Goal: Information Seeking & Learning: Learn about a topic

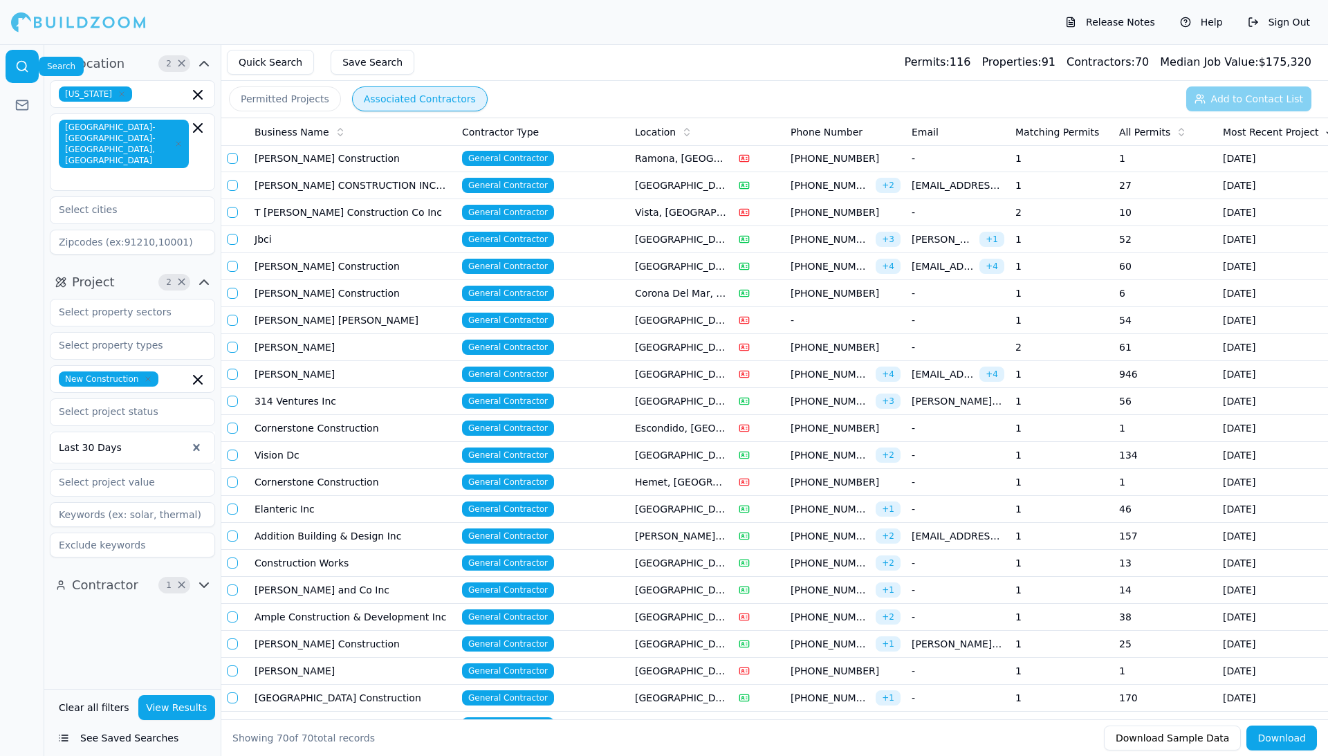
scroll to position [1180, 0]
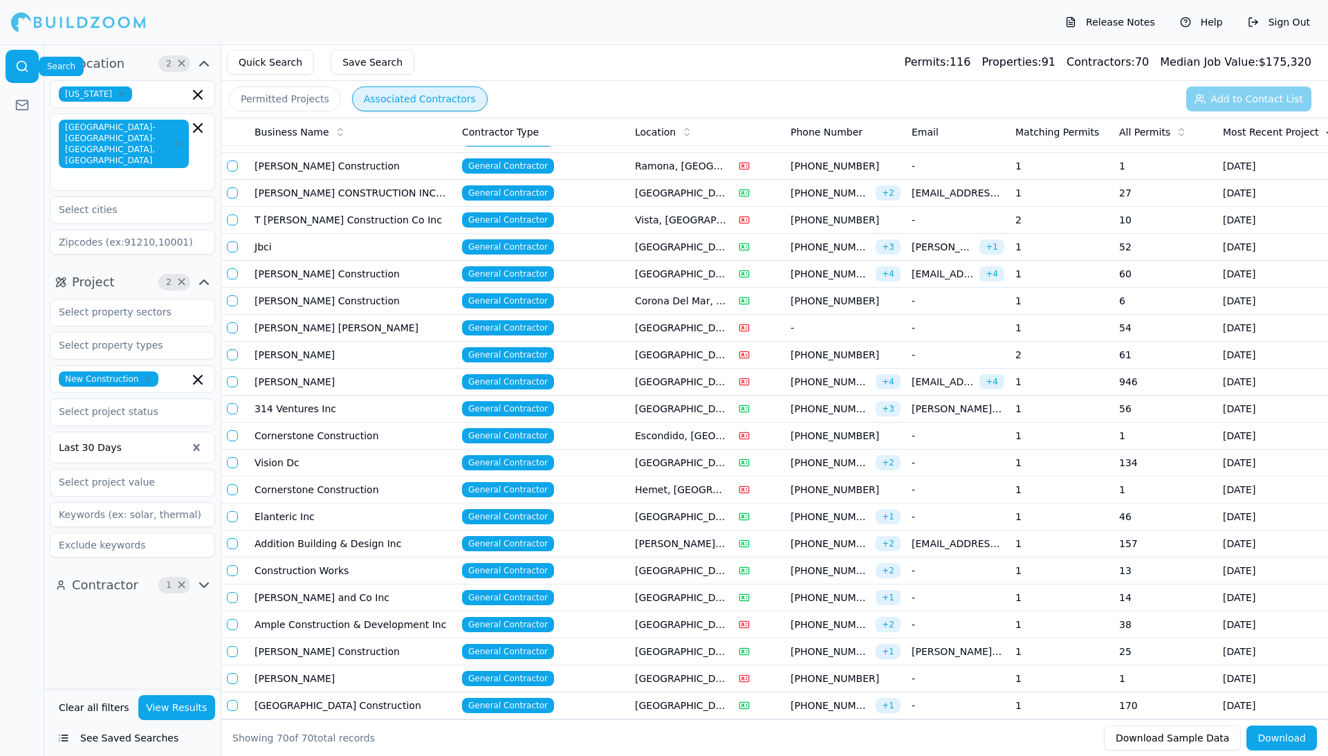
click at [1016, 369] on td "2" at bounding box center [1062, 355] width 104 height 27
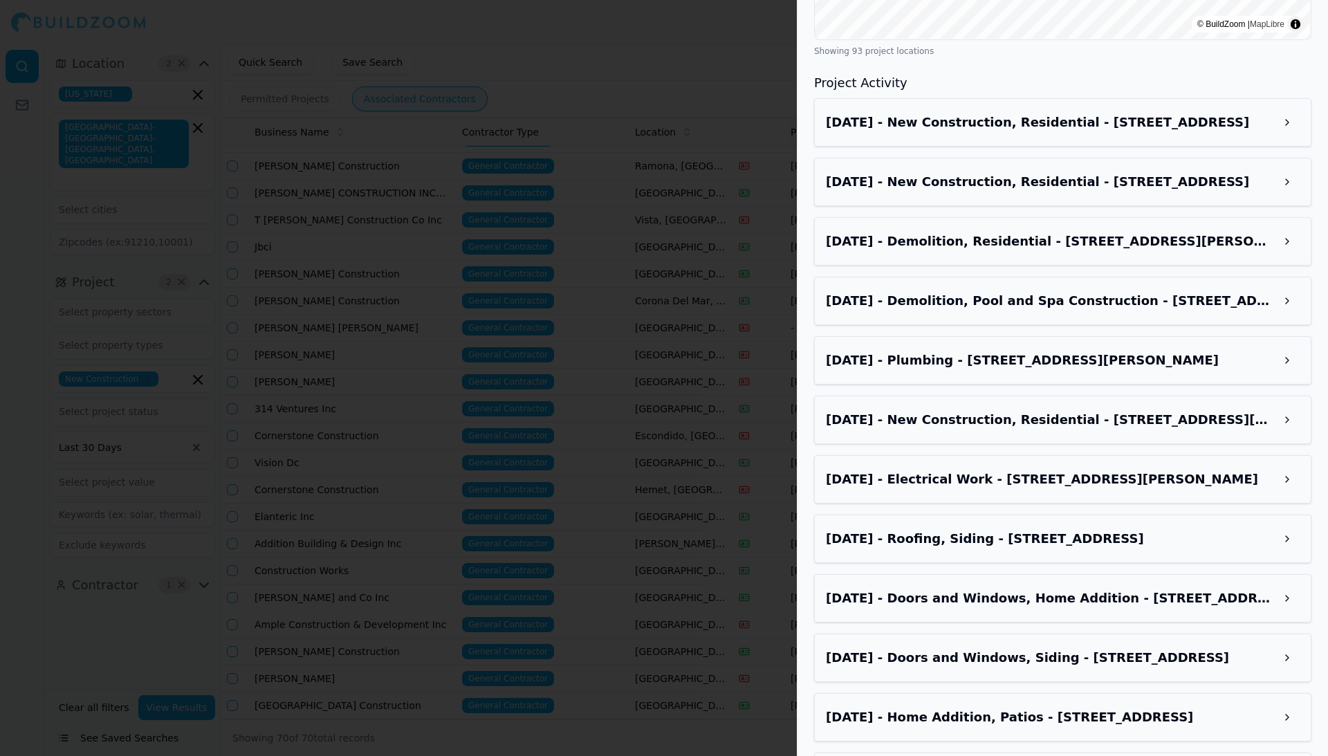
scroll to position [1448, 0]
click at [1033, 131] on h3 "[DATE] - New Construction, Residential - [STREET_ADDRESS]" at bounding box center [1050, 121] width 449 height 19
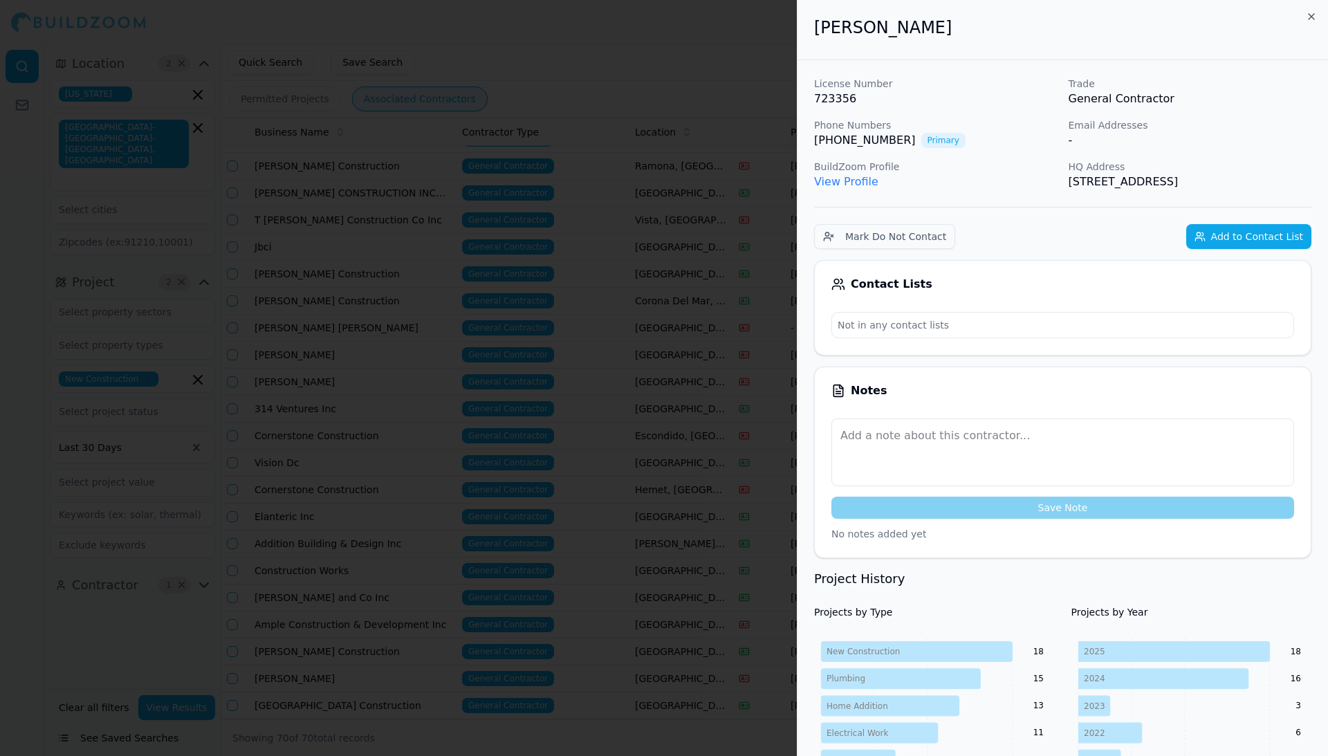
scroll to position [0, 0]
click at [1309, 12] on icon "button" at bounding box center [1311, 16] width 11 height 11
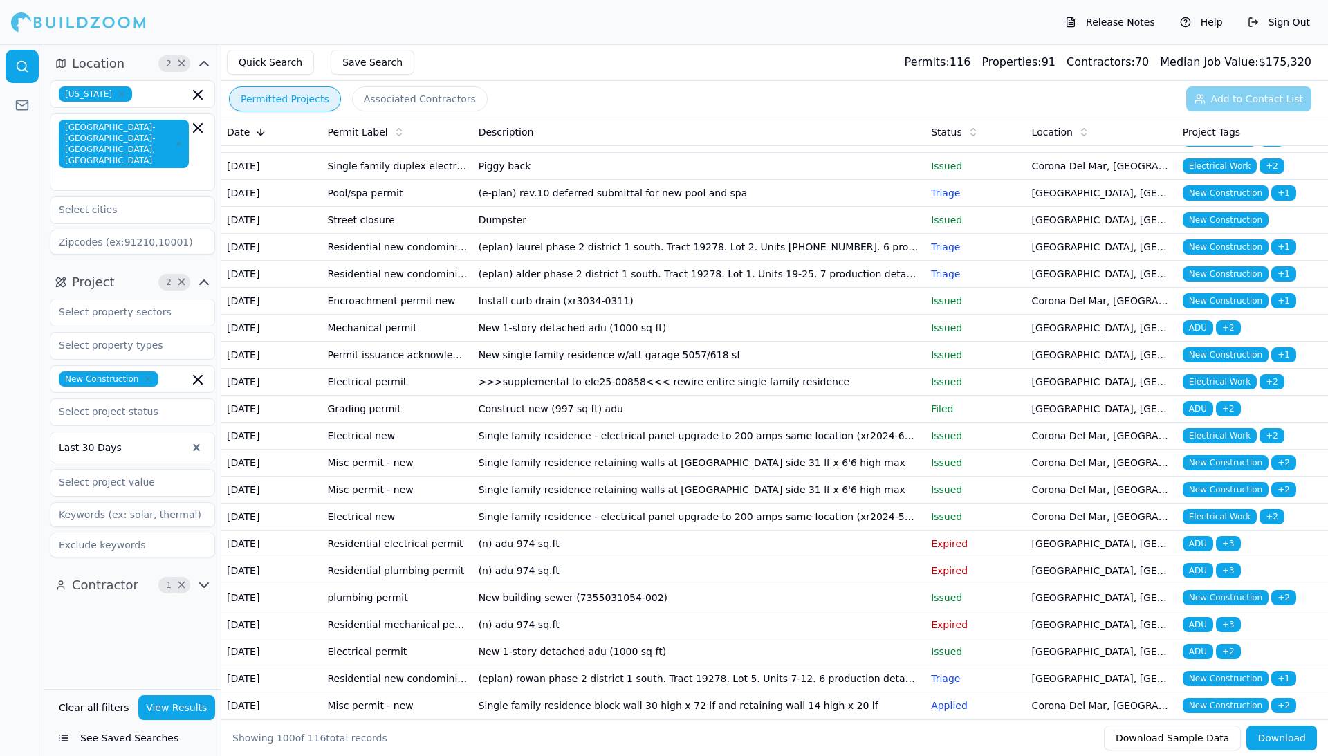
click at [277, 98] on button "Permitted Projects" at bounding box center [285, 98] width 112 height 25
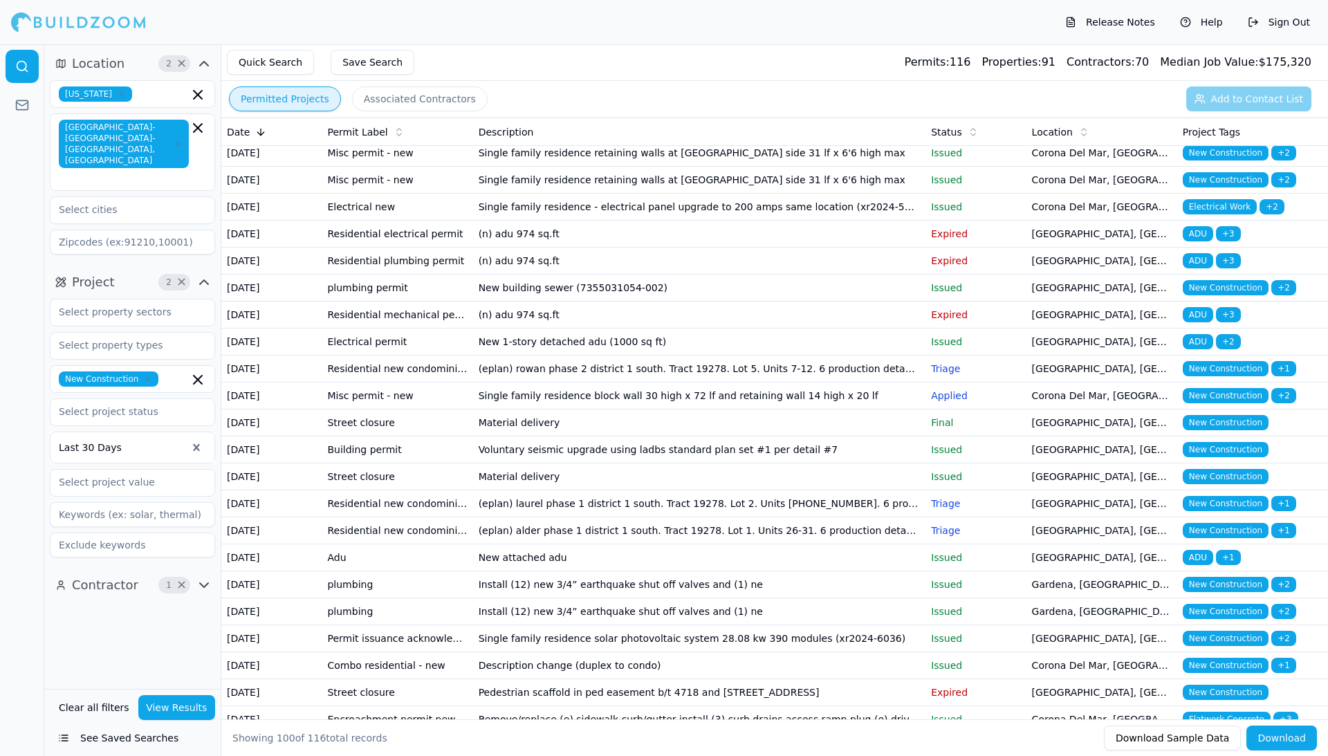
scroll to position [1498, 0]
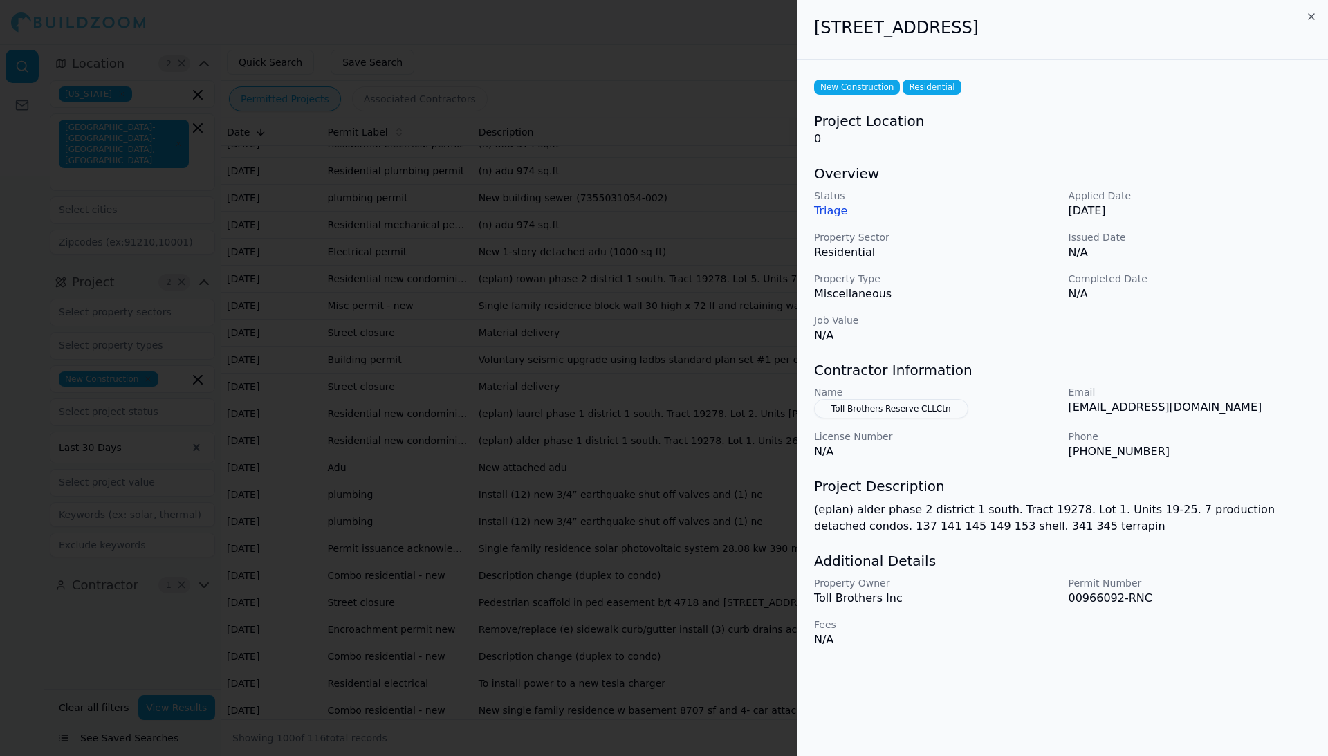
click at [686, 617] on div at bounding box center [664, 378] width 1328 height 756
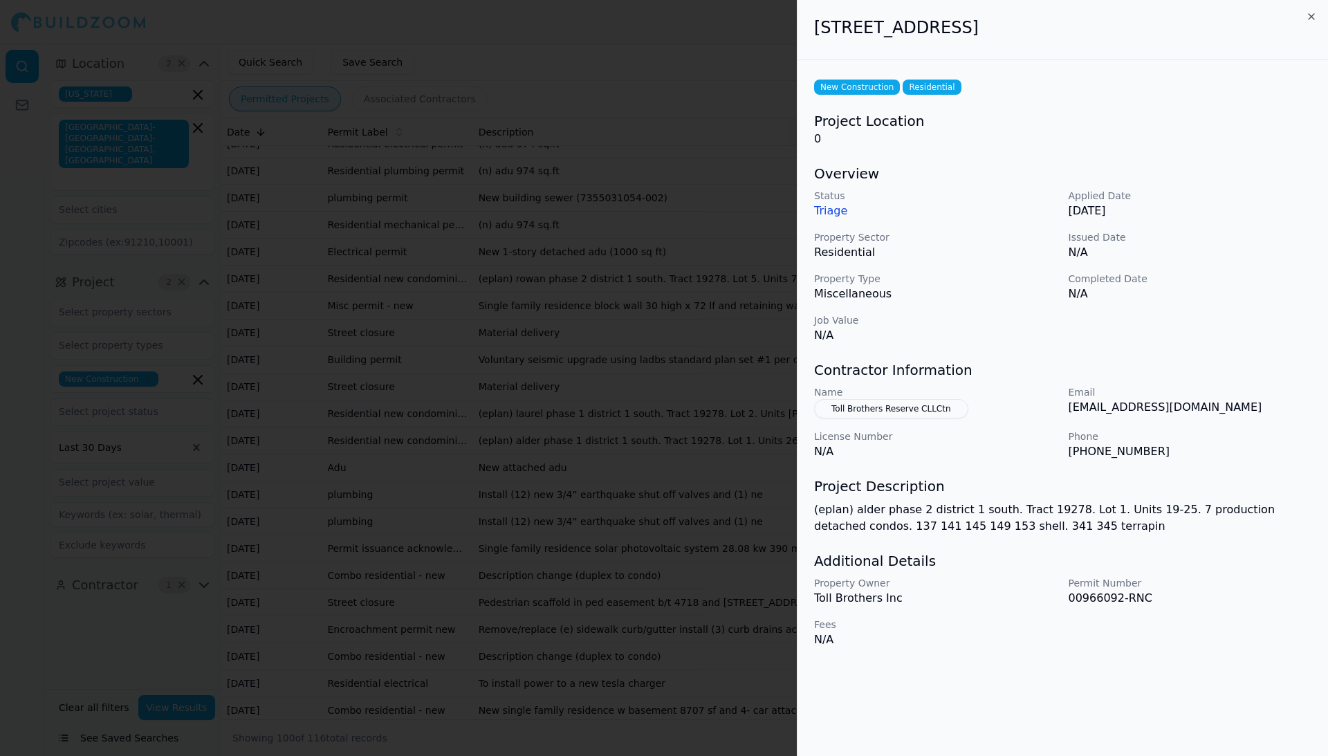
click at [686, 617] on div at bounding box center [664, 378] width 1328 height 756
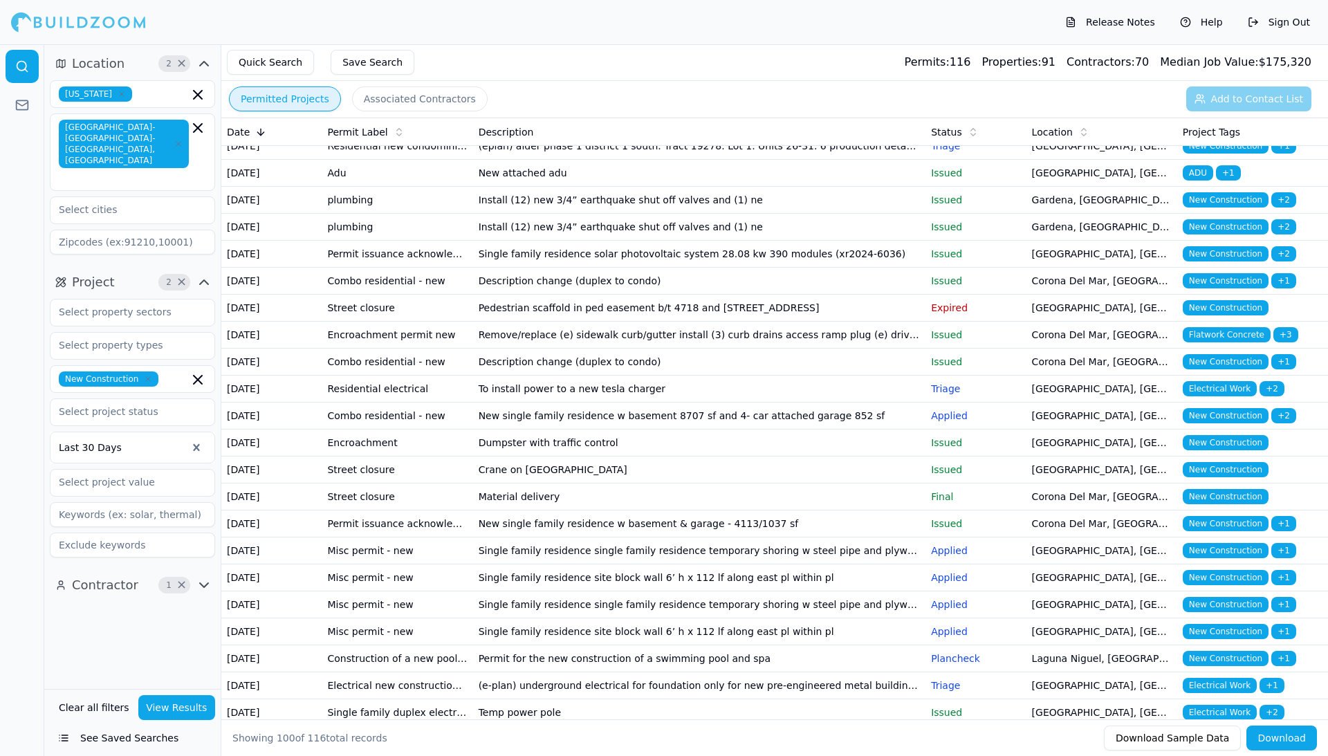
scroll to position [1879, 0]
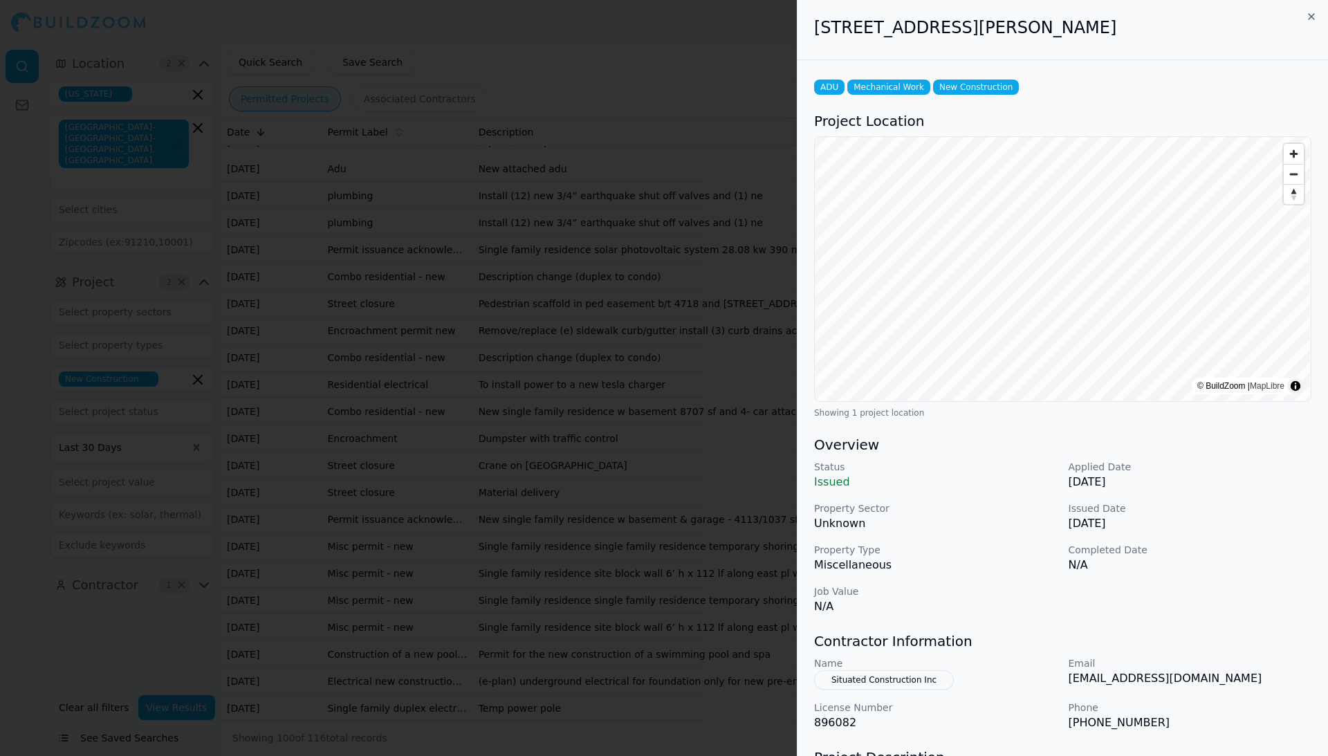
scroll to position [0, 0]
click at [1311, 17] on icon "button" at bounding box center [1311, 16] width 11 height 11
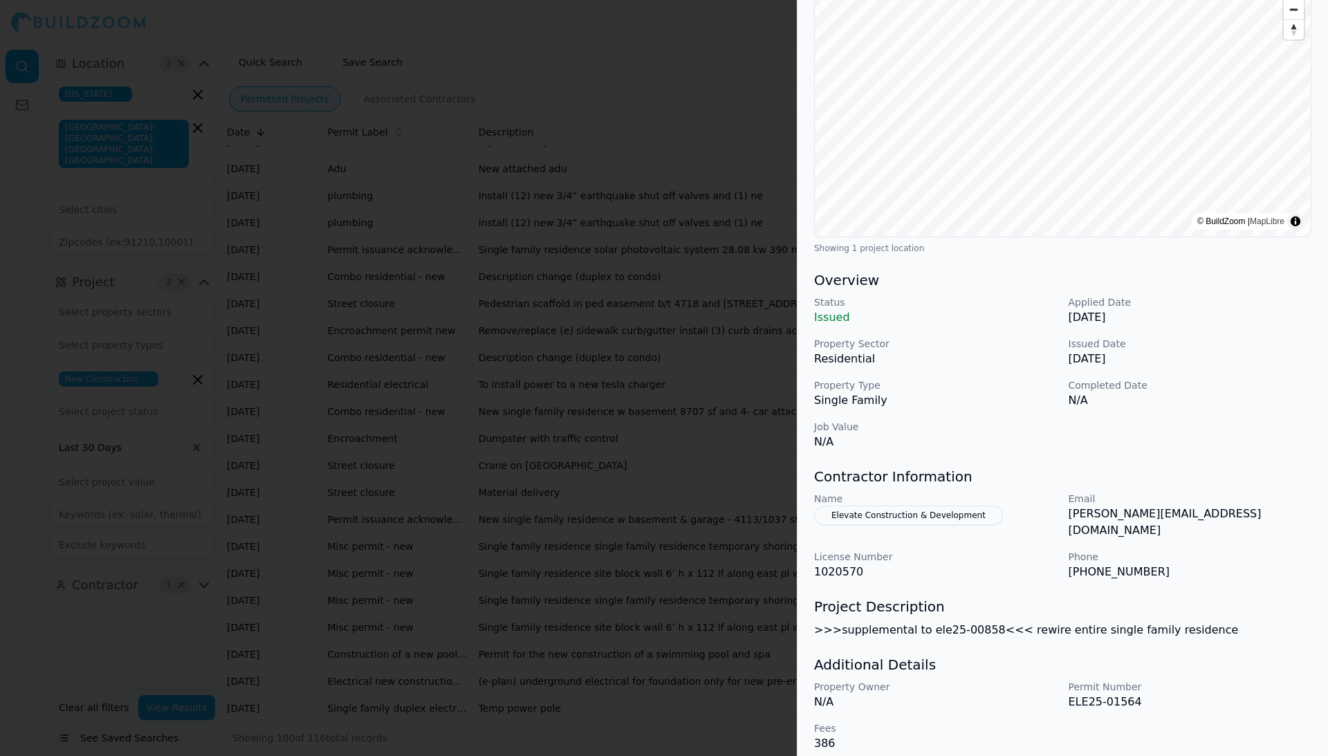
scroll to position [164, 0]
click at [881, 513] on button "Elevate Construction & Development" at bounding box center [908, 515] width 189 height 19
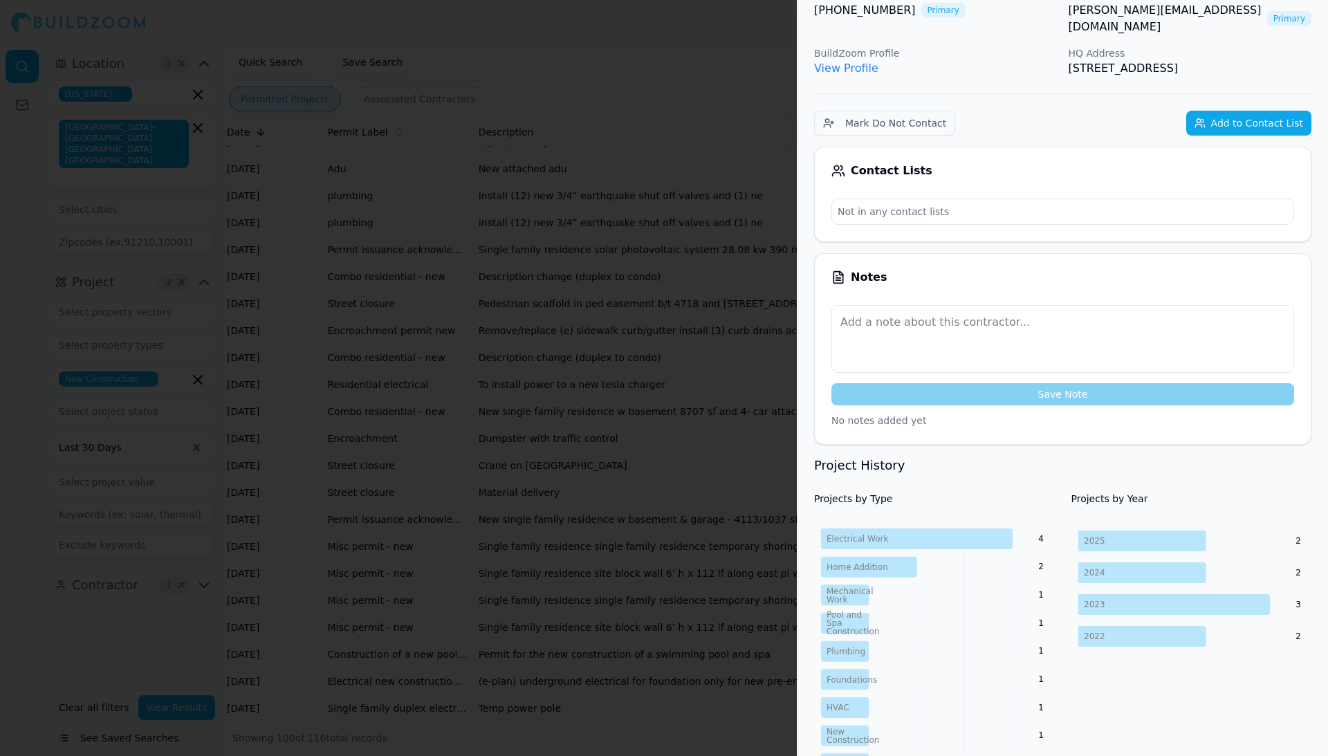
click at [1240, 120] on button "Add to Contact List" at bounding box center [1248, 123] width 125 height 25
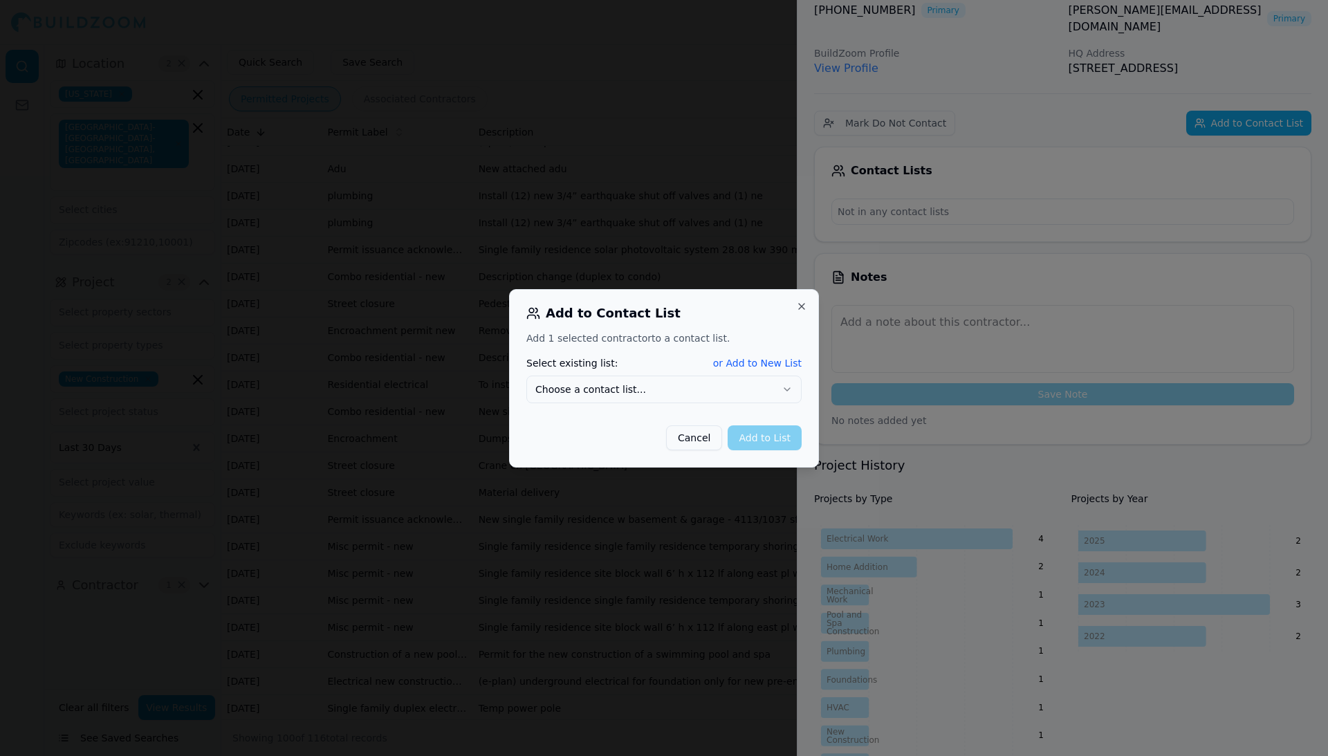
click at [709, 389] on button "Choose a contact list..." at bounding box center [663, 390] width 275 height 28
click at [758, 436] on button "Add to List" at bounding box center [765, 437] width 74 height 25
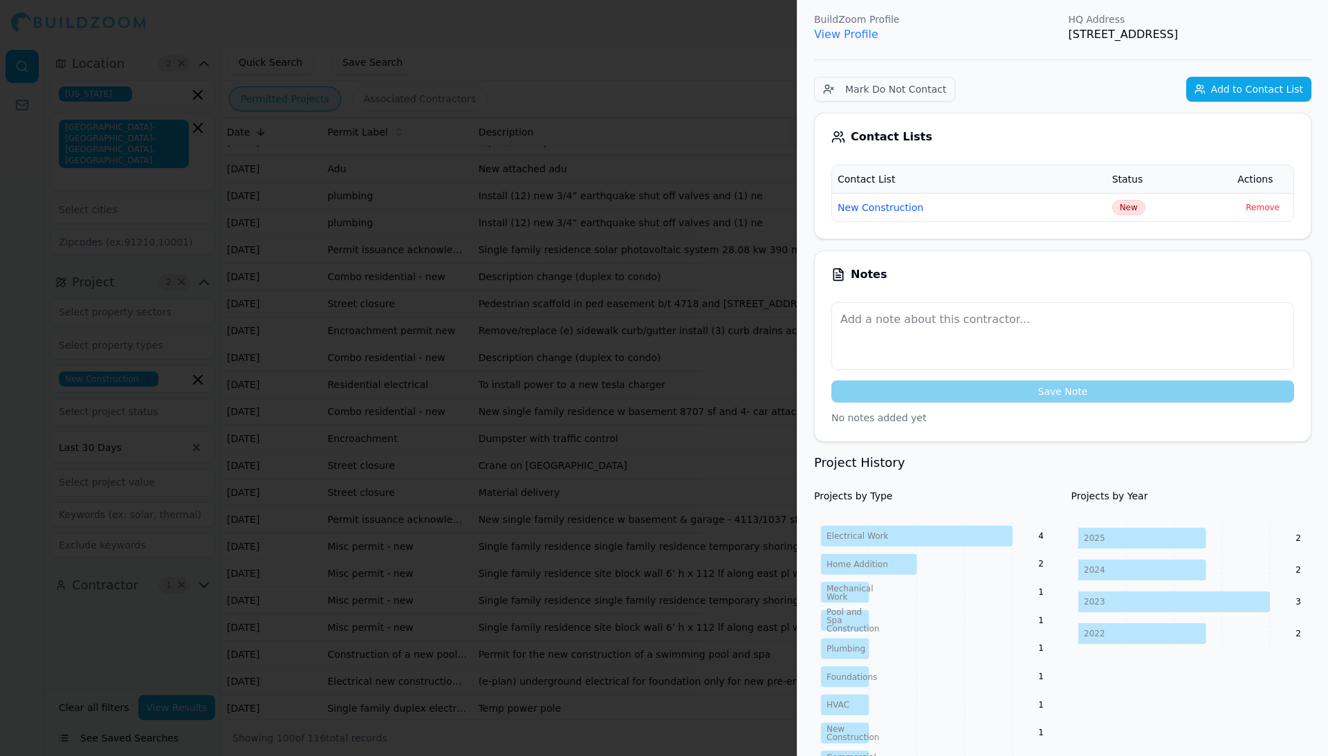
click at [743, 343] on div at bounding box center [664, 378] width 1328 height 756
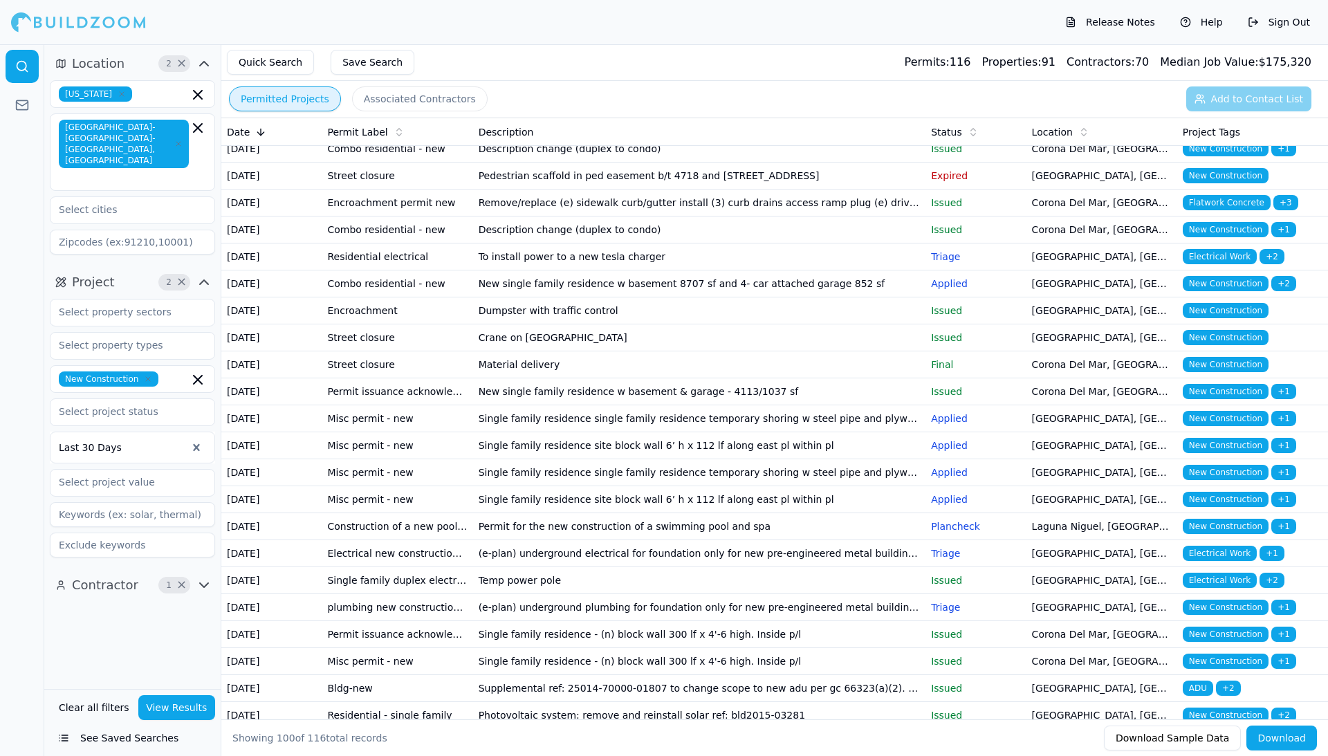
scroll to position [2011, 0]
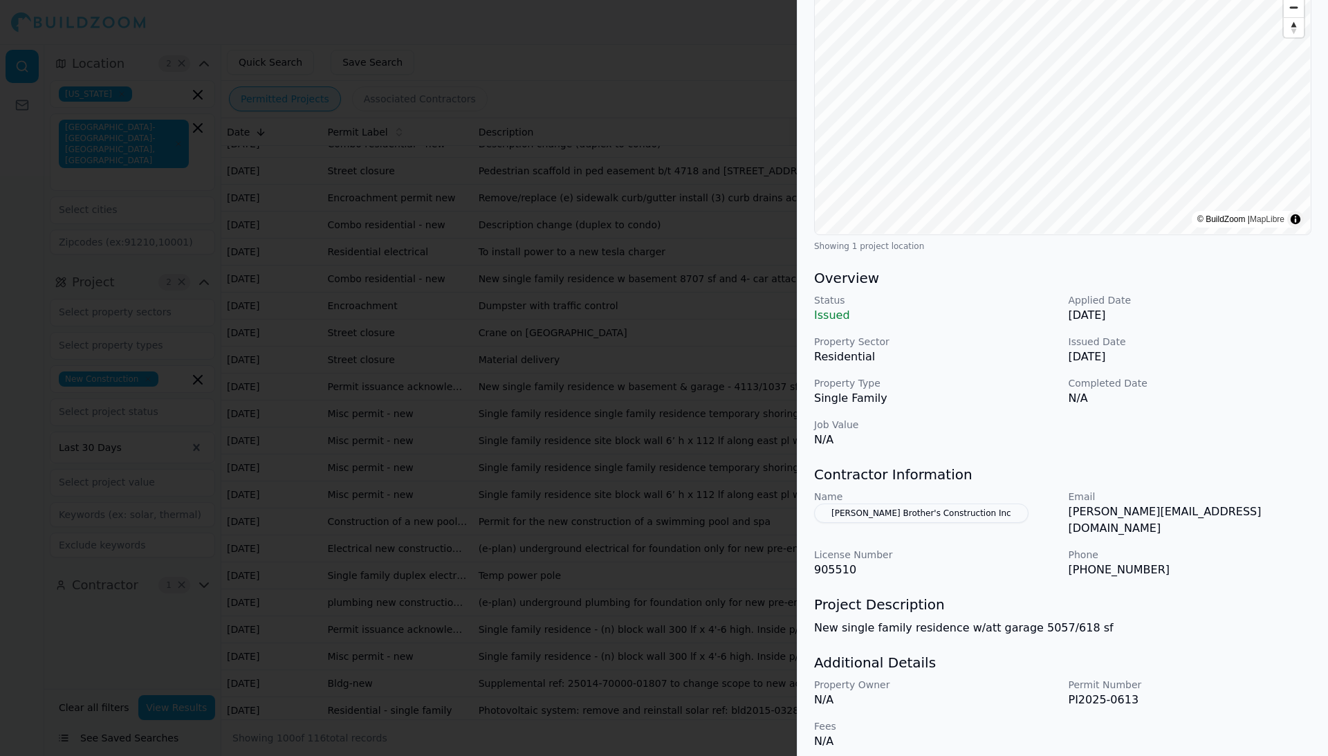
scroll to position [164, 0]
click at [927, 513] on button "[PERSON_NAME] Brother's Construction Inc" at bounding box center [921, 515] width 214 height 19
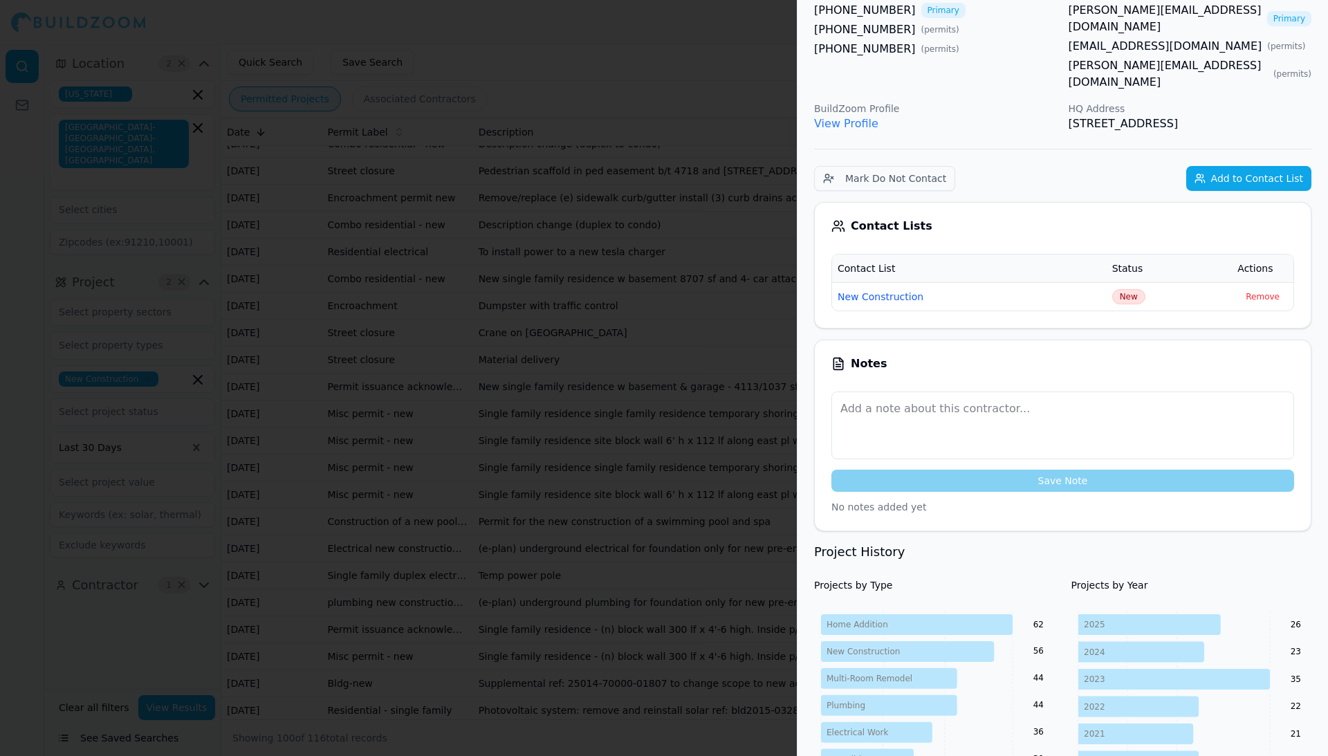
click at [1226, 166] on button "Add to Contact List" at bounding box center [1248, 178] width 125 height 25
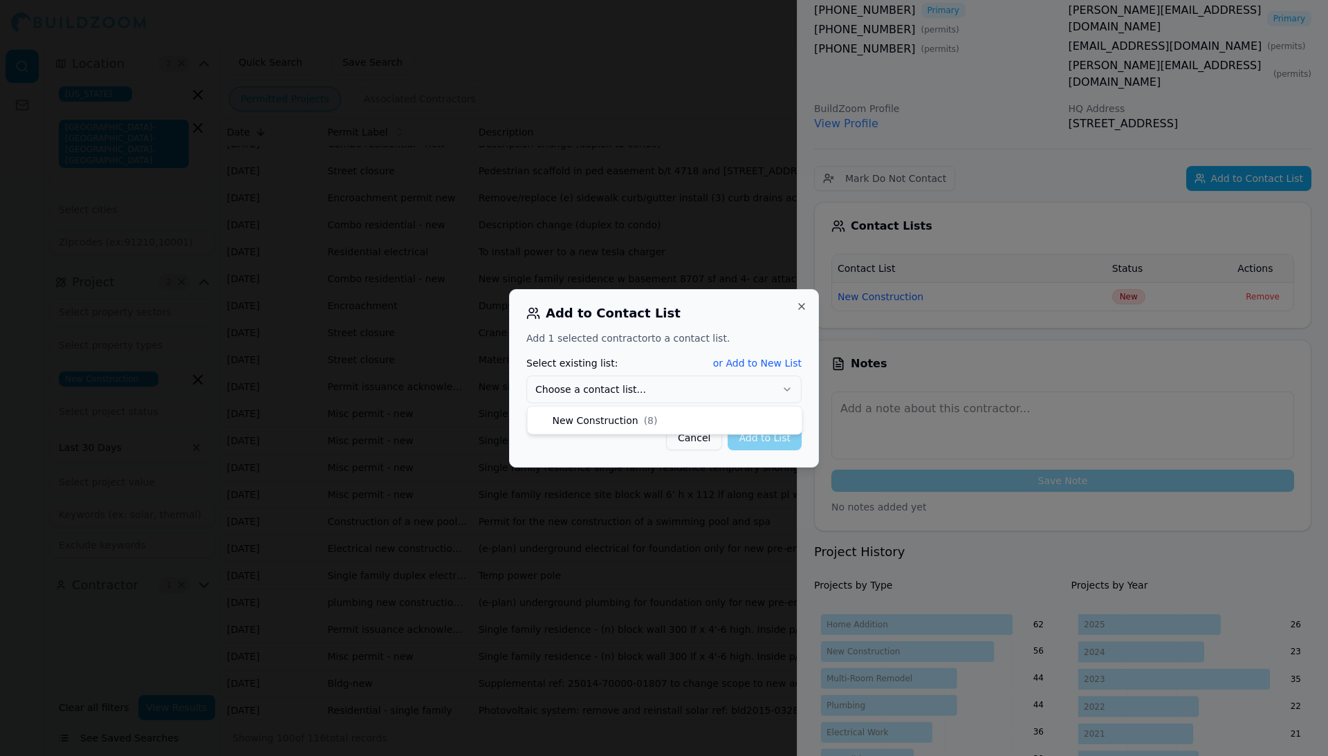
click at [656, 386] on button "Choose a contact list..." at bounding box center [663, 390] width 275 height 28
click at [775, 434] on button "Add to List" at bounding box center [765, 437] width 74 height 25
click at [764, 439] on button "Add to List" at bounding box center [765, 437] width 74 height 25
click at [798, 303] on button "Close" at bounding box center [801, 306] width 11 height 11
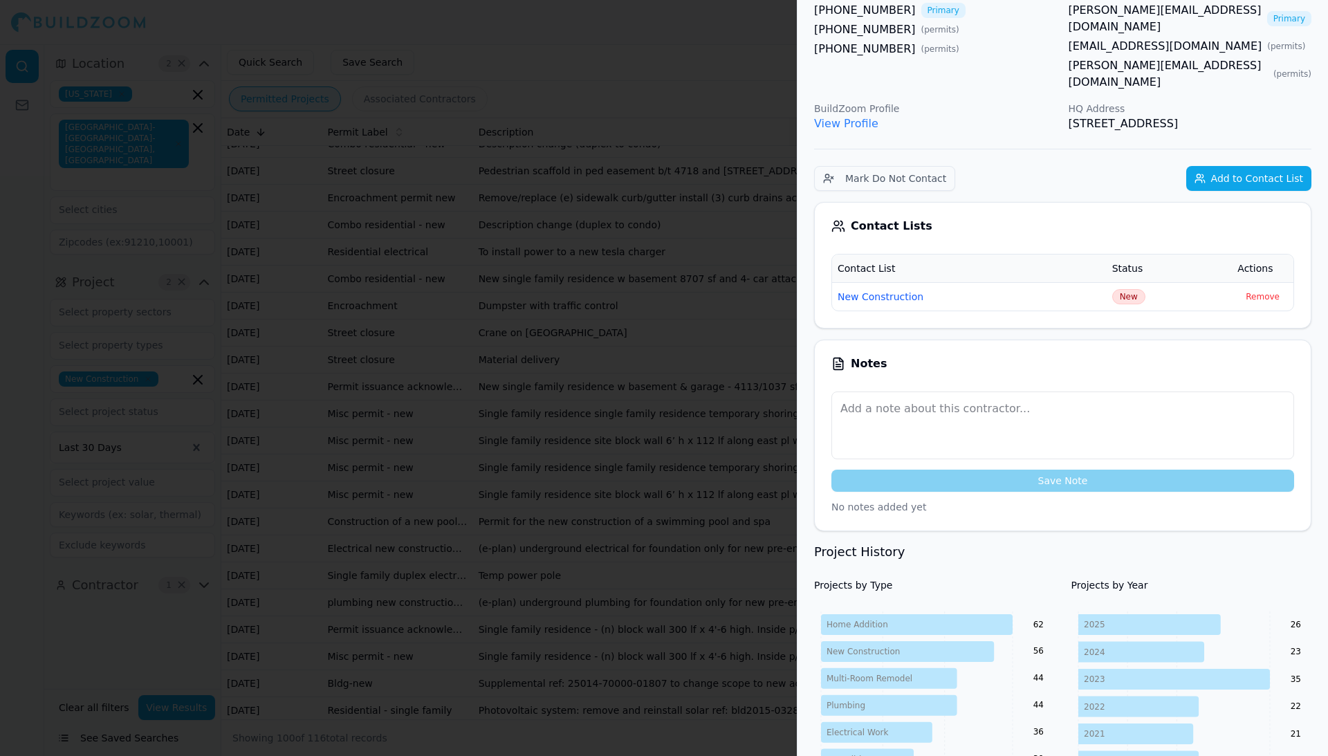
click at [715, 274] on div at bounding box center [664, 378] width 1328 height 756
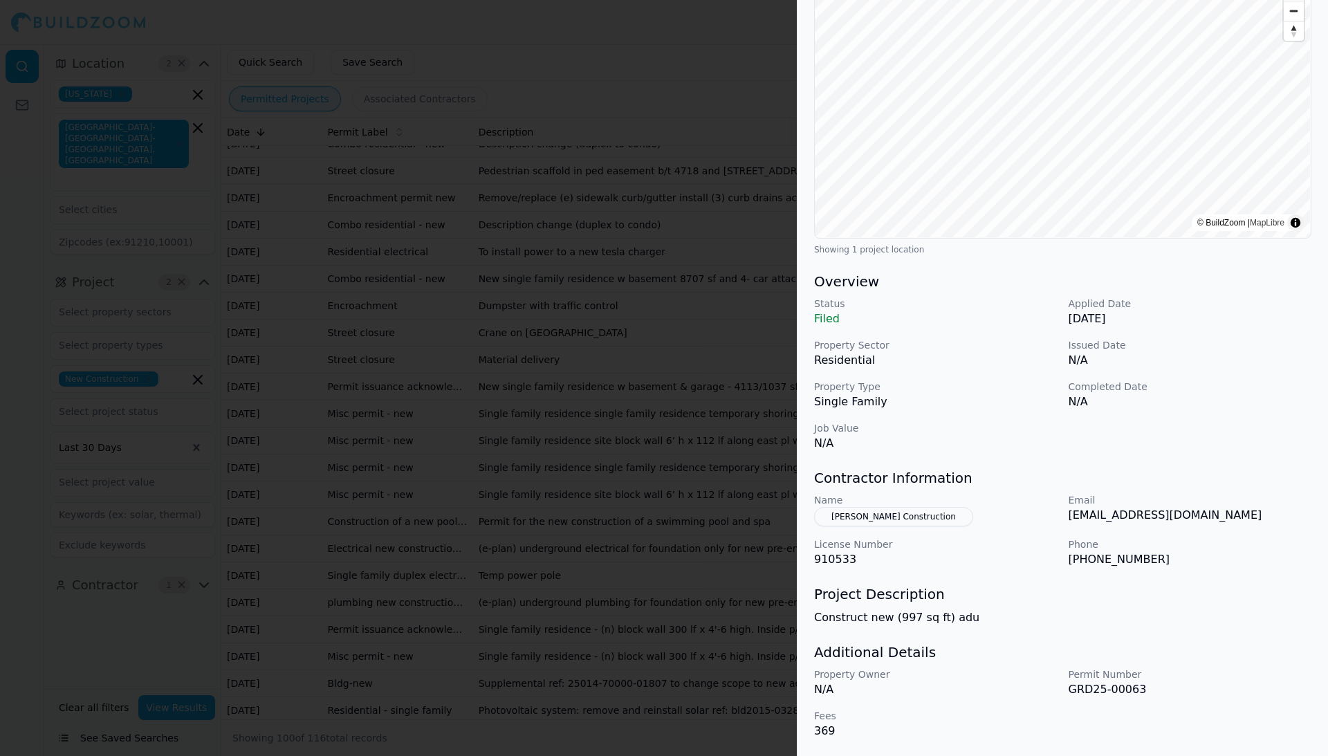
click at [890, 519] on button "[PERSON_NAME] Construction" at bounding box center [893, 516] width 159 height 19
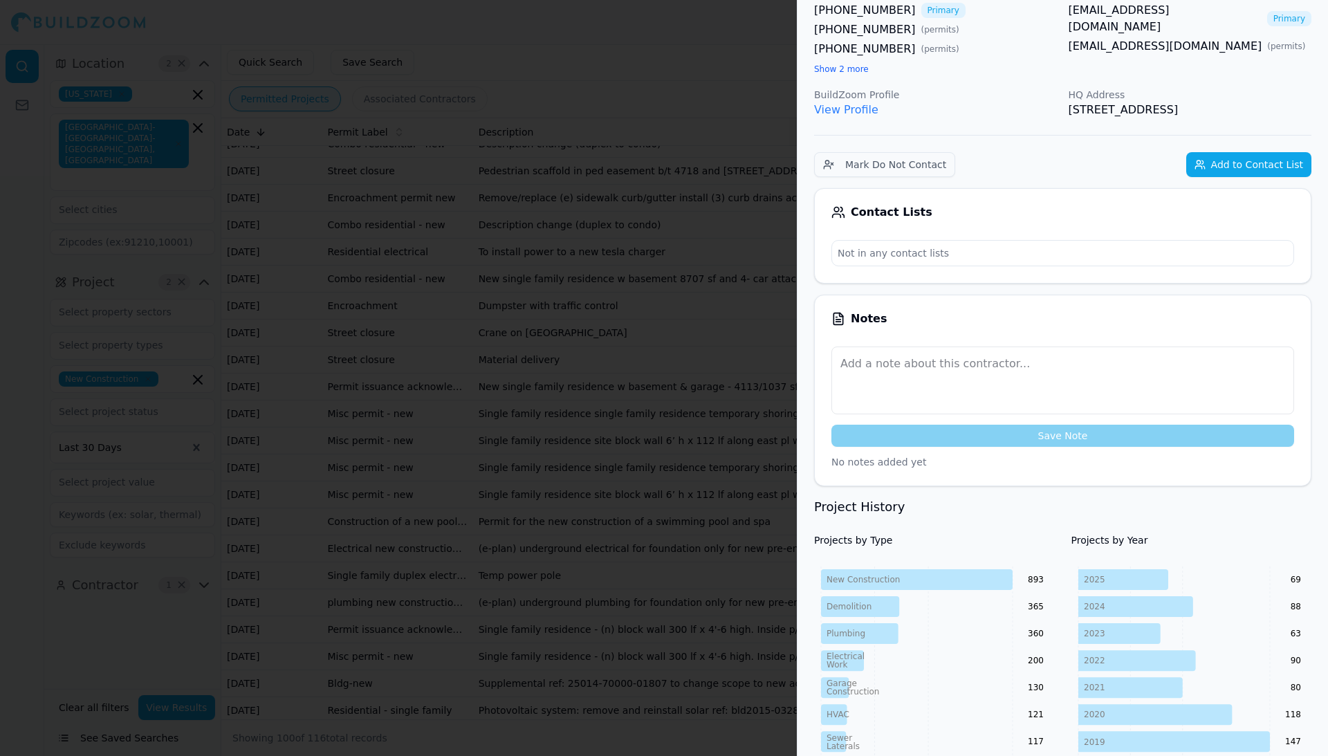
click at [1227, 177] on button "Add to Contact List" at bounding box center [1248, 164] width 125 height 25
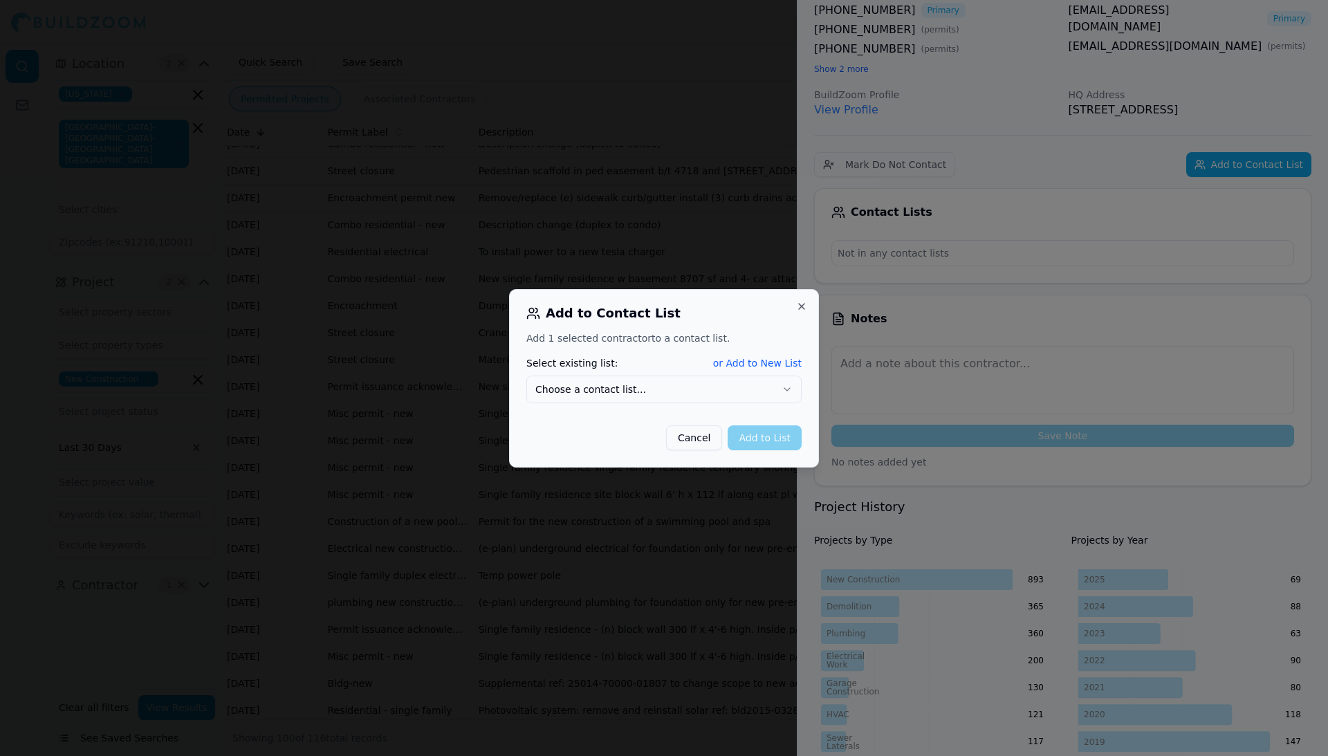
click at [742, 391] on button "Choose a contact list..." at bounding box center [663, 390] width 275 height 28
click at [754, 438] on button "Add to List" at bounding box center [765, 437] width 74 height 25
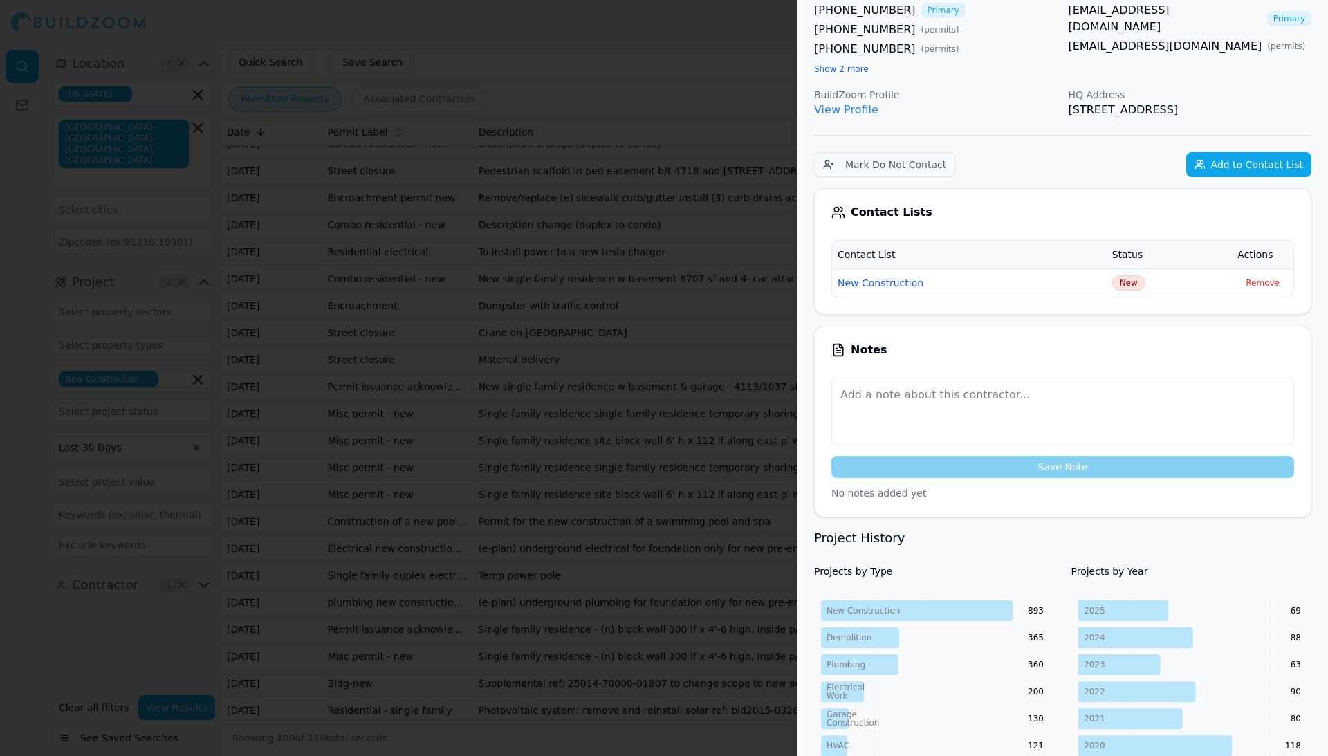
click at [754, 438] on div at bounding box center [664, 378] width 1328 height 756
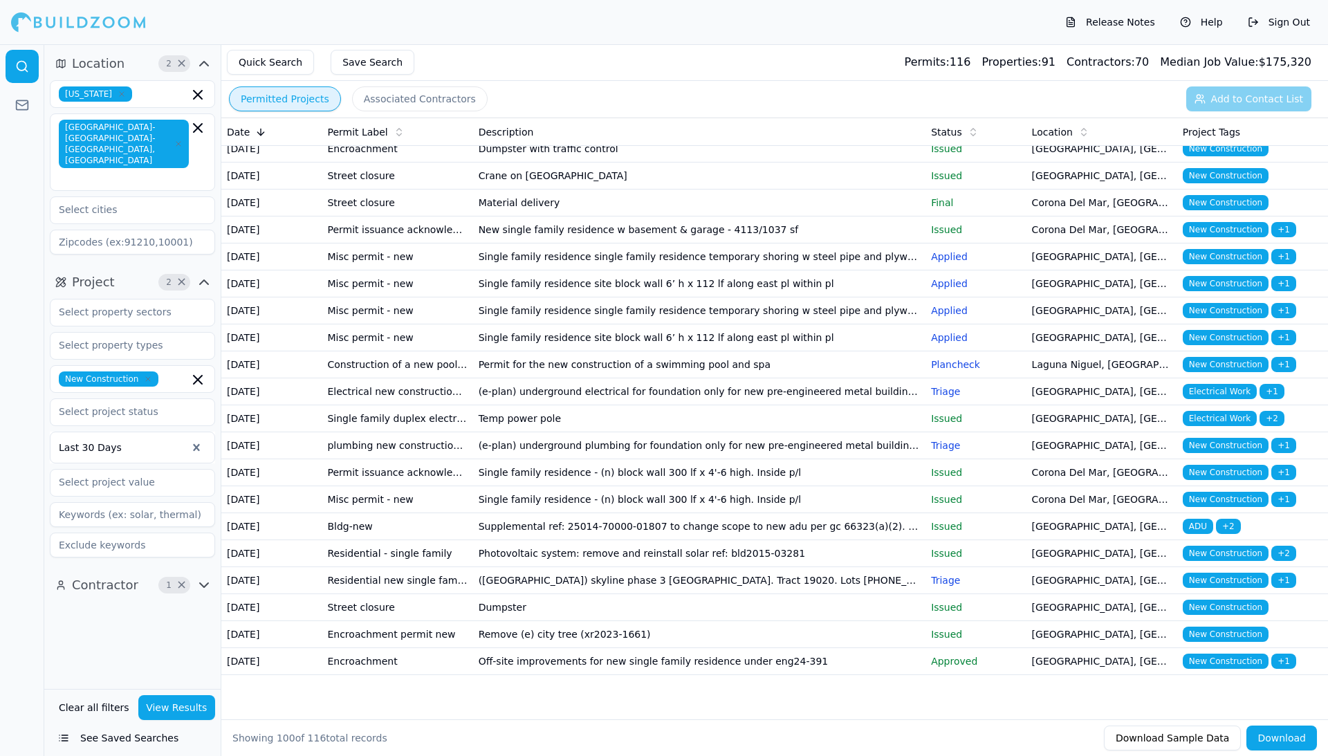
scroll to position [2395, 0]
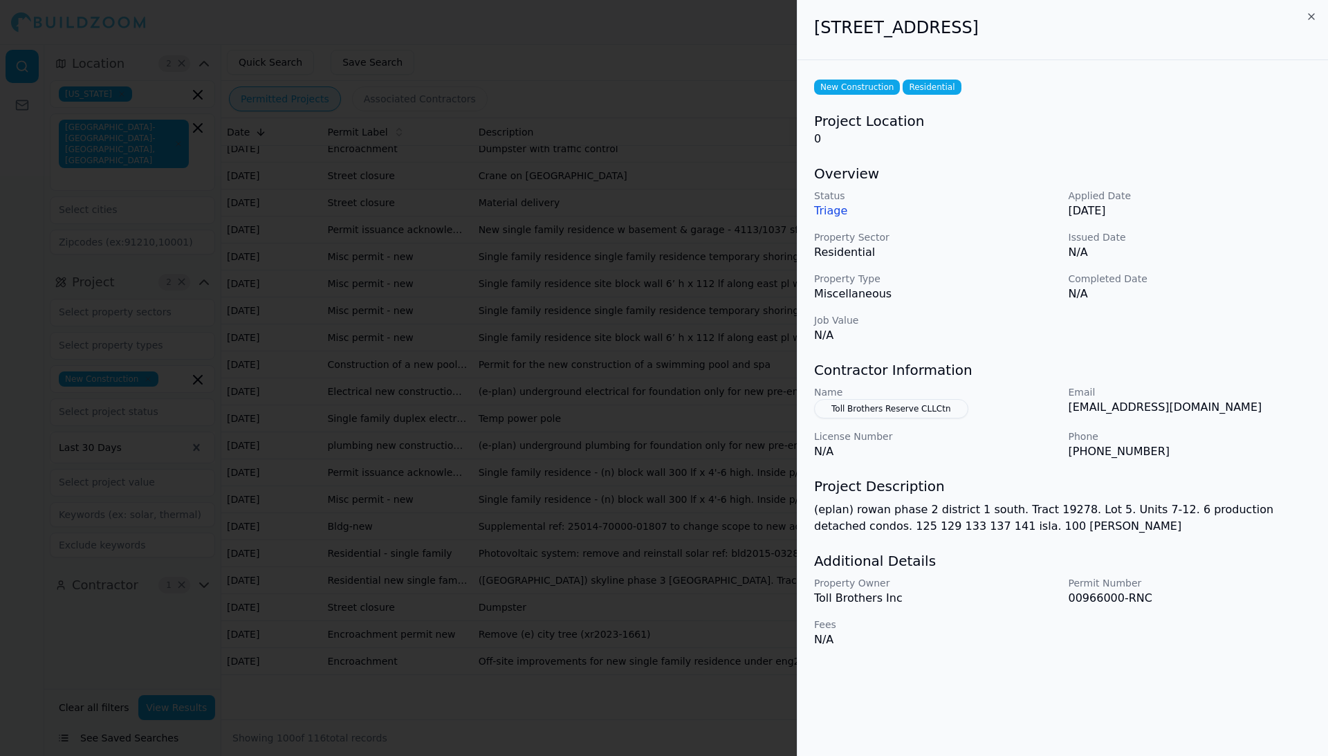
click at [754, 438] on div at bounding box center [664, 378] width 1328 height 756
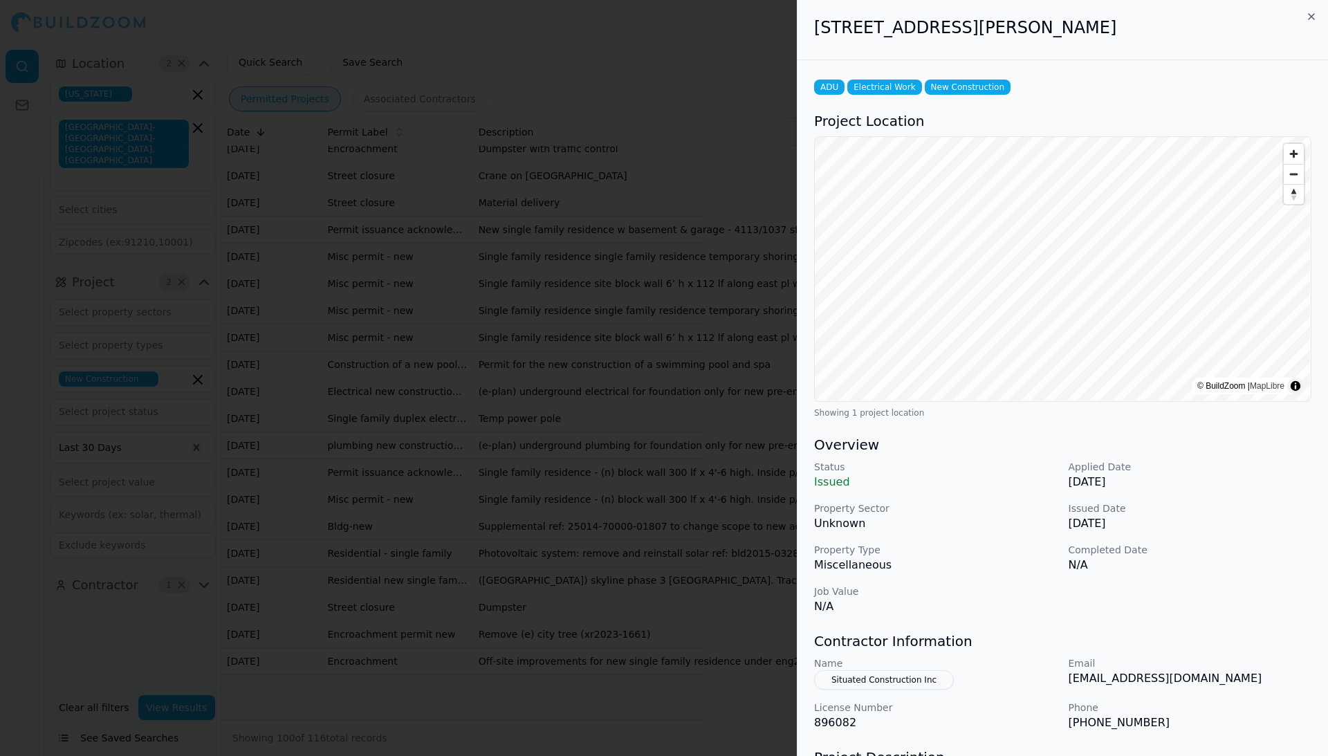
click at [907, 683] on button "Situated Construction Inc" at bounding box center [884, 679] width 140 height 19
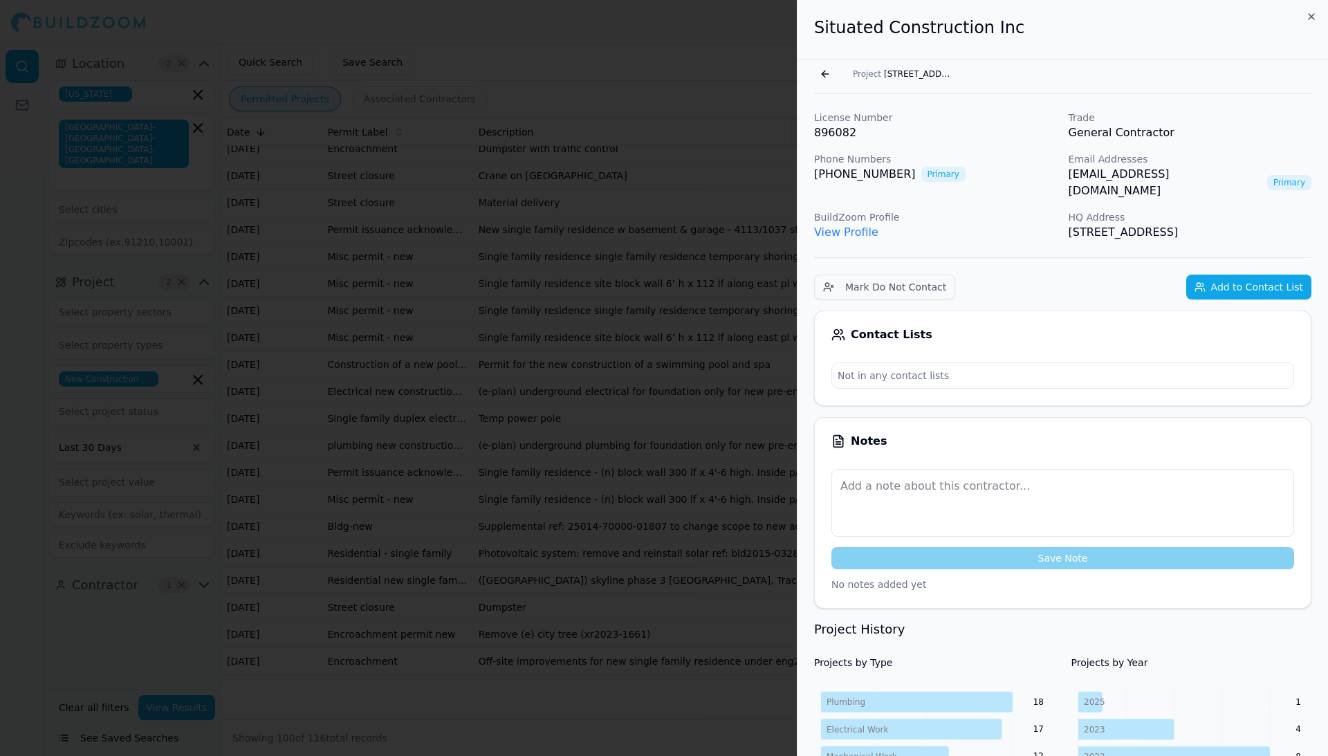
click at [1248, 282] on button "Add to Contact List" at bounding box center [1248, 287] width 125 height 25
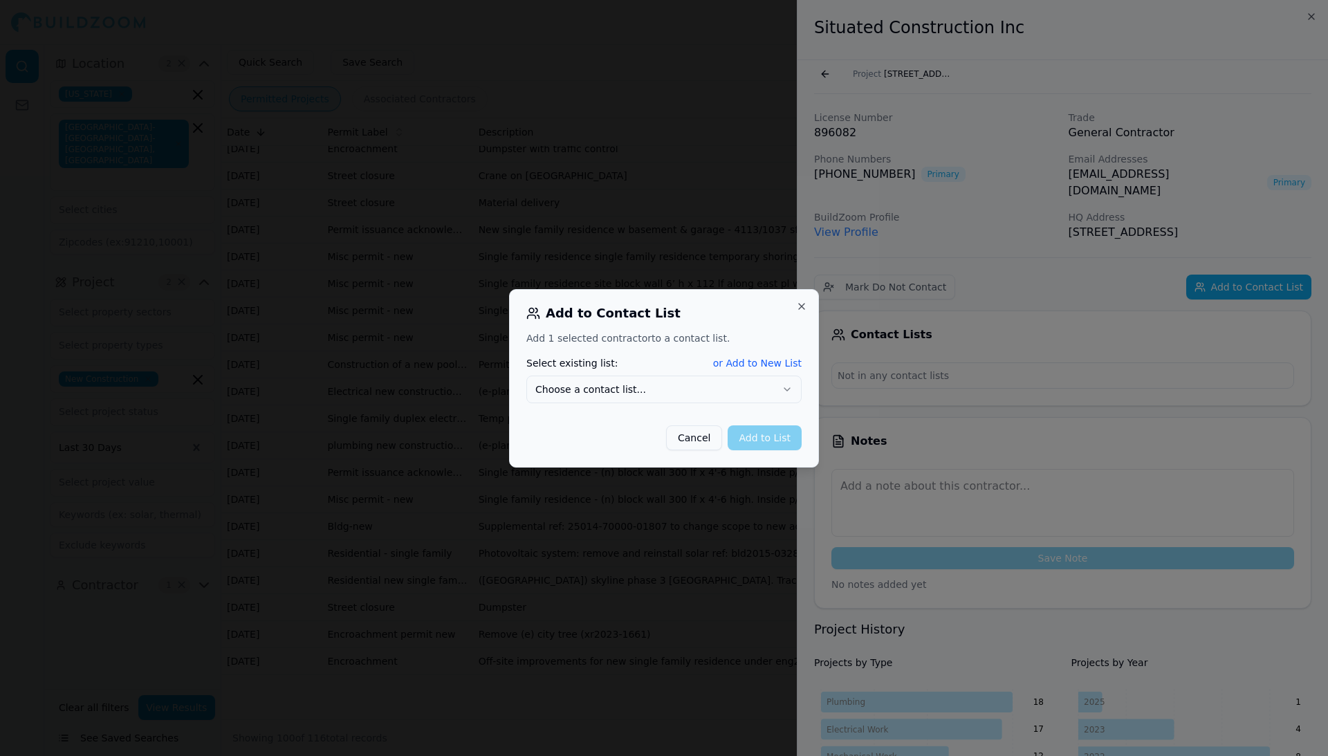
click at [734, 390] on button "Choose a contact list..." at bounding box center [663, 390] width 275 height 28
click at [769, 436] on button "Add to List" at bounding box center [765, 437] width 74 height 25
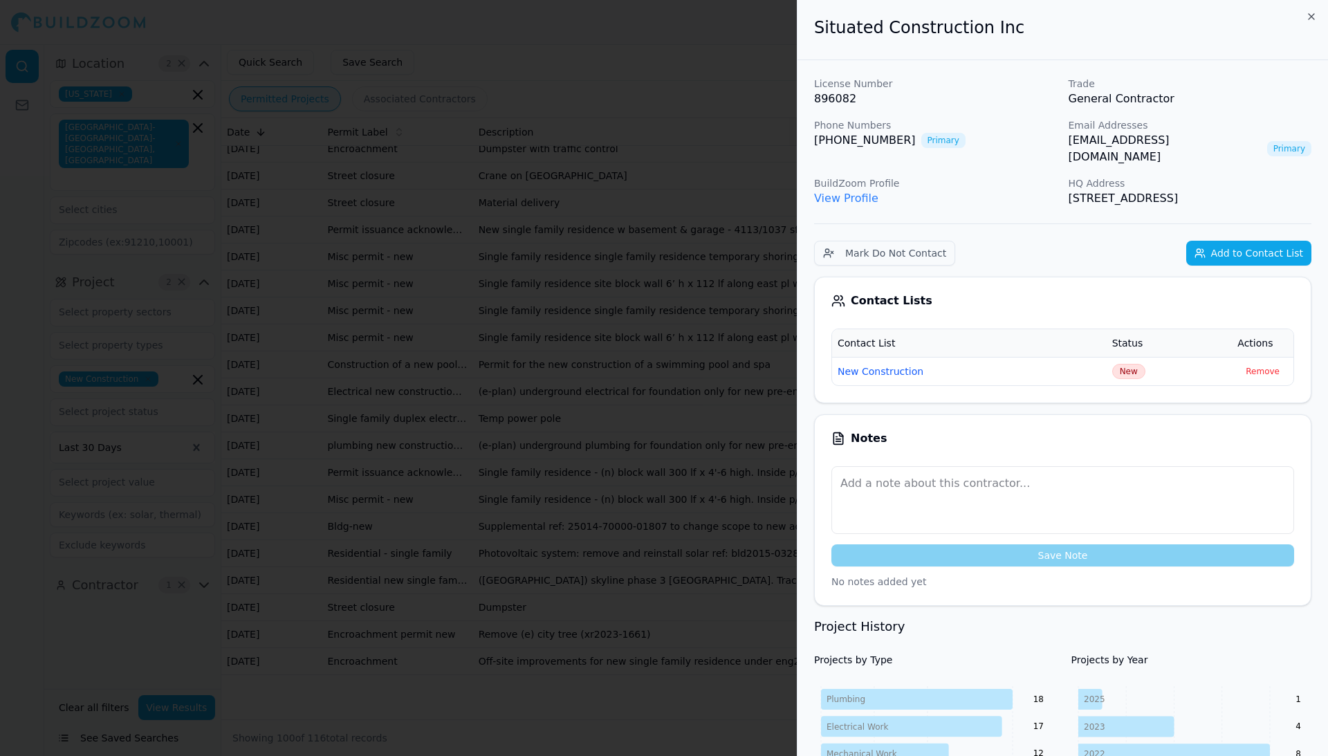
click at [742, 432] on div at bounding box center [664, 378] width 1328 height 756
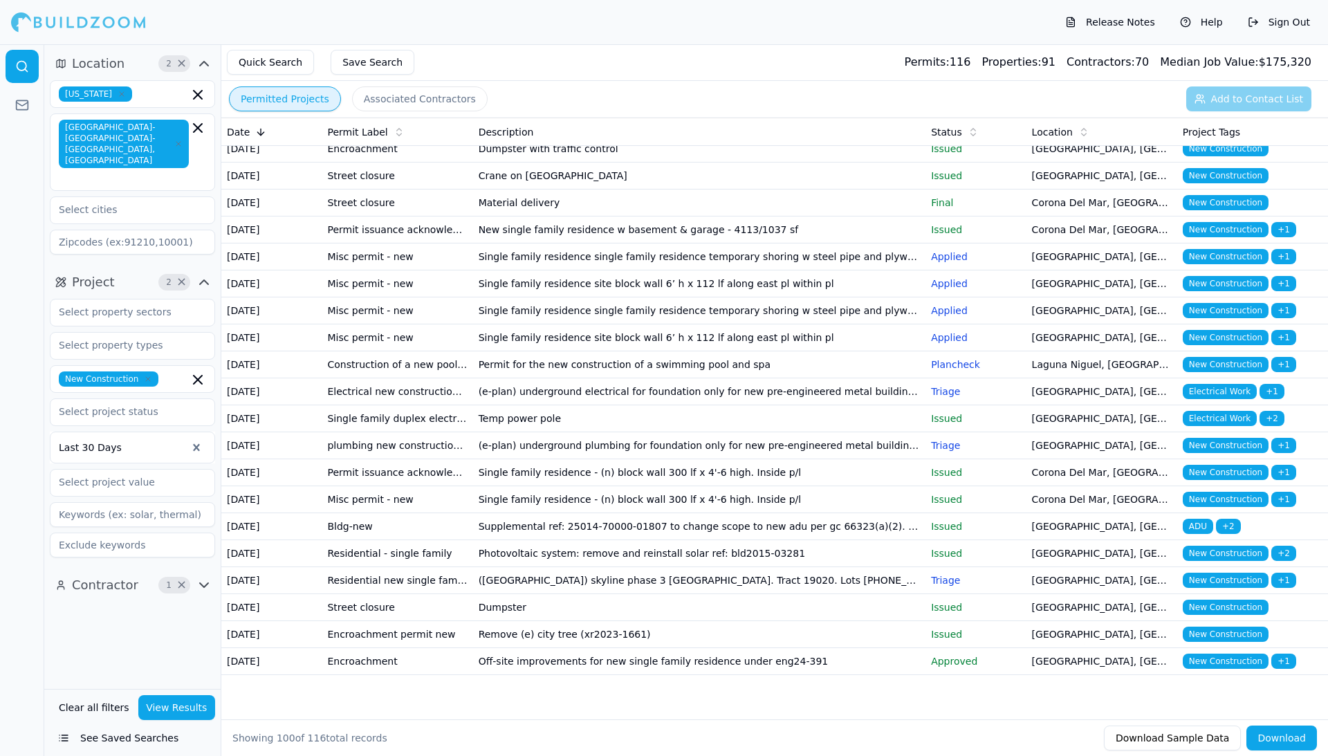
scroll to position [2830, 0]
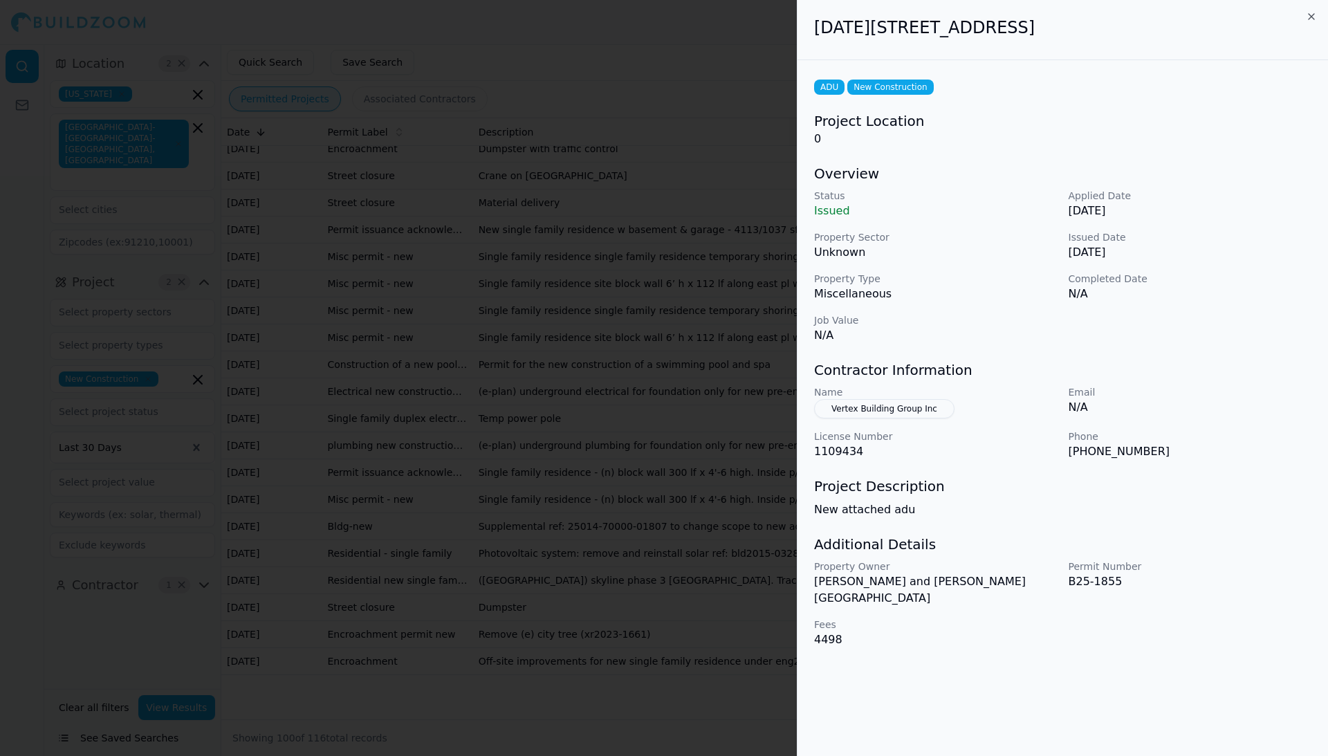
click at [916, 407] on button "Vertex Building Group Inc" at bounding box center [884, 408] width 140 height 19
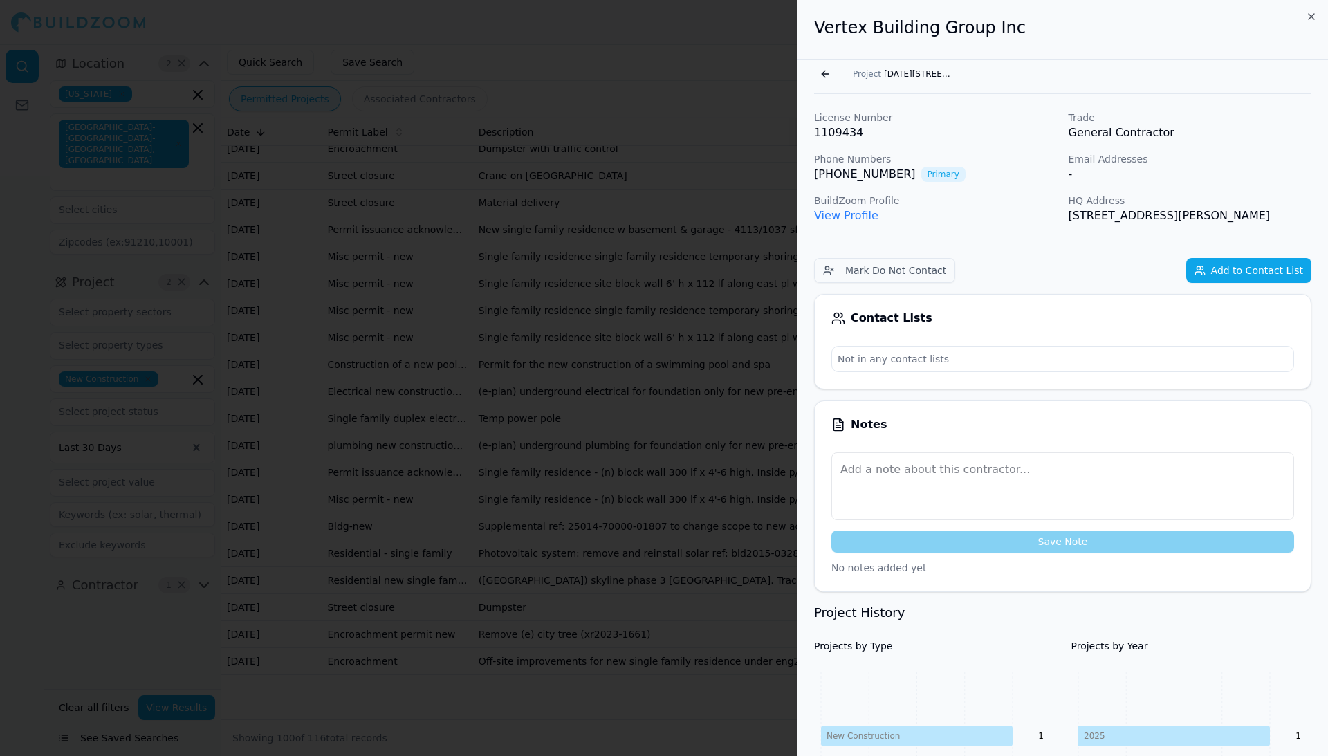
click at [1243, 283] on button "Add to Contact List" at bounding box center [1248, 270] width 125 height 25
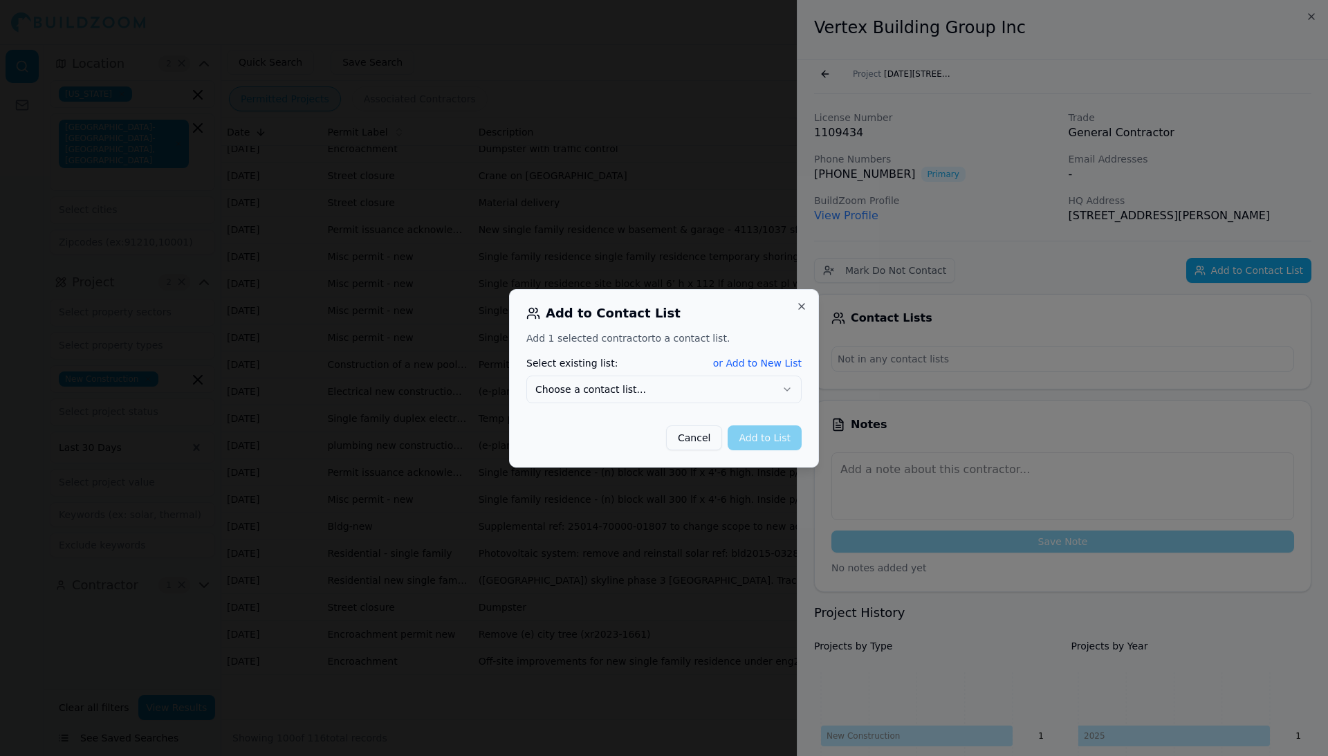
click at [686, 396] on button "Choose a contact list..." at bounding box center [663, 390] width 275 height 28
click at [773, 443] on button "Add to List" at bounding box center [765, 437] width 74 height 25
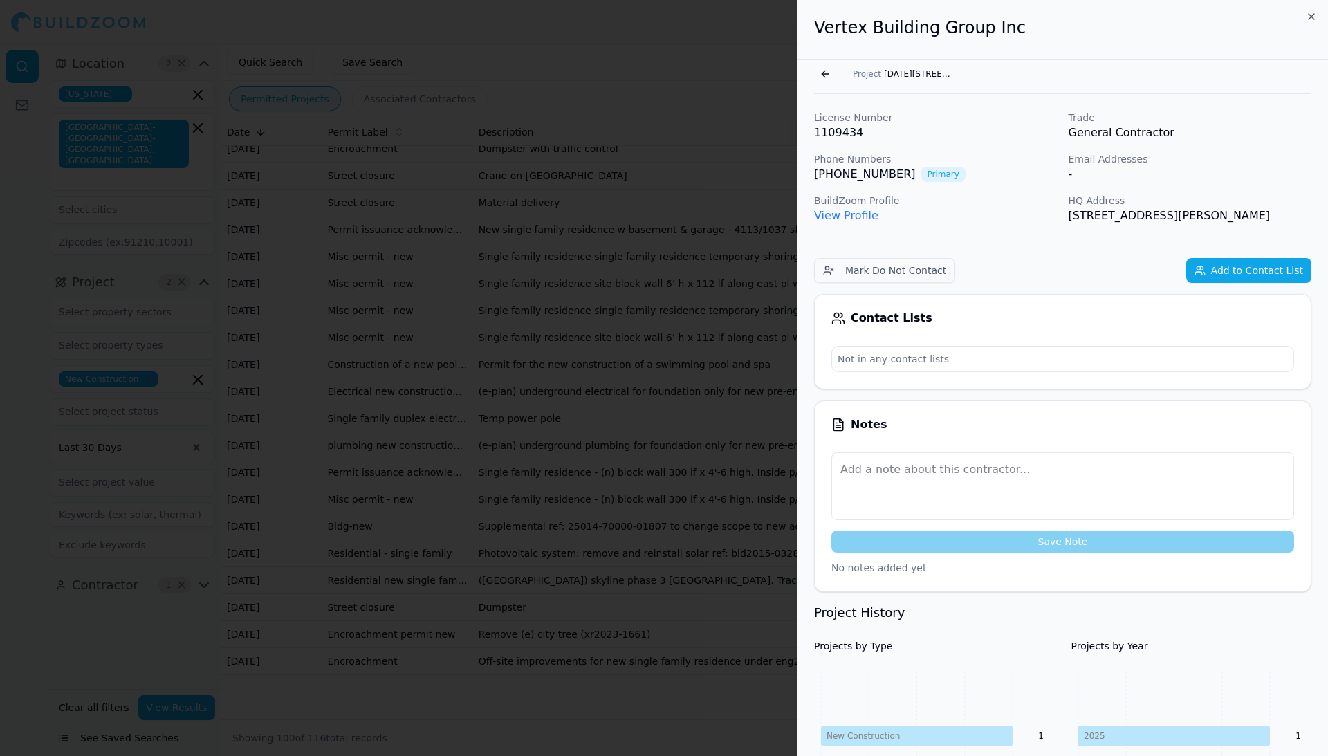
click at [765, 388] on div at bounding box center [664, 378] width 1328 height 756
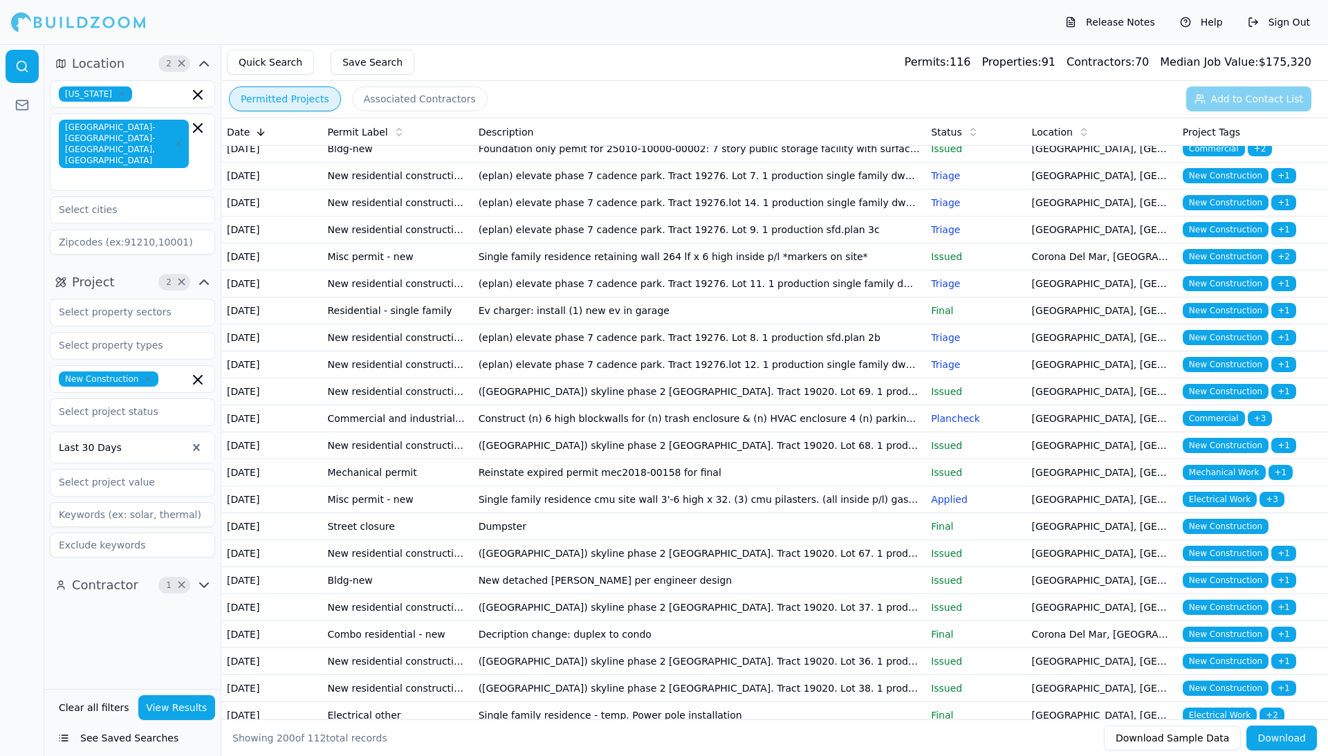
scroll to position [3196, 0]
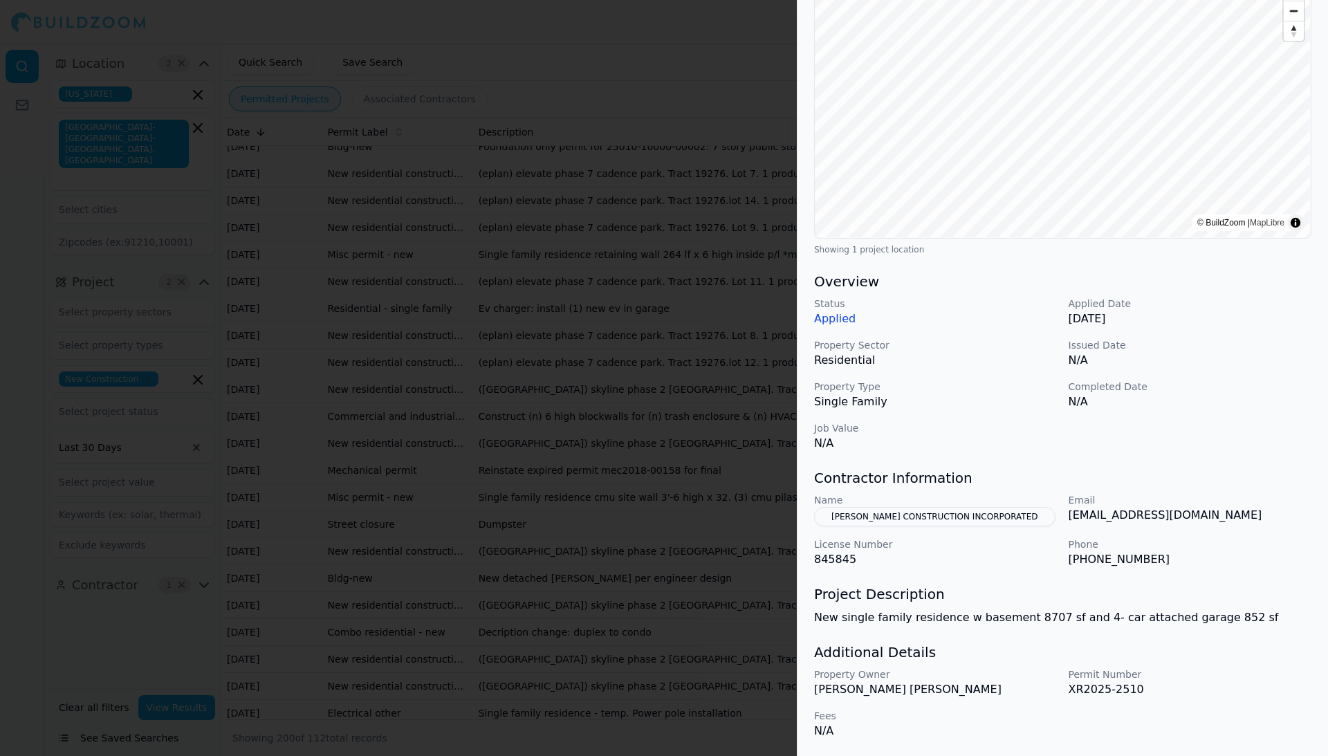
scroll to position [164, 0]
click at [921, 513] on button "[PERSON_NAME] CONSTRUCTION INCORPORATED" at bounding box center [934, 516] width 241 height 19
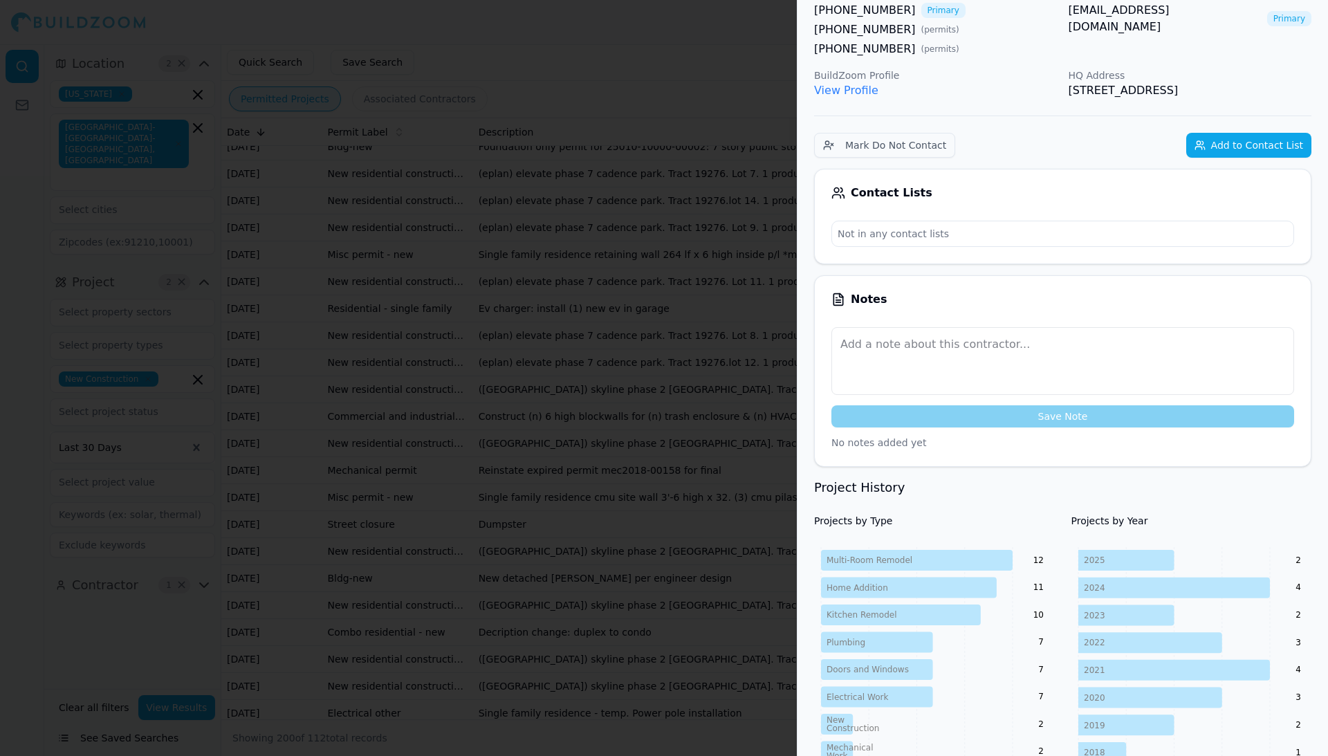
click at [1217, 158] on button "Add to Contact List" at bounding box center [1248, 145] width 125 height 25
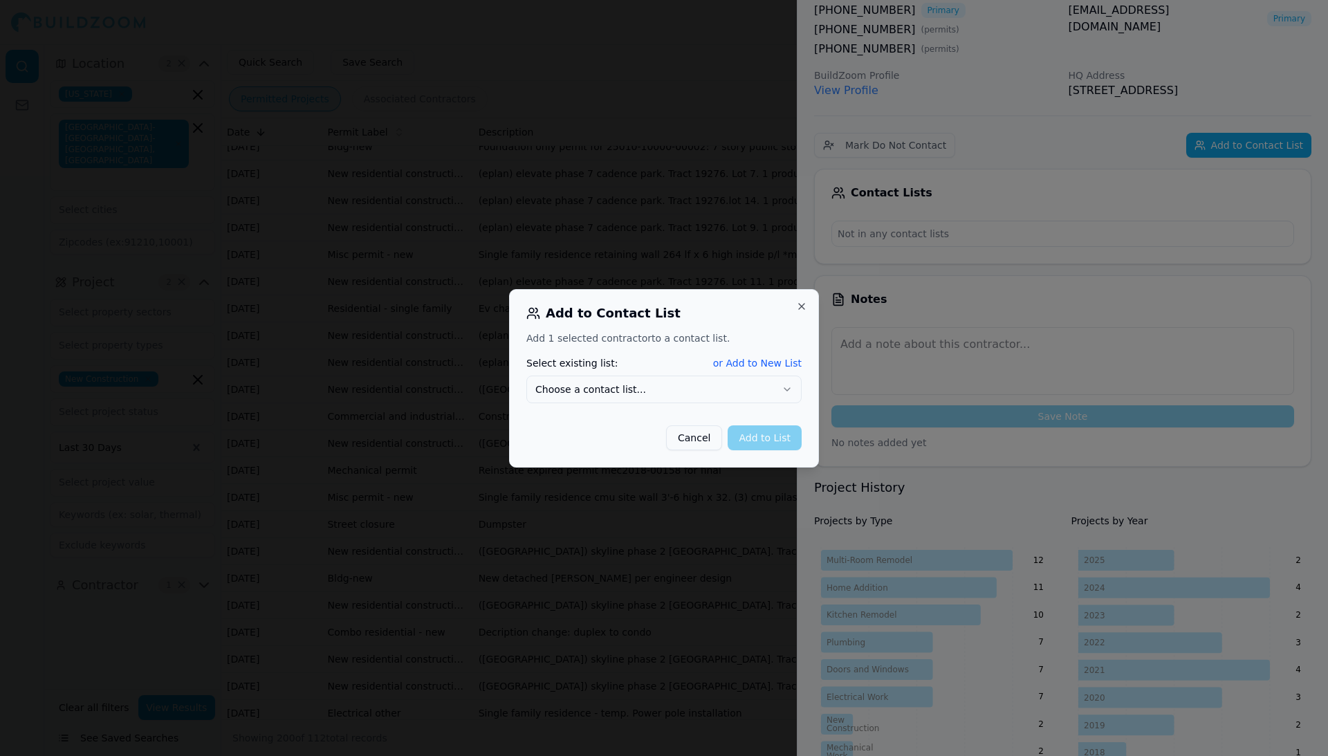
click at [740, 396] on button "Choose a contact list..." at bounding box center [663, 390] width 275 height 28
click at [751, 443] on button "Add to List" at bounding box center [765, 437] width 74 height 25
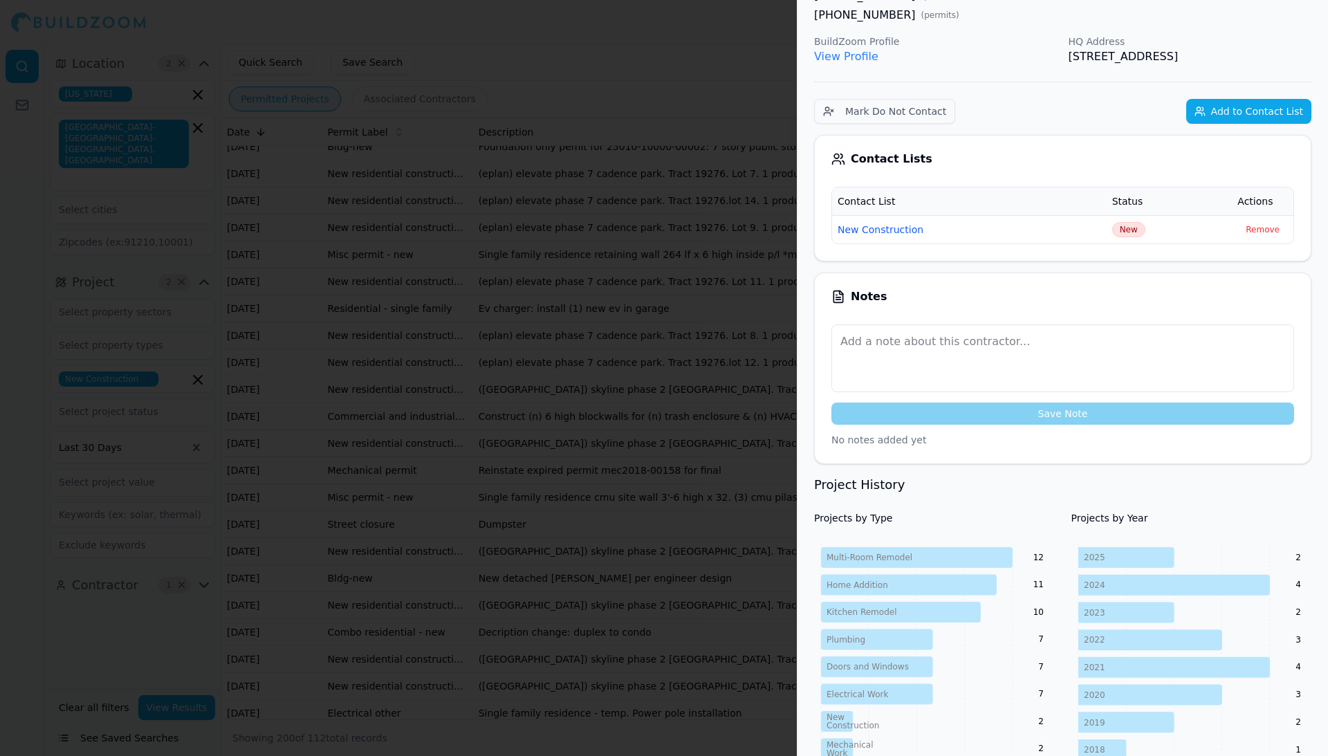
click at [681, 326] on div at bounding box center [664, 378] width 1328 height 756
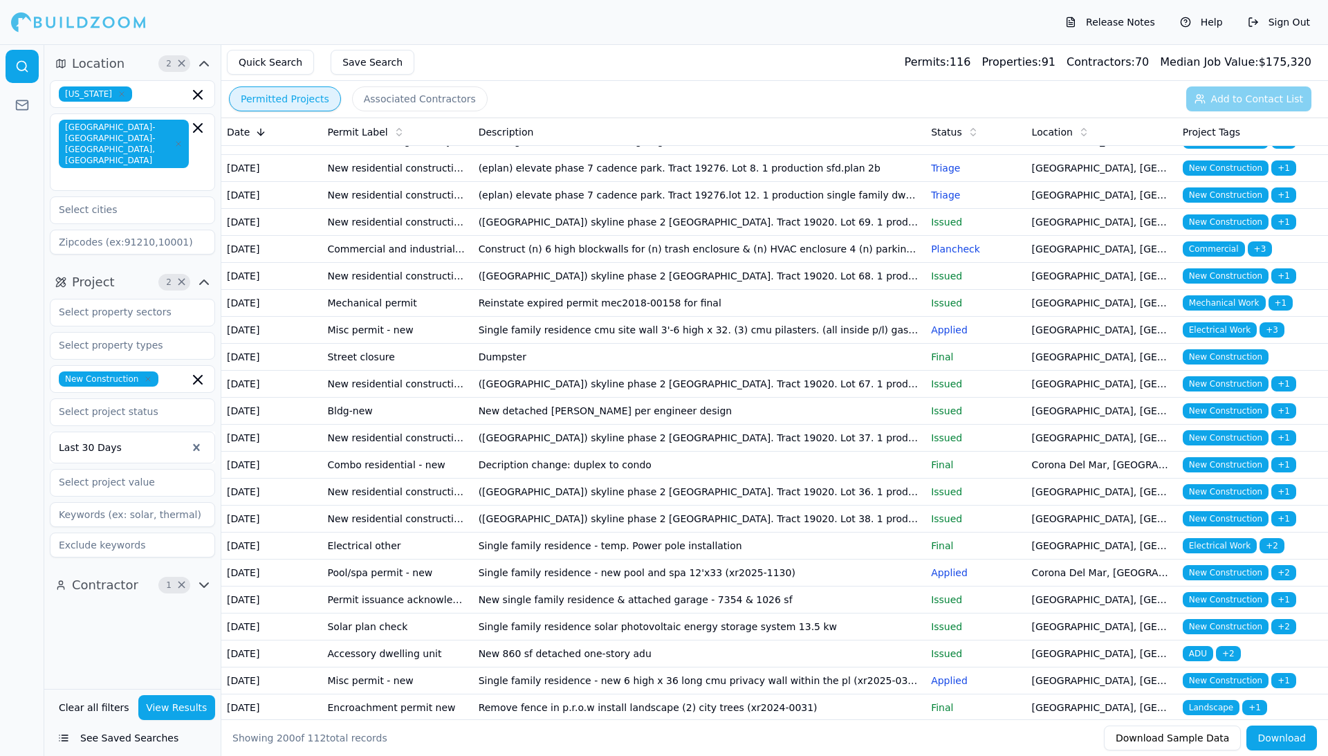
scroll to position [3366, 0]
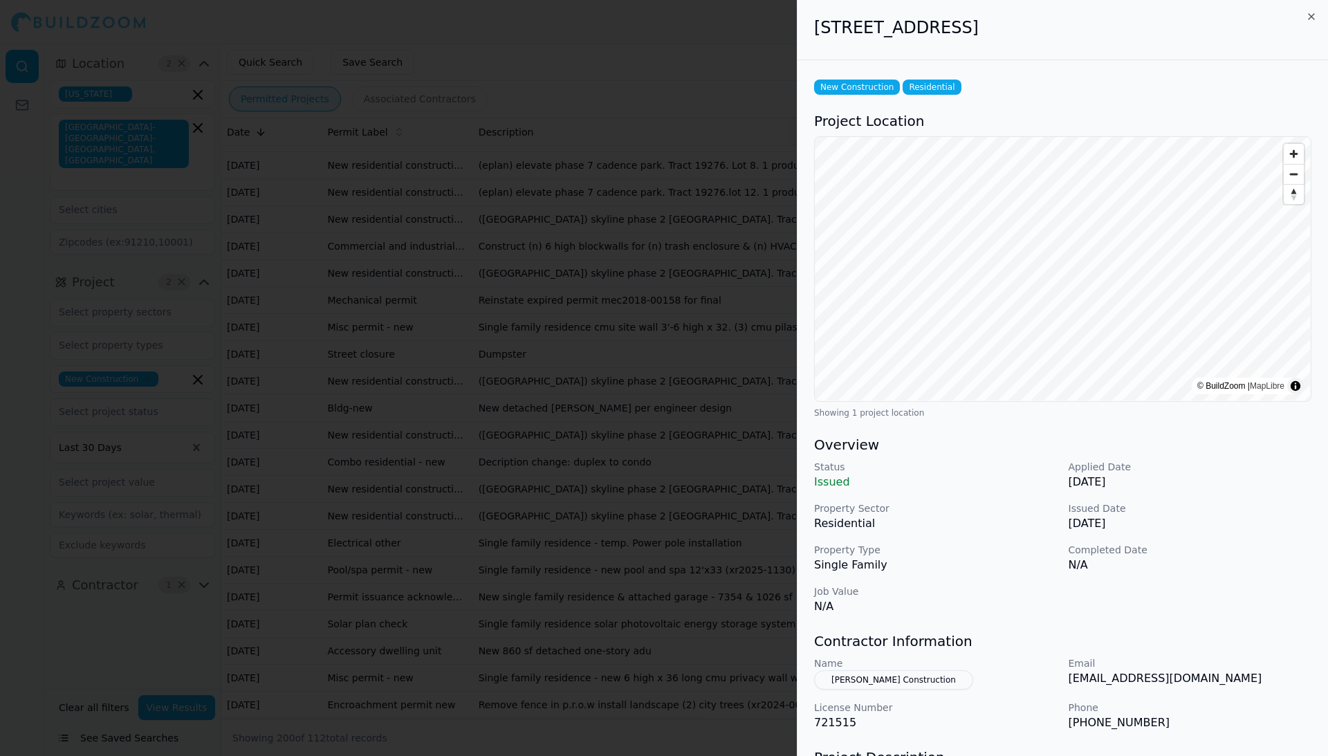
click at [914, 675] on button "[PERSON_NAME] Construction" at bounding box center [893, 679] width 159 height 19
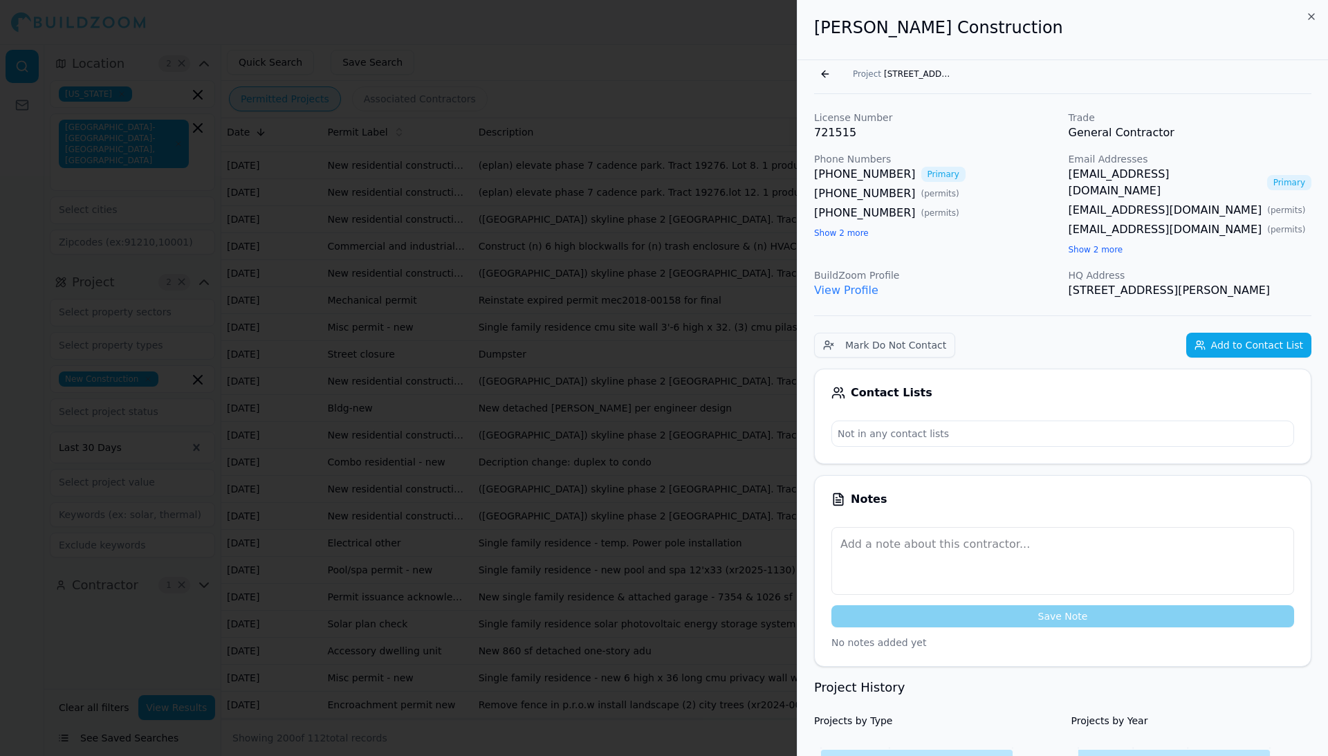
click at [1240, 342] on button "Add to Contact List" at bounding box center [1248, 345] width 125 height 25
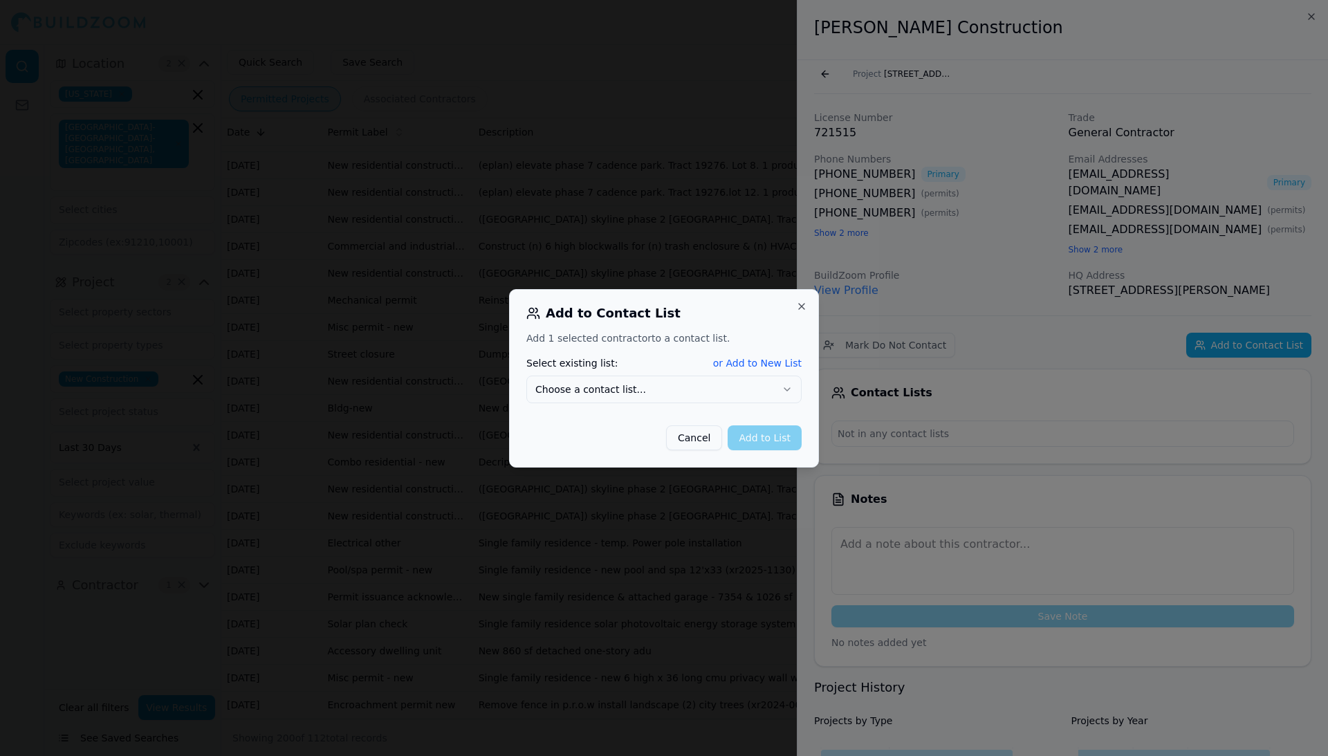
click at [745, 379] on button "Choose a contact list..." at bounding box center [663, 390] width 275 height 28
click at [753, 439] on button "Add to List" at bounding box center [765, 437] width 74 height 25
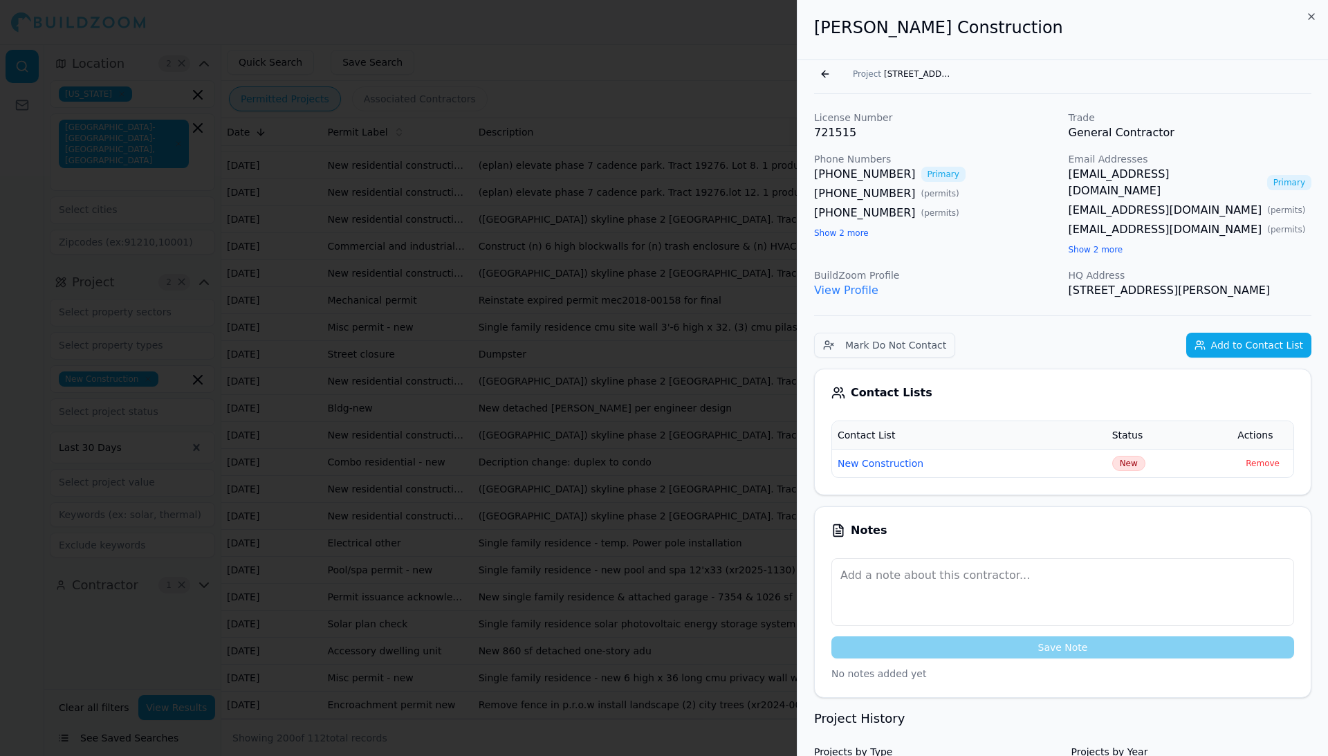
click at [729, 441] on div at bounding box center [664, 378] width 1328 height 756
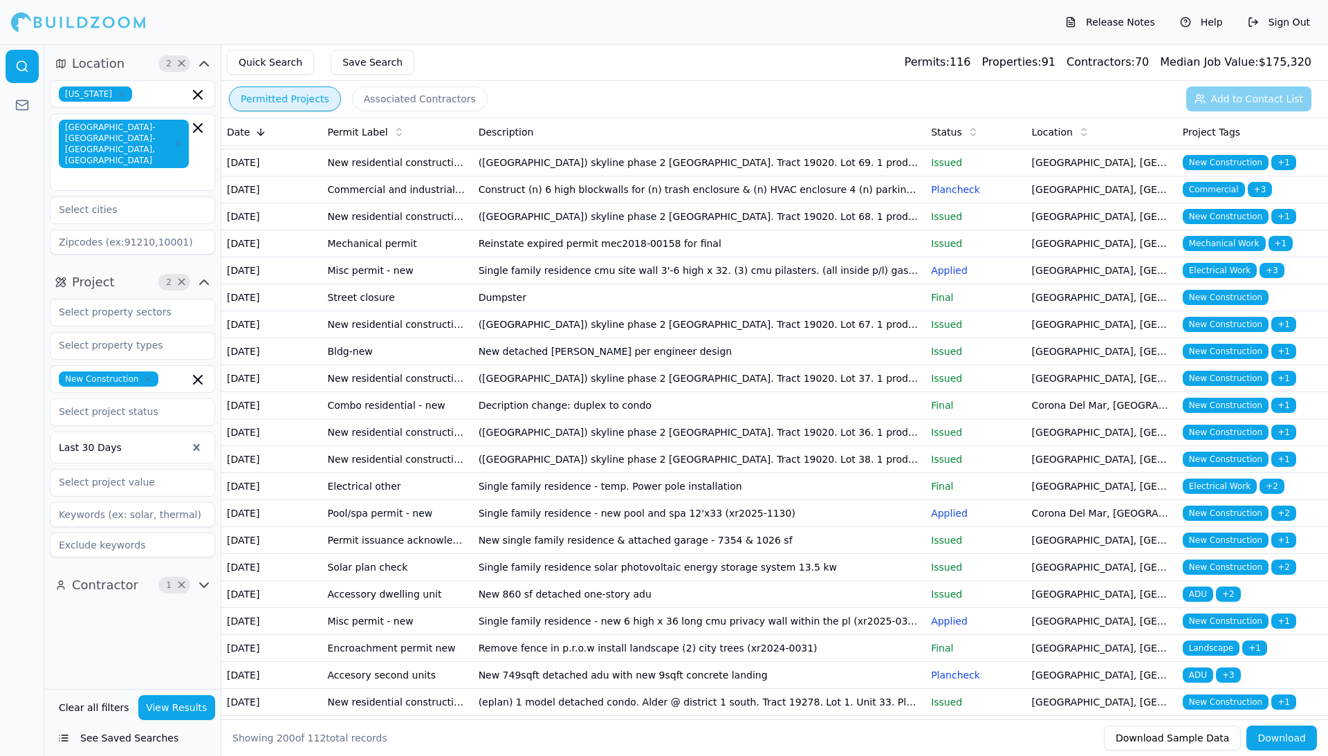
scroll to position [3427, 0]
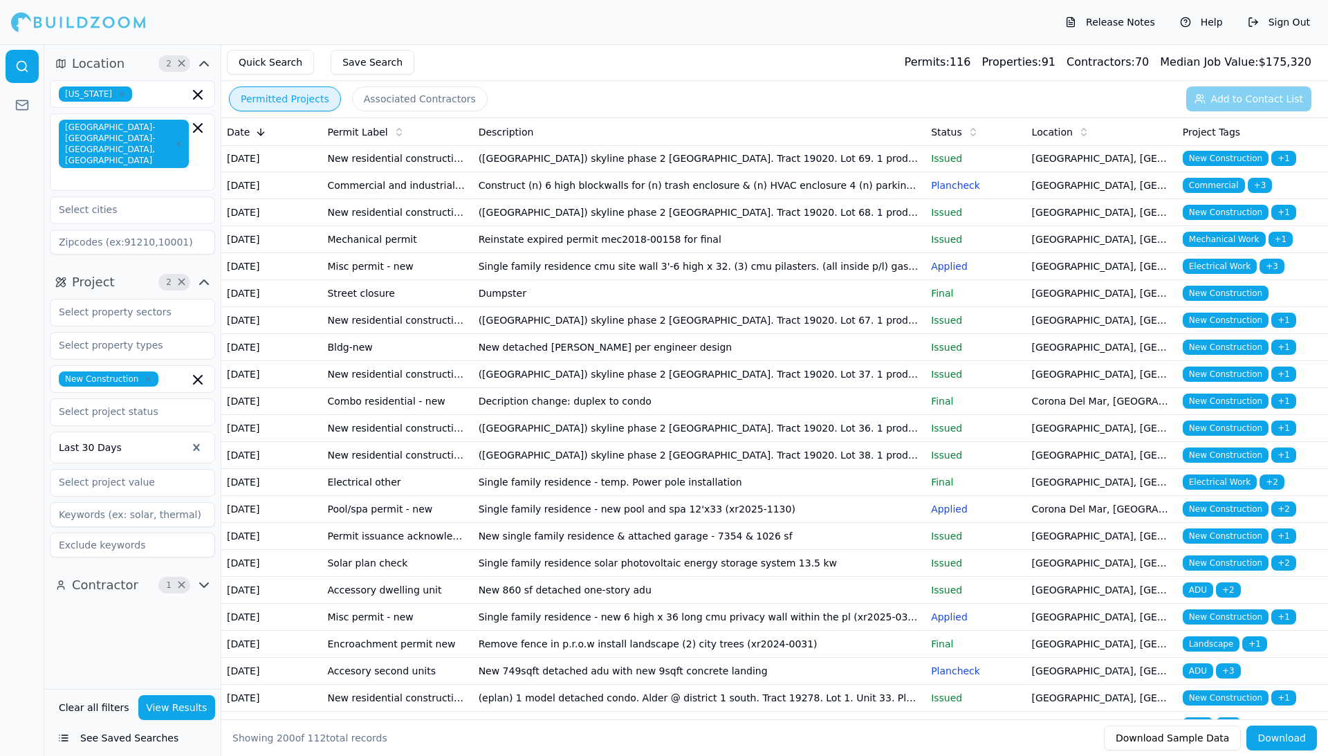
click at [197, 371] on icon "button" at bounding box center [198, 379] width 17 height 17
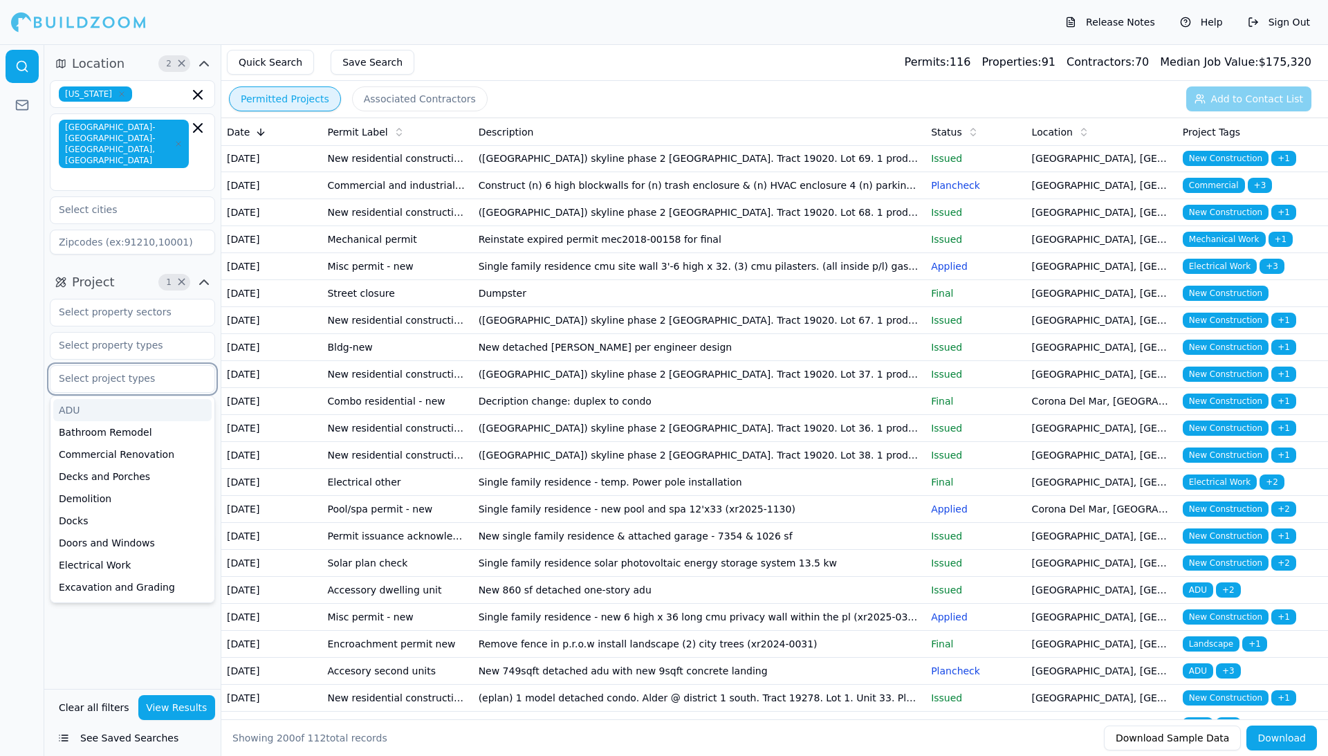
click at [65, 399] on div "ADU" at bounding box center [132, 410] width 158 height 22
click at [169, 707] on button "View Results" at bounding box center [176, 707] width 77 height 25
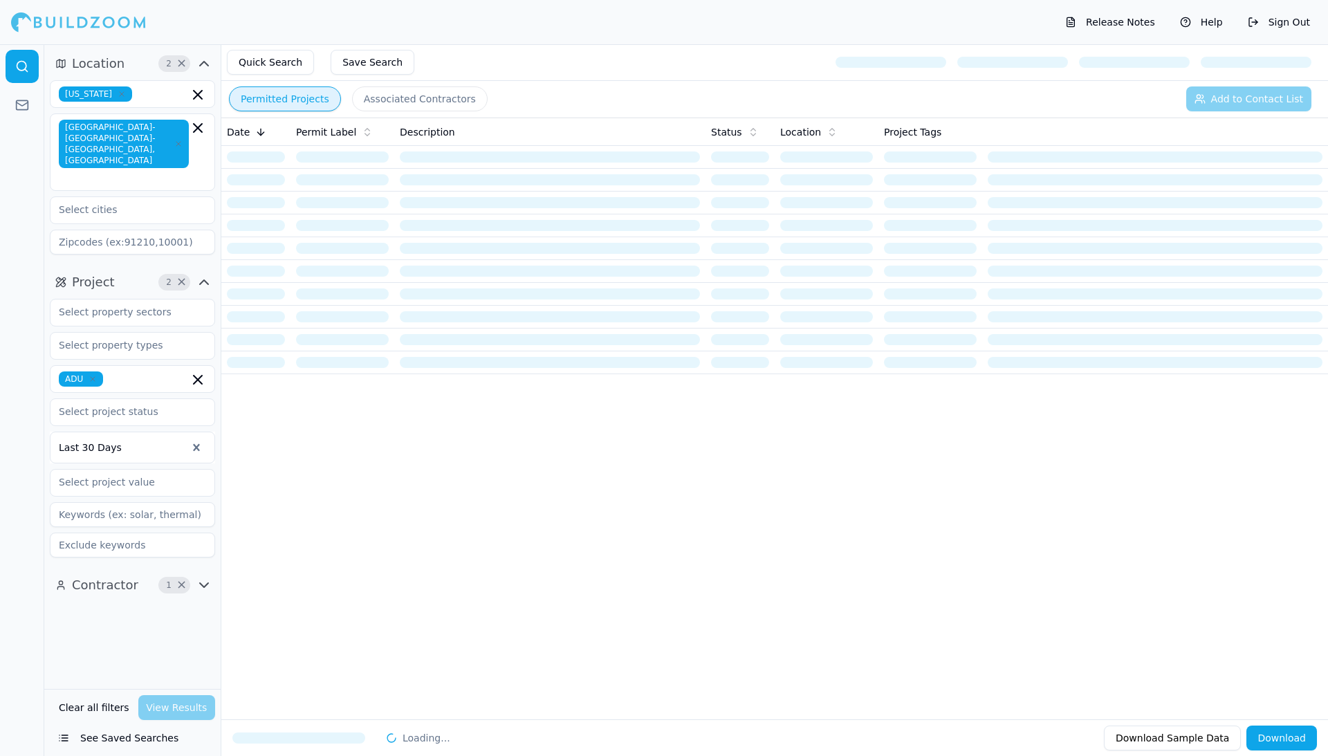
click at [144, 367] on div "ADU" at bounding box center [132, 379] width 165 height 28
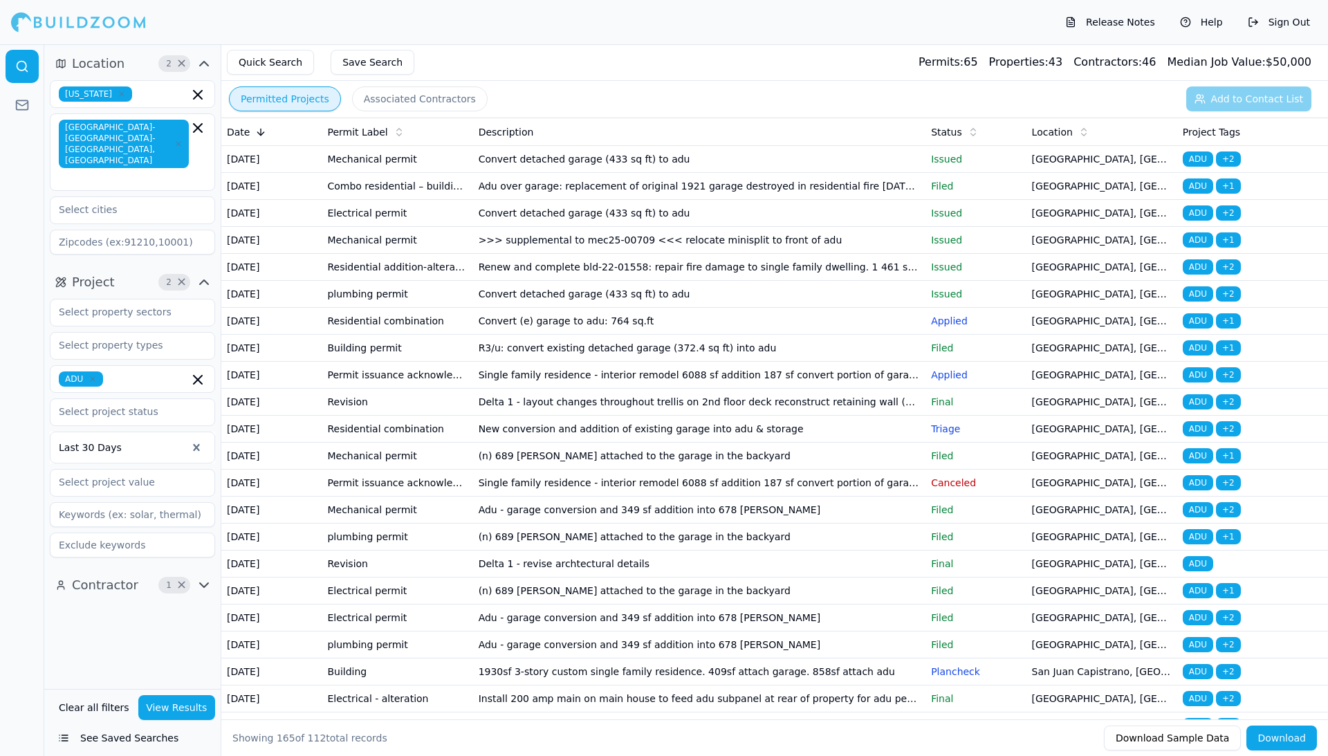
click at [24, 521] on div at bounding box center [22, 400] width 44 height 712
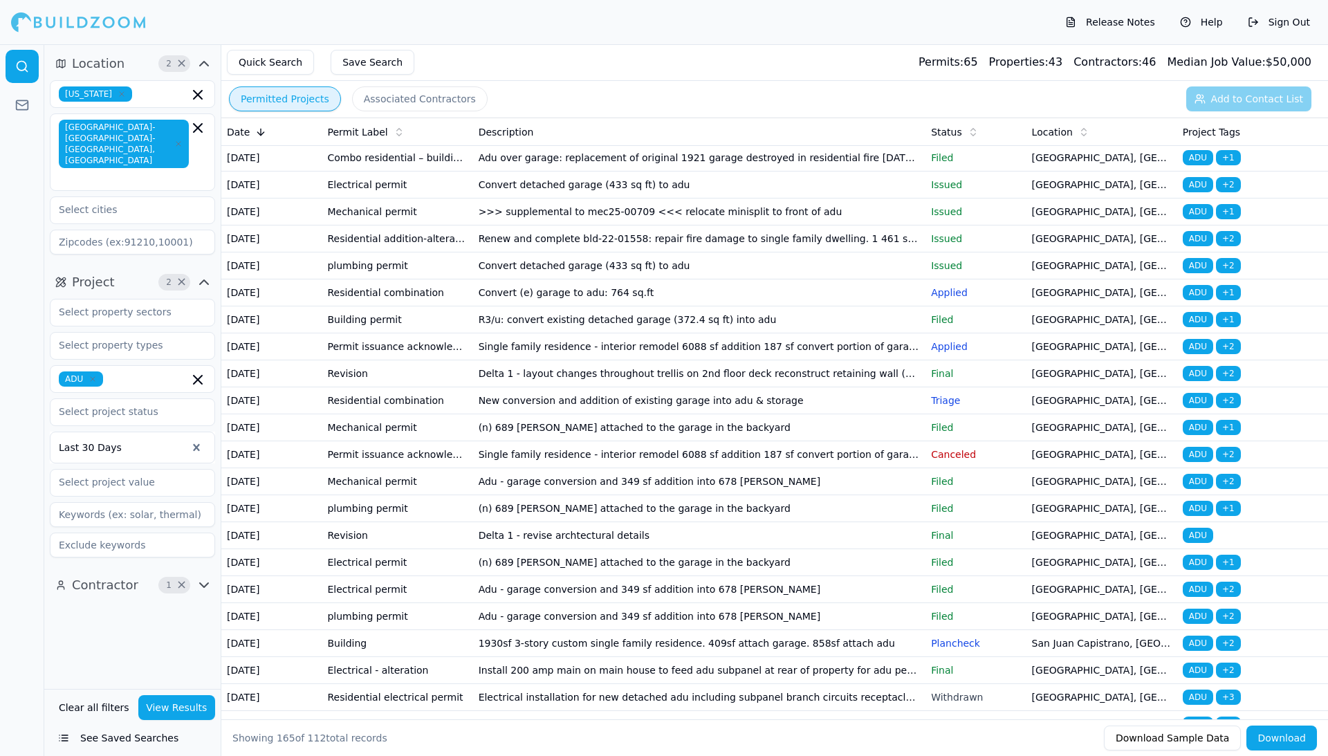
scroll to position [30, 0]
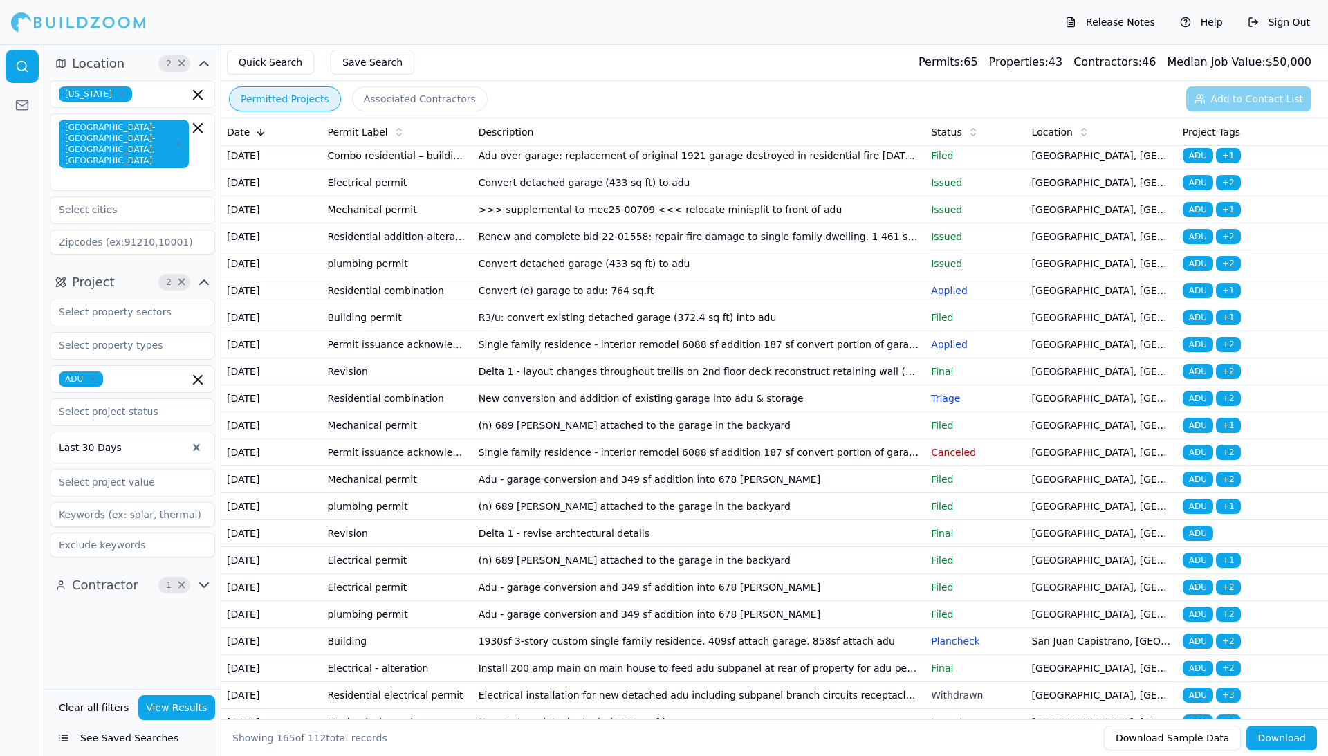
click at [670, 250] on td "Renew and complete bld-22-01558: repair fire damage to single family dwelling. …" at bounding box center [699, 236] width 453 height 27
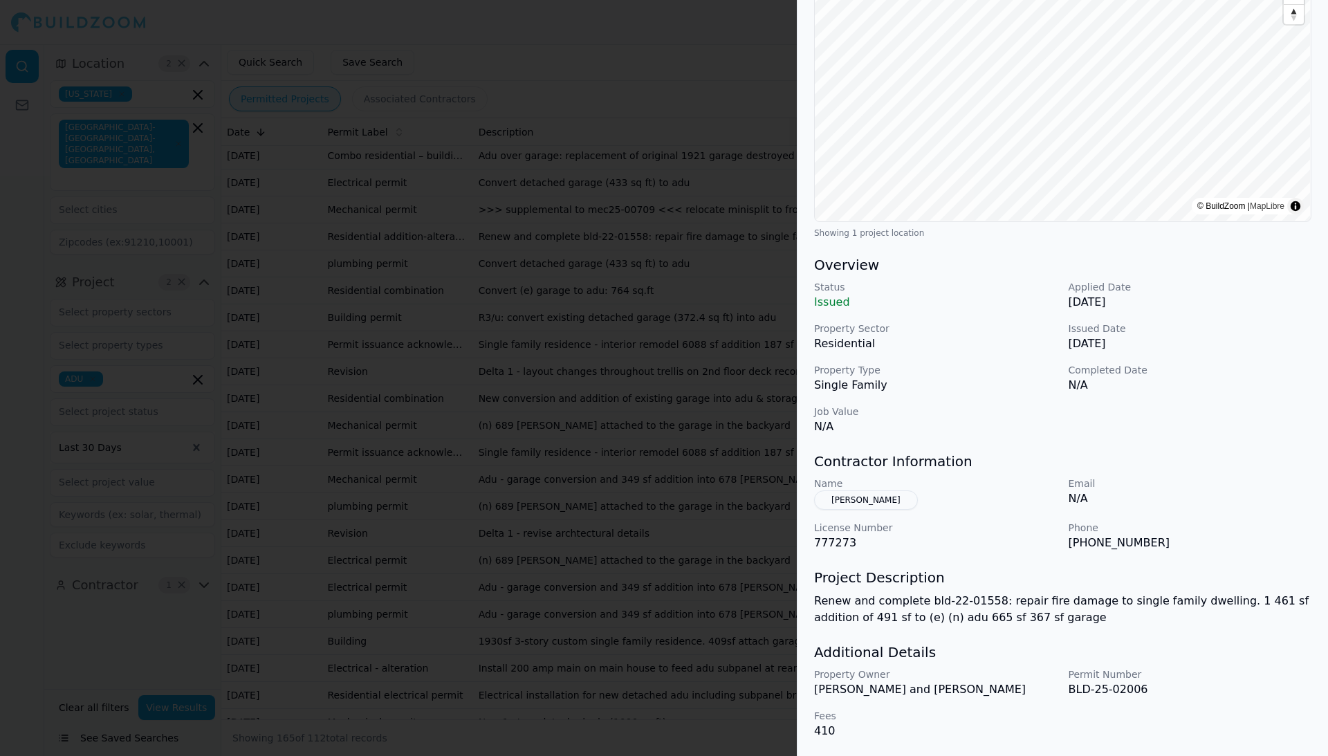
scroll to position [181, 0]
click at [888, 499] on button "[PERSON_NAME]" at bounding box center [866, 499] width 104 height 19
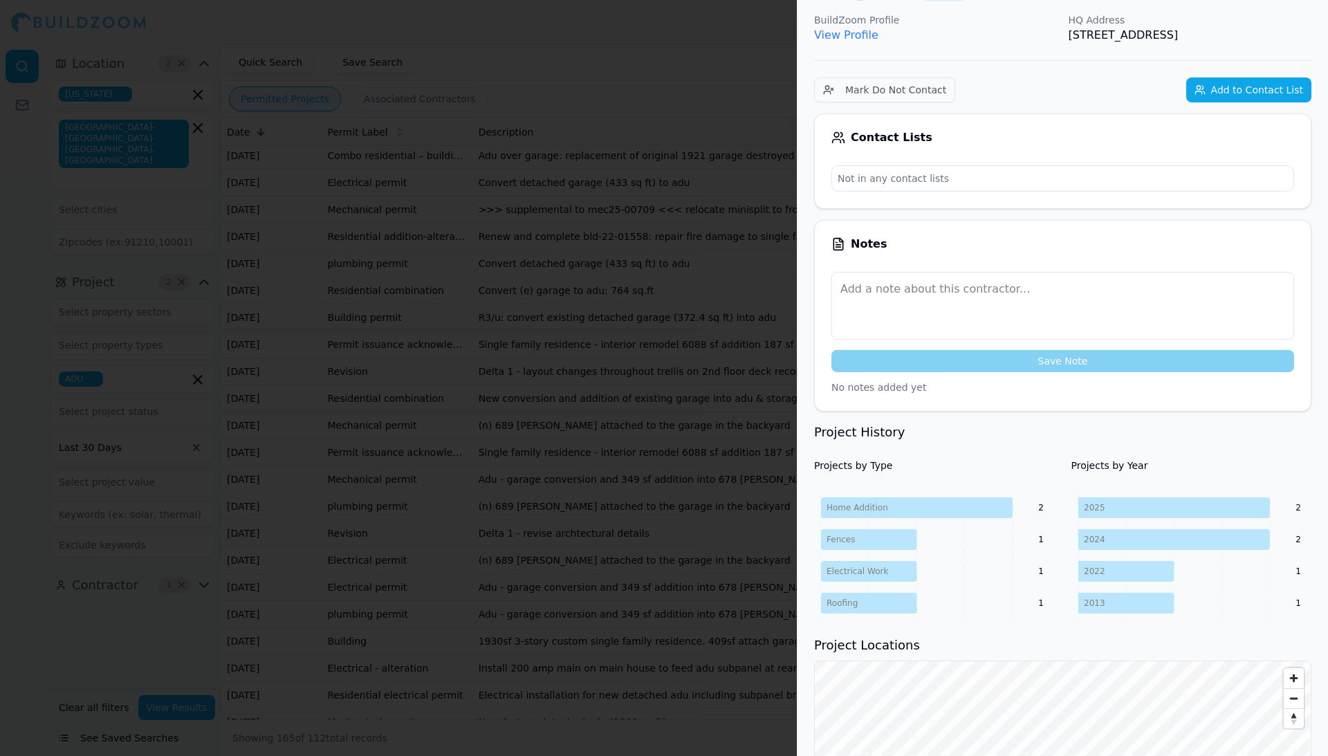
click at [1229, 102] on button "Add to Contact List" at bounding box center [1248, 89] width 125 height 25
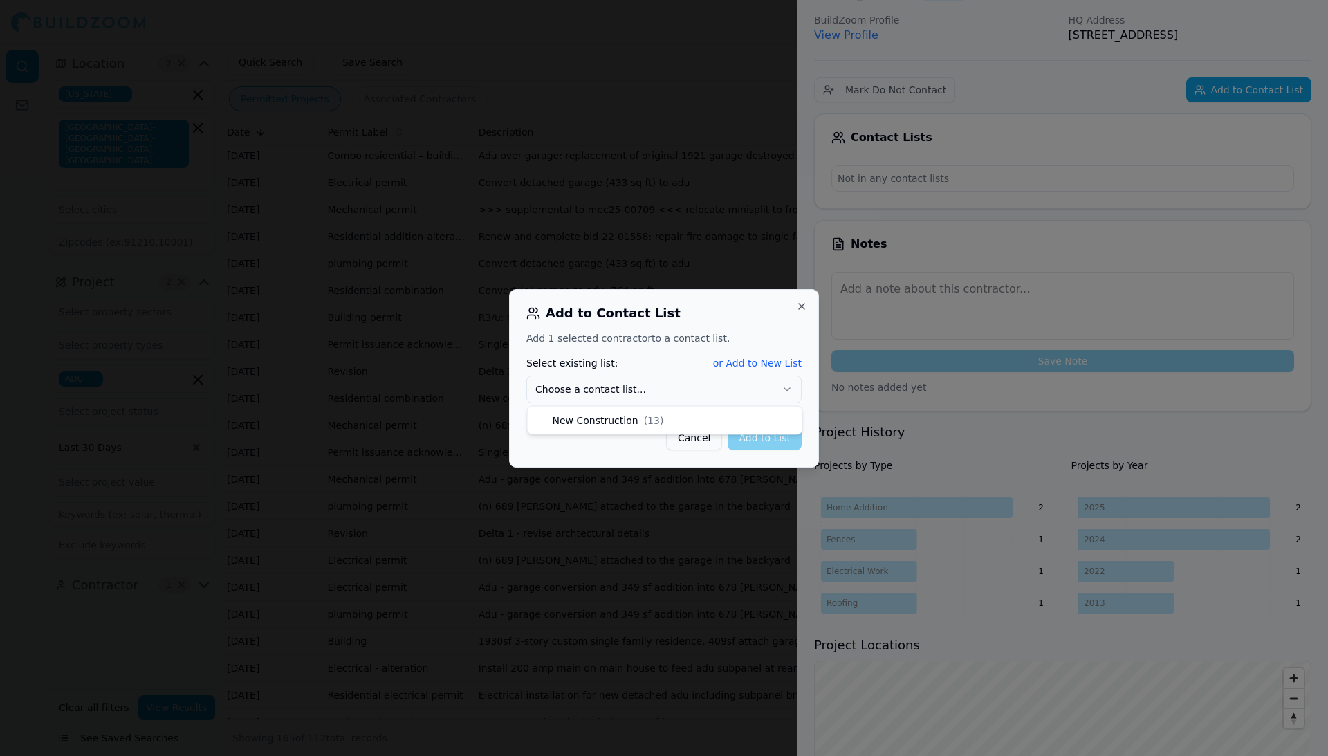
click at [620, 385] on button "Choose a contact list..." at bounding box center [663, 390] width 275 height 28
click at [786, 438] on button "Add to List" at bounding box center [765, 437] width 74 height 25
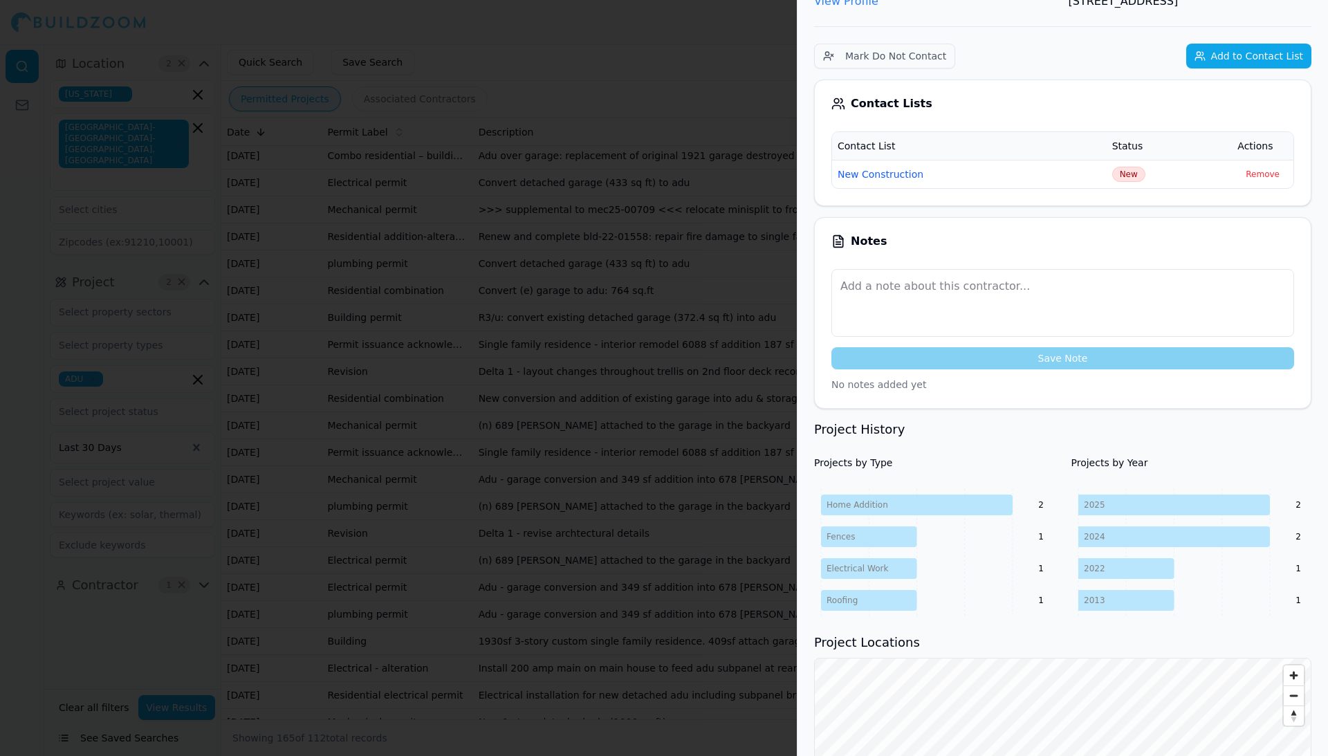
click at [607, 353] on div at bounding box center [664, 378] width 1328 height 756
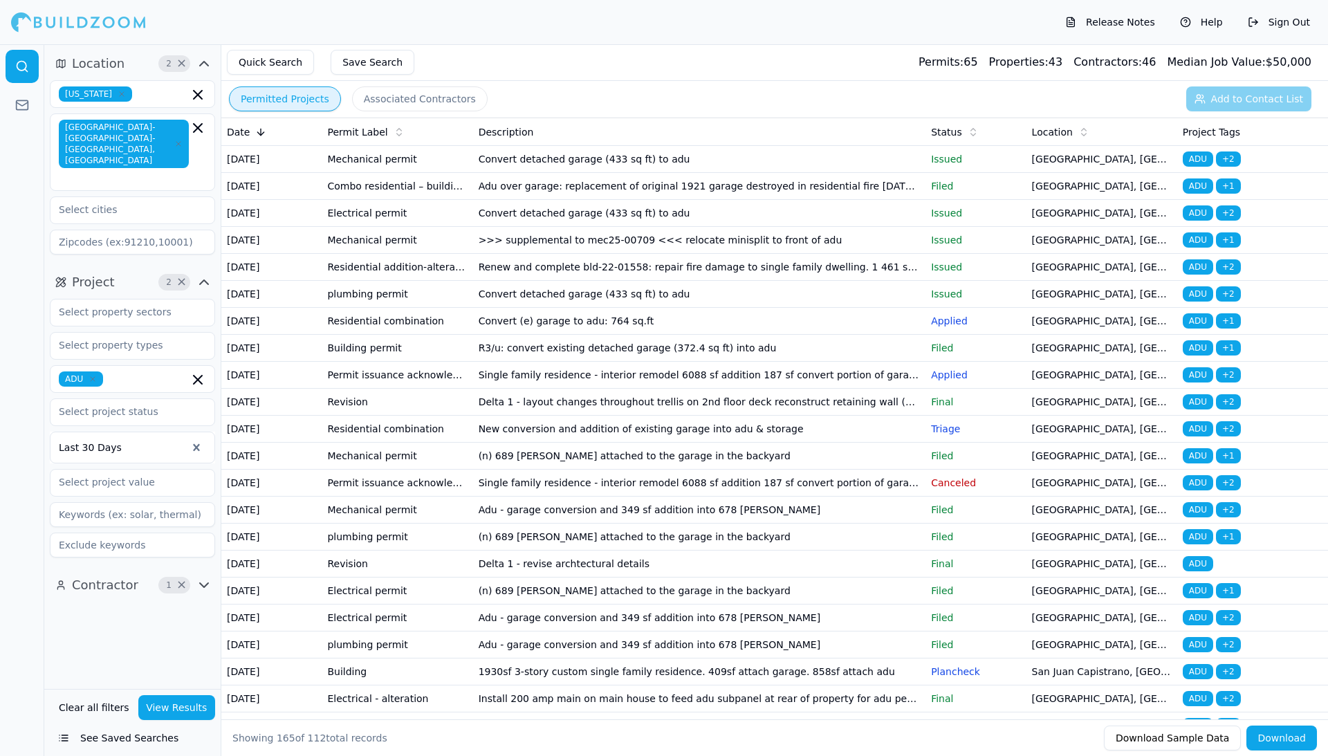
scroll to position [0, 0]
click at [710, 200] on td "Adu over garage: replacement of original 1921 garage destroyed in residential f…" at bounding box center [699, 186] width 453 height 27
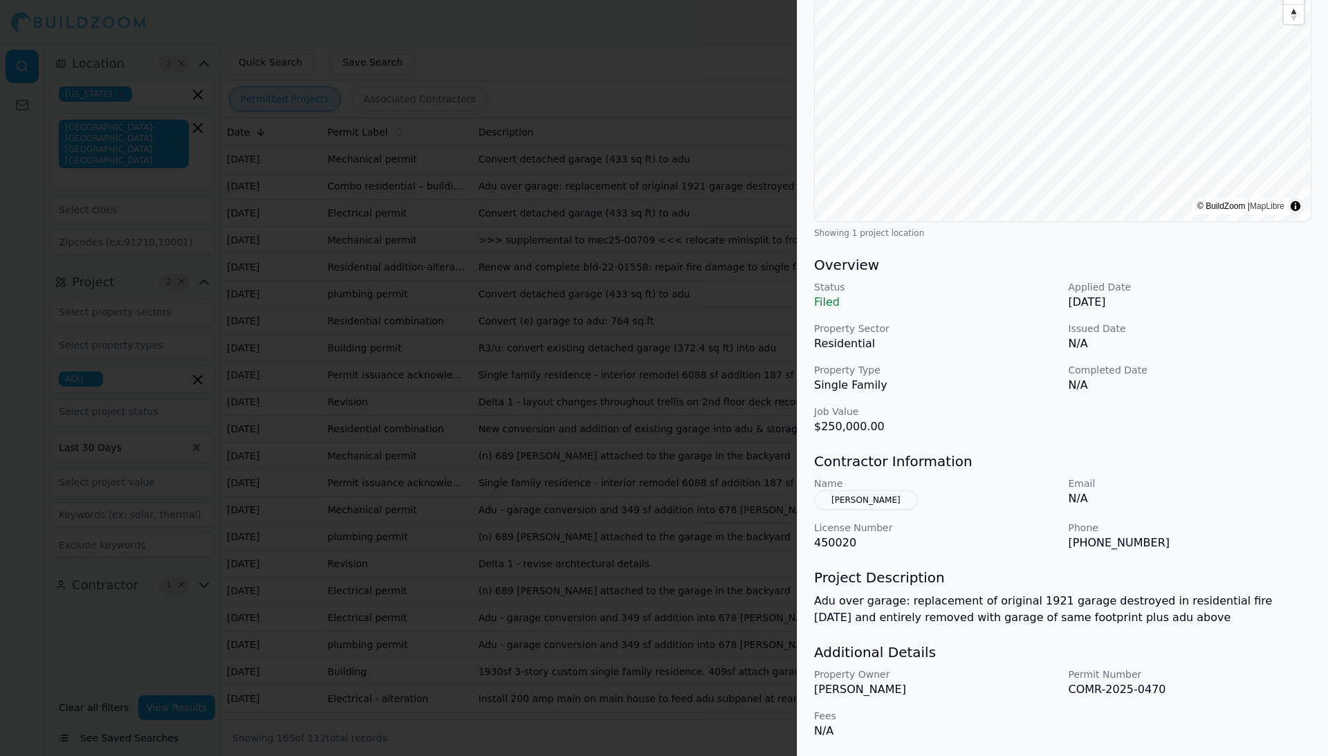
scroll to position [181, 0]
click at [859, 501] on button "[PERSON_NAME]" at bounding box center [866, 499] width 104 height 19
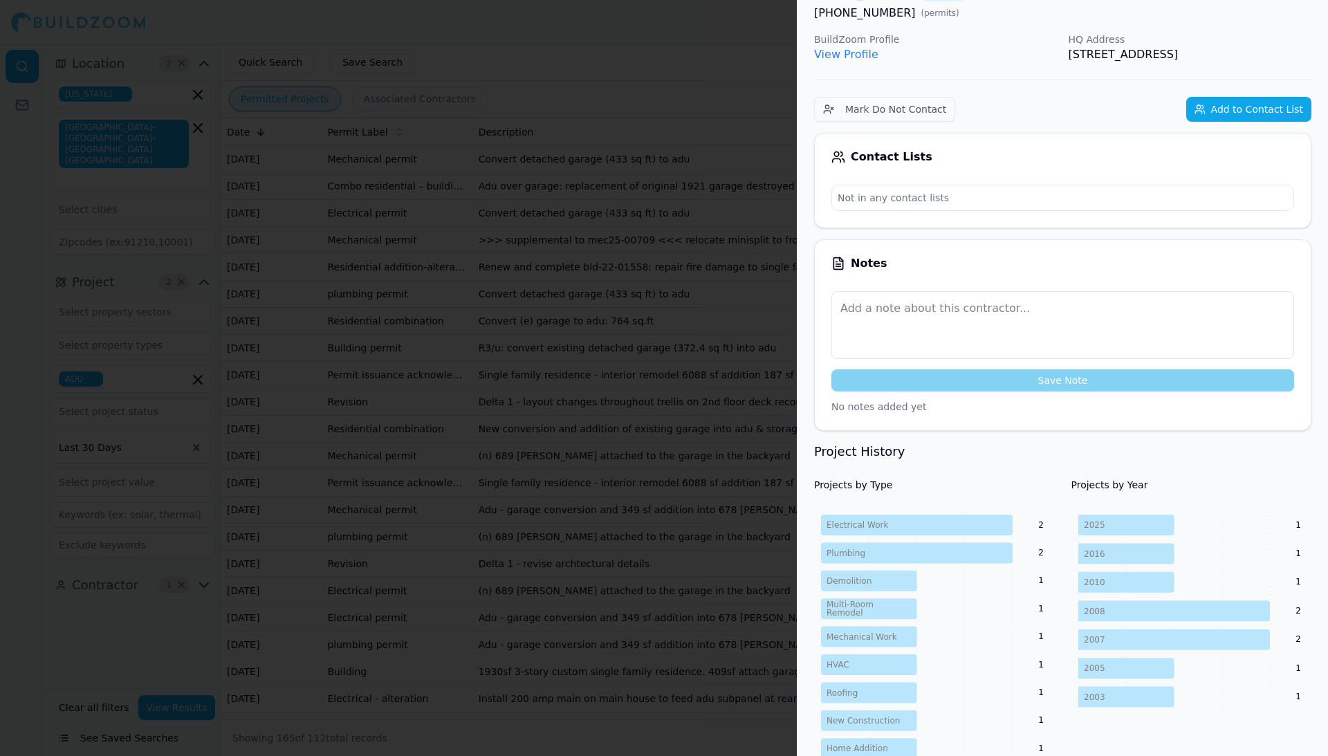
click at [1226, 107] on button "Add to Contact List" at bounding box center [1248, 109] width 125 height 25
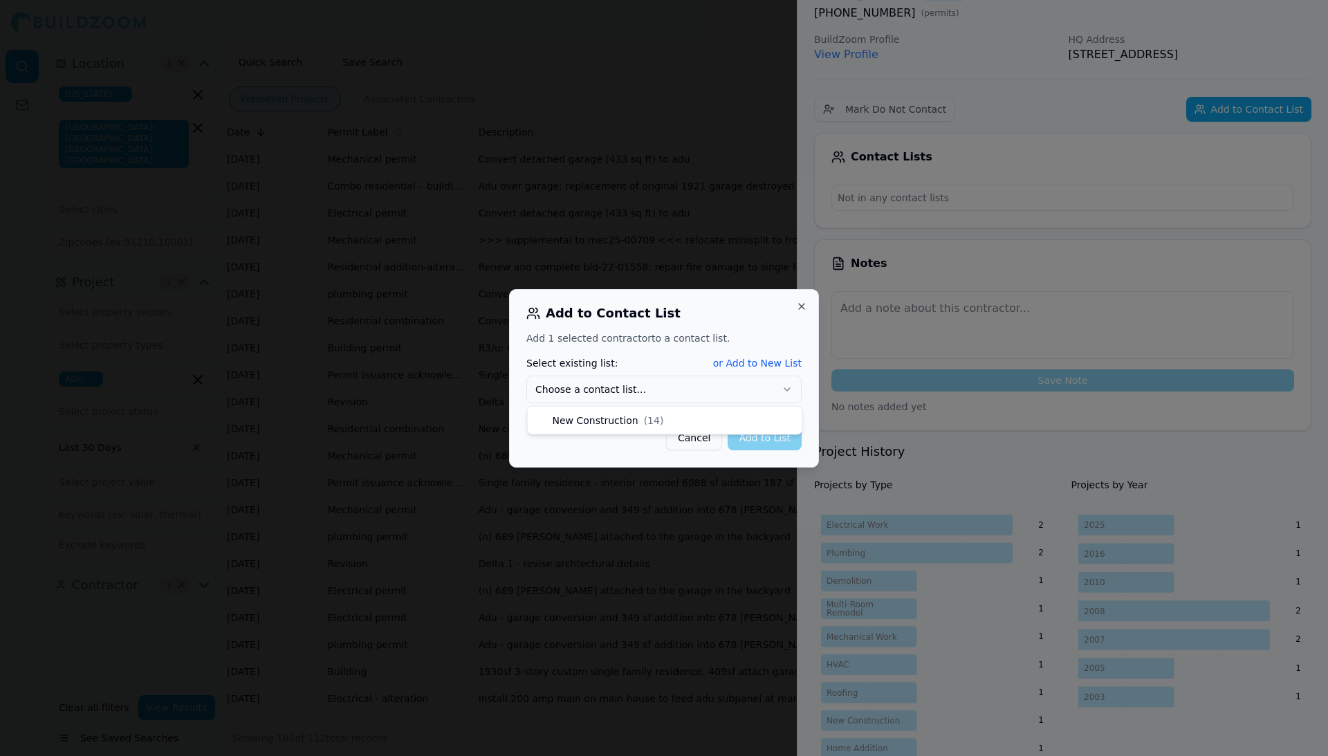
click at [754, 394] on button "Choose a contact list..." at bounding box center [663, 390] width 275 height 28
click at [758, 441] on button "Add to List" at bounding box center [765, 437] width 74 height 25
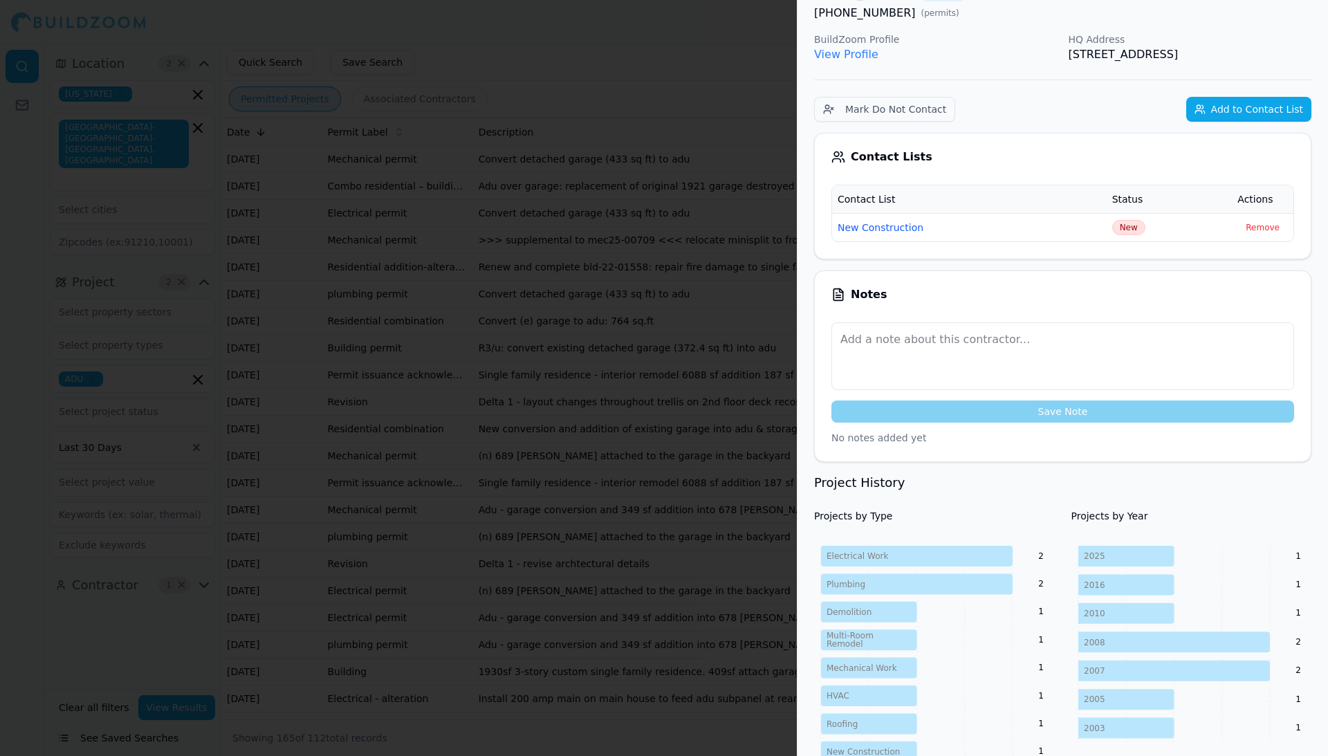
click at [673, 366] on div at bounding box center [664, 378] width 1328 height 756
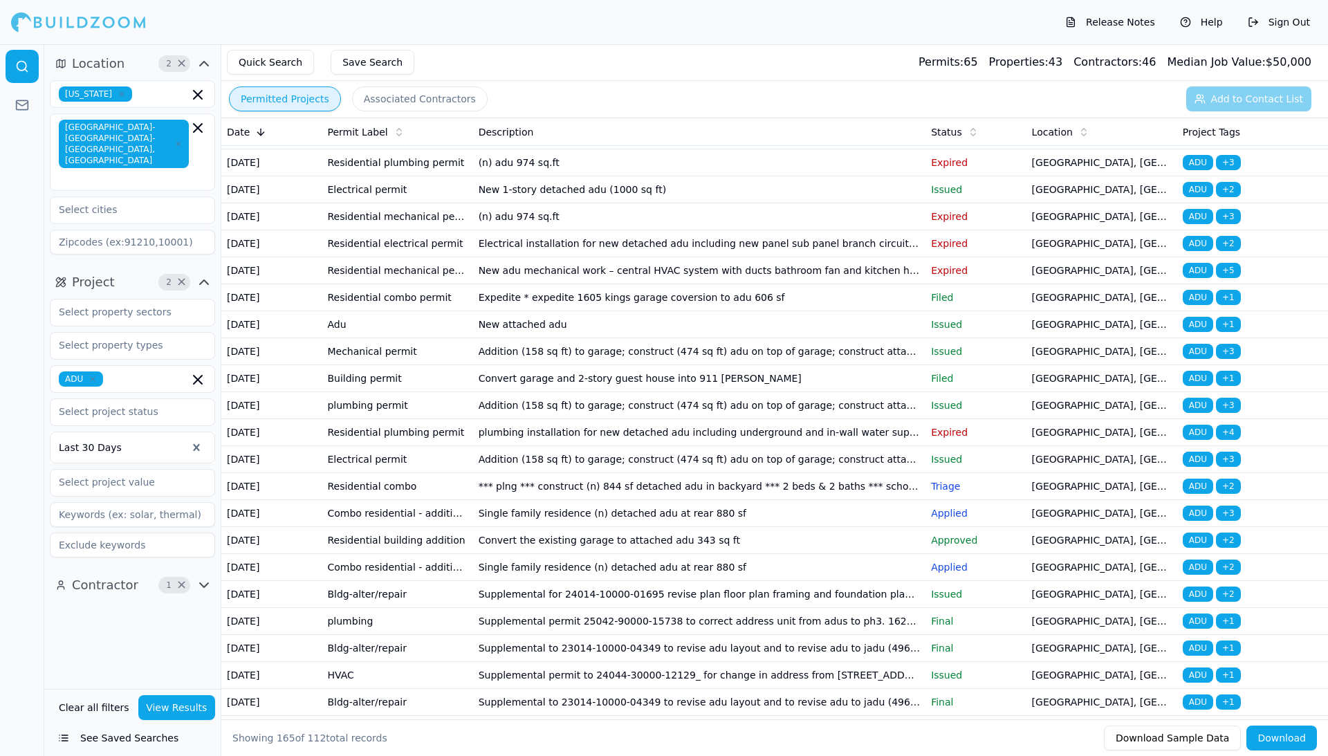
scroll to position [701, 0]
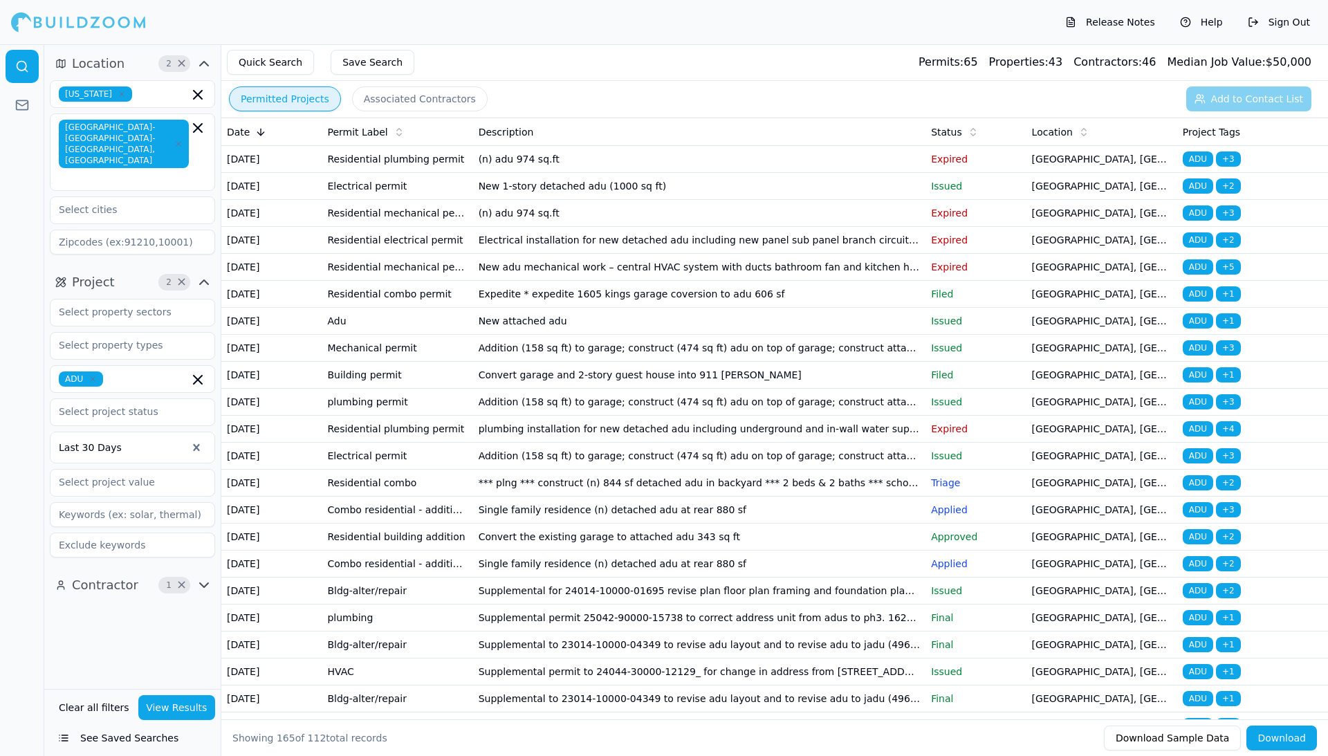
click at [742, 65] on td "New 1-story detached adu (1000 sq ft)" at bounding box center [699, 51] width 453 height 27
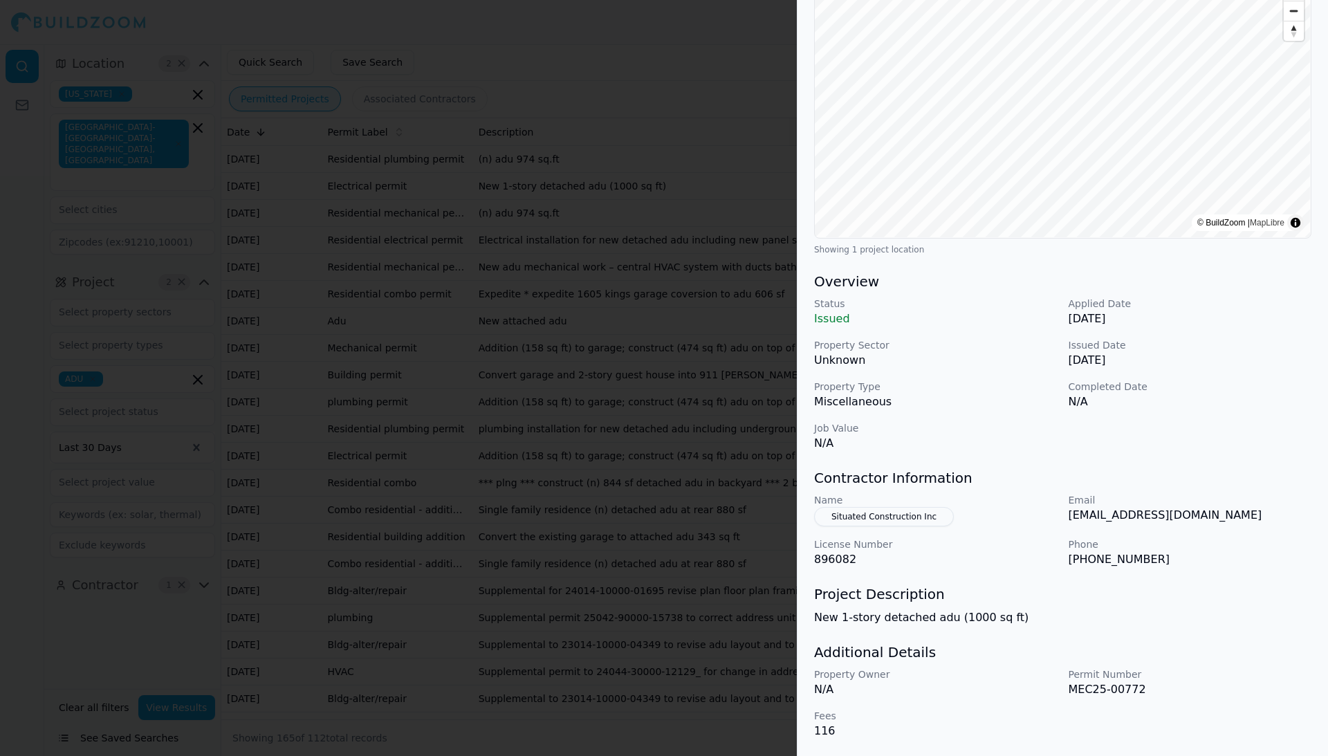
scroll to position [164, 0]
click at [919, 517] on button "Situated Construction Inc" at bounding box center [884, 516] width 140 height 19
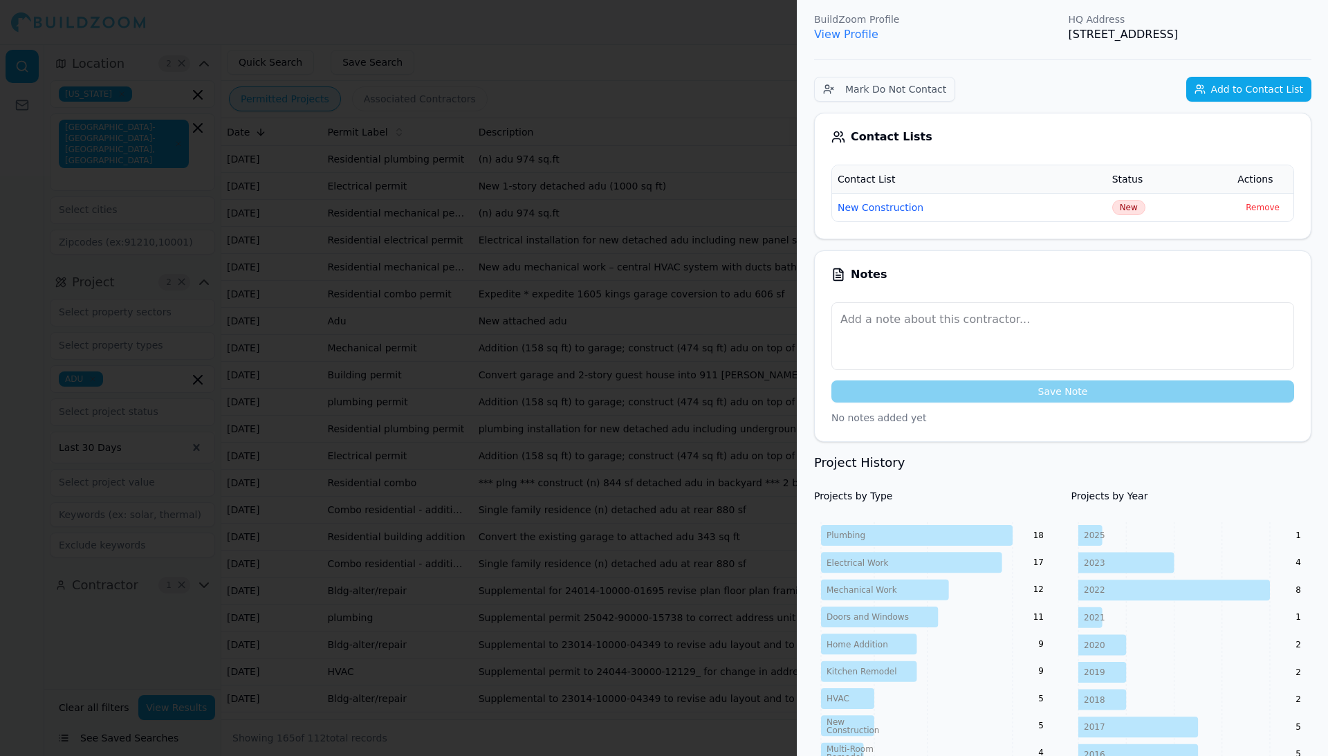
click at [647, 446] on div at bounding box center [664, 378] width 1328 height 756
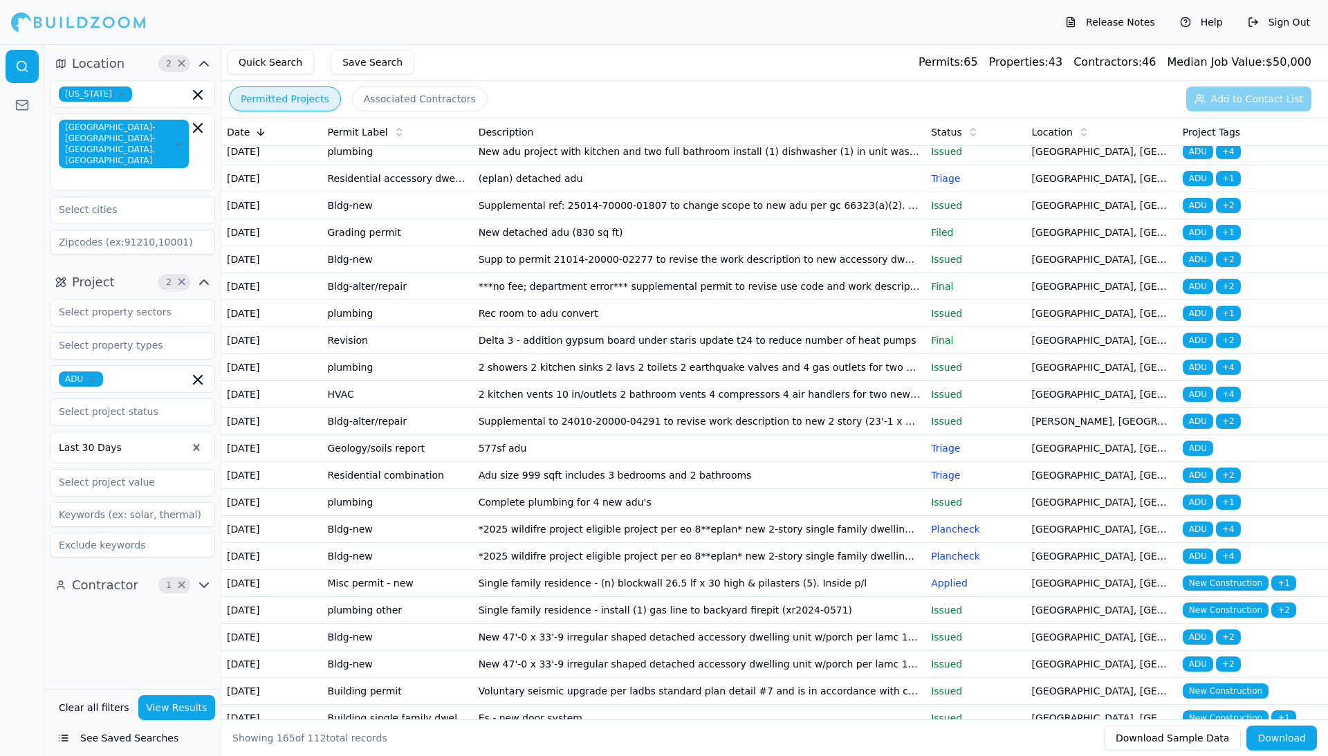
scroll to position [1395, 0]
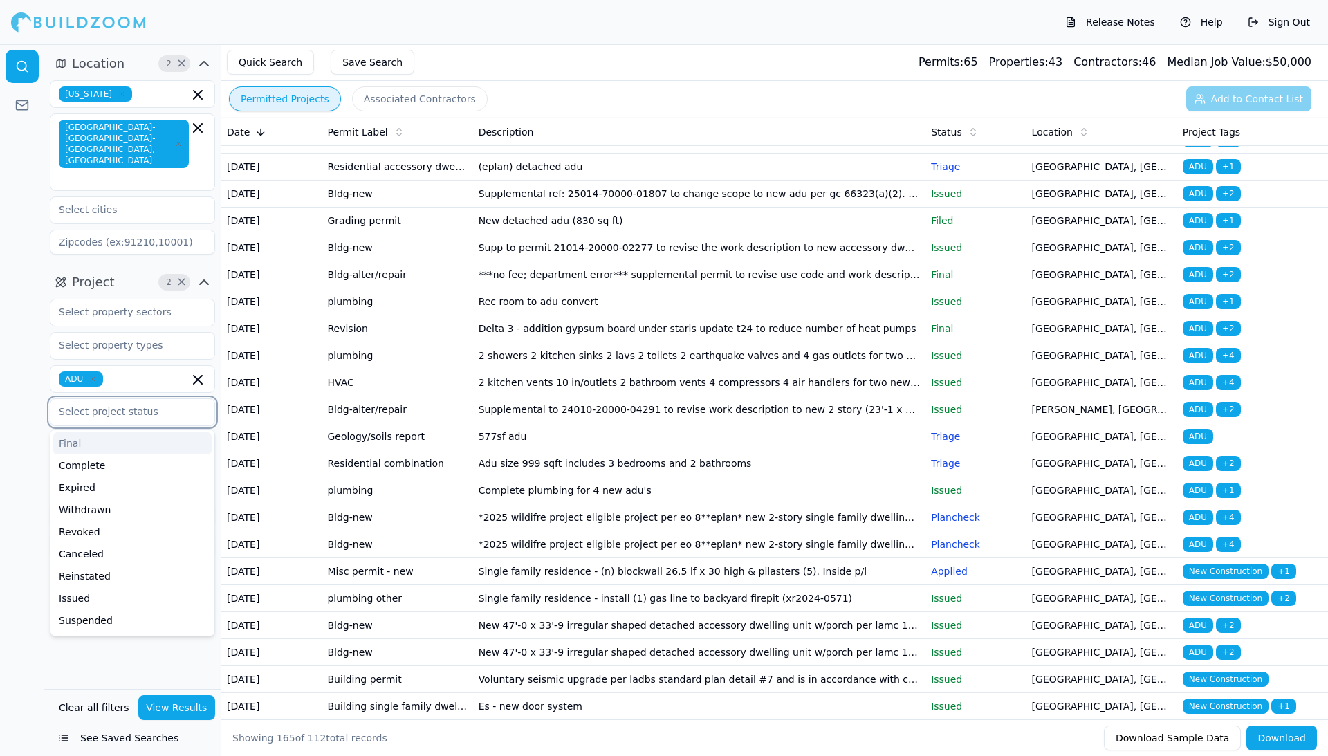
click at [156, 399] on input "text" at bounding box center [123, 411] width 147 height 25
click at [90, 589] on div "Applied" at bounding box center [132, 600] width 158 height 22
click at [83, 566] on div "Filed" at bounding box center [132, 577] width 158 height 22
click at [80, 589] on div "Triage" at bounding box center [132, 600] width 158 height 22
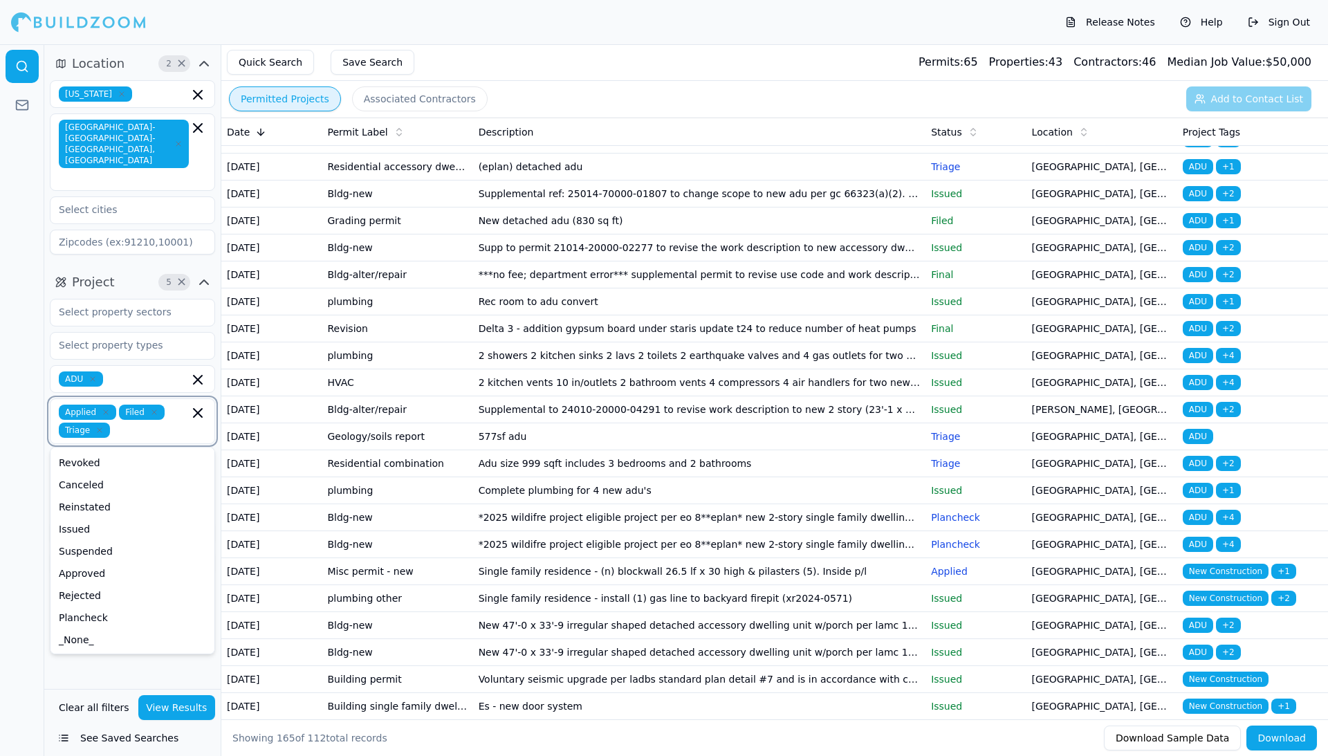
scroll to position [87, 0]
click at [93, 607] on div "Plancheck" at bounding box center [132, 618] width 158 height 22
click at [95, 595] on div "Approved" at bounding box center [132, 595] width 158 height 22
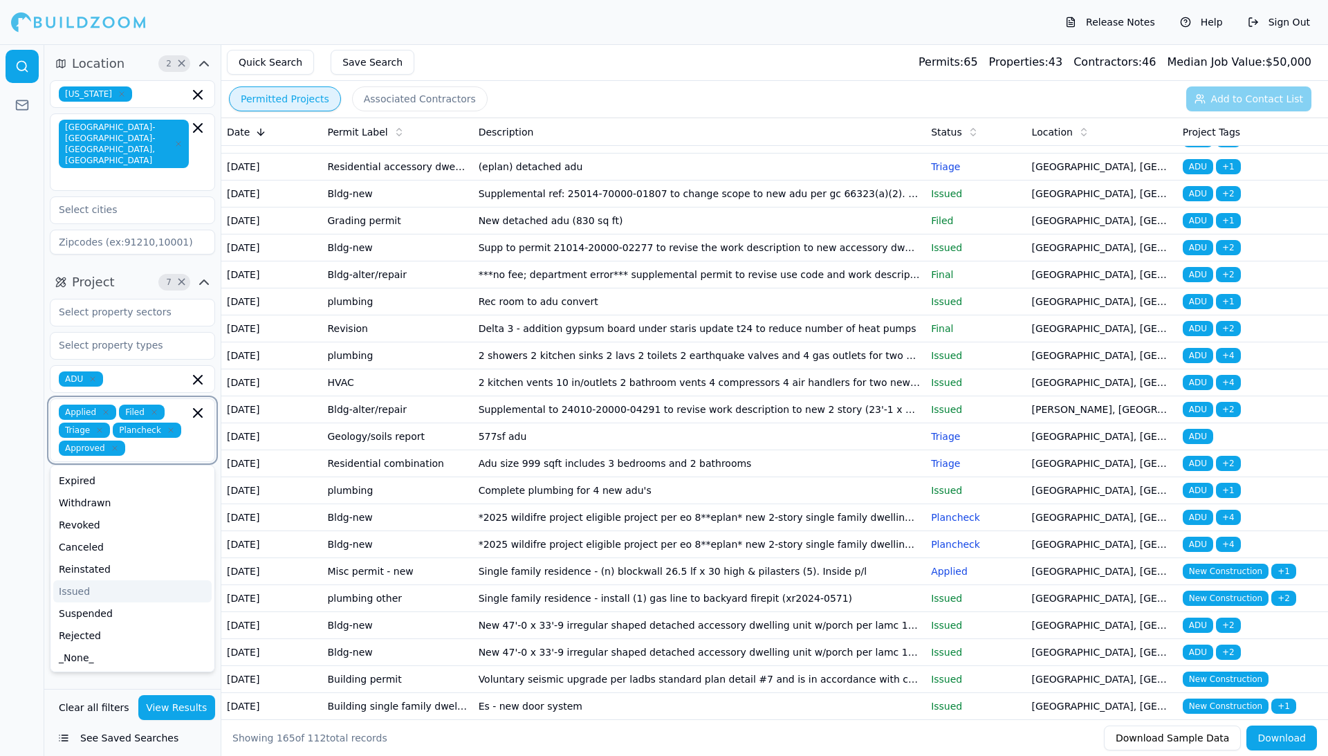
click at [86, 580] on div "Issued" at bounding box center [132, 591] width 158 height 22
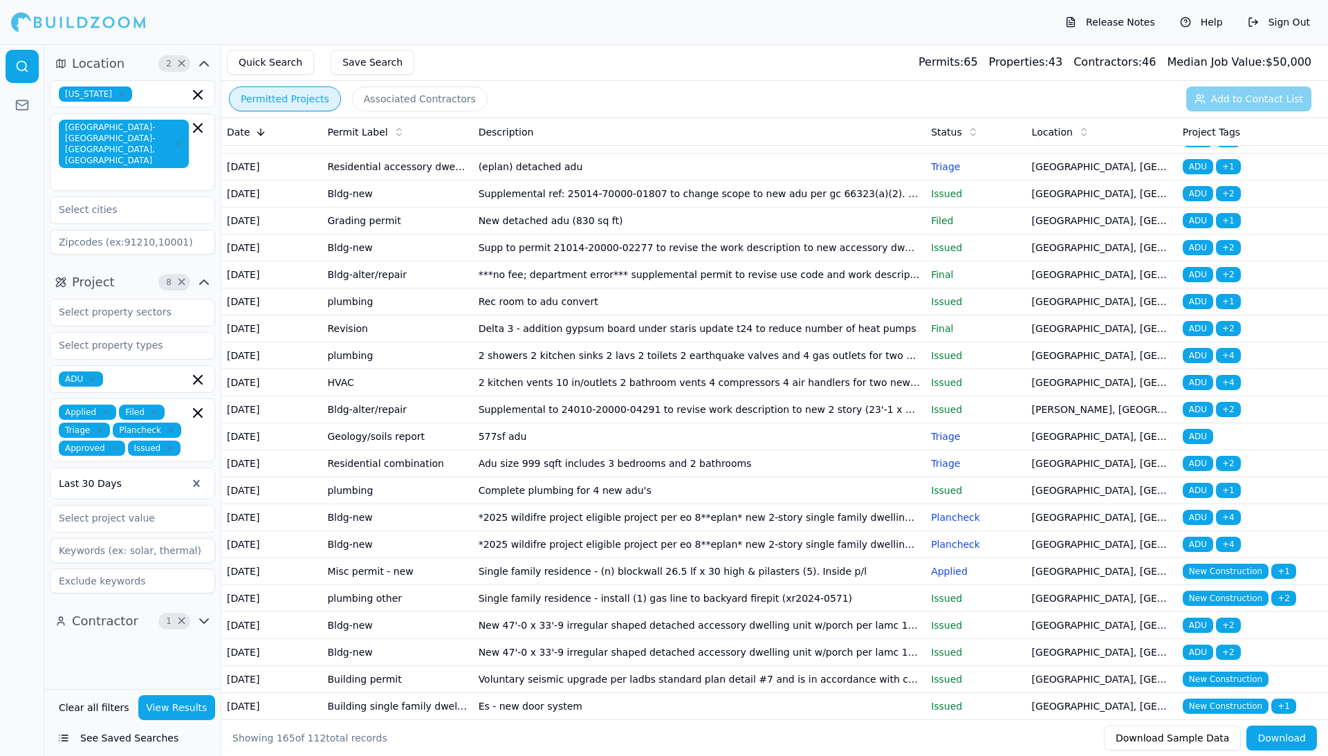
click at [183, 712] on button "View Results" at bounding box center [176, 707] width 77 height 25
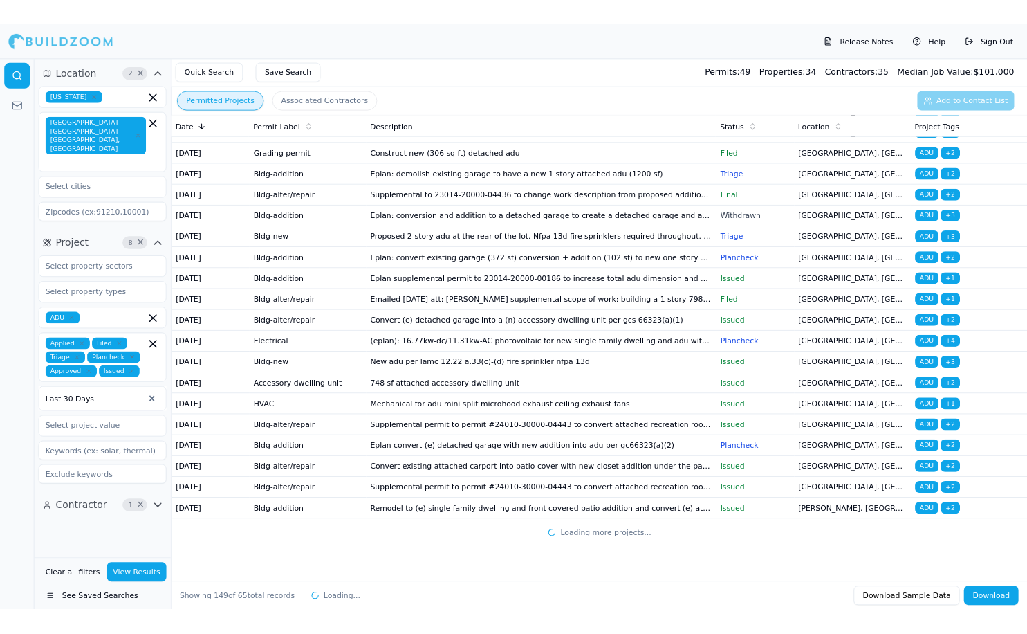
scroll to position [5827, 0]
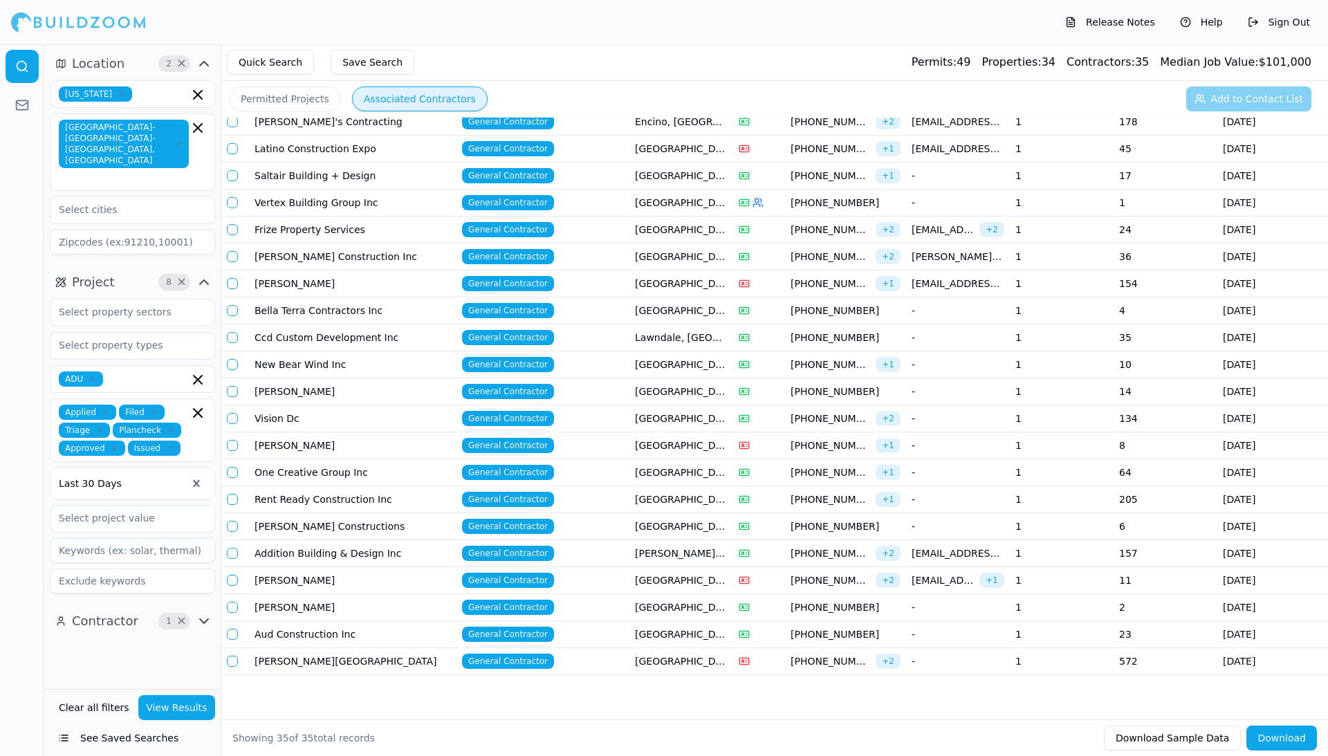
click at [452, 102] on button "Associated Contractors" at bounding box center [420, 98] width 136 height 25
